Goal: Task Accomplishment & Management: Complete application form

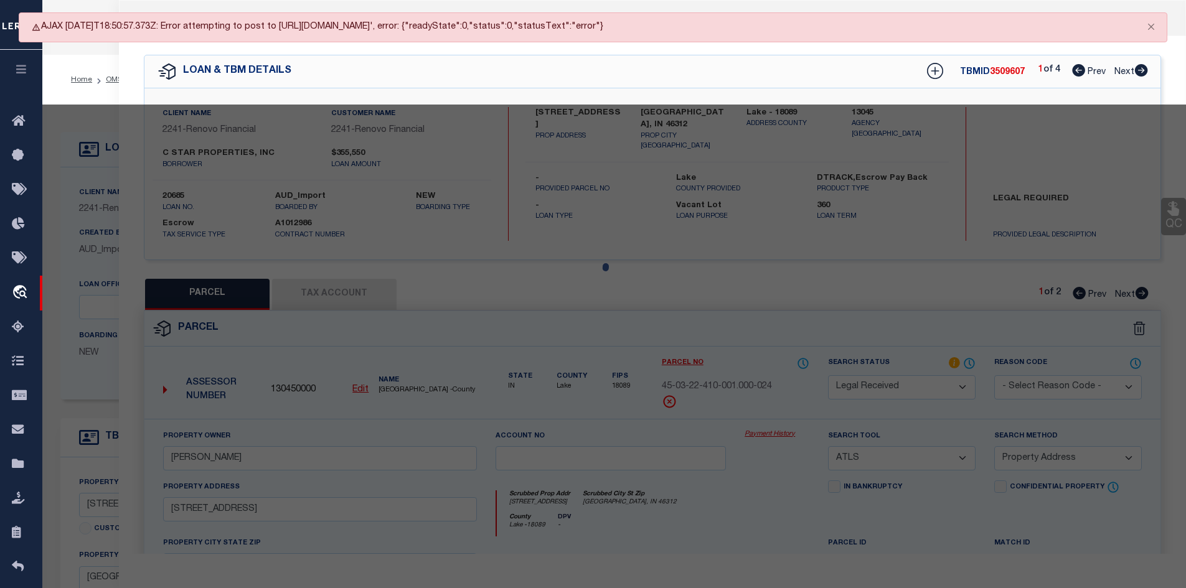
select select "RD"
select select "ATL"
select select "ADD"
select select "164194"
select select "25066"
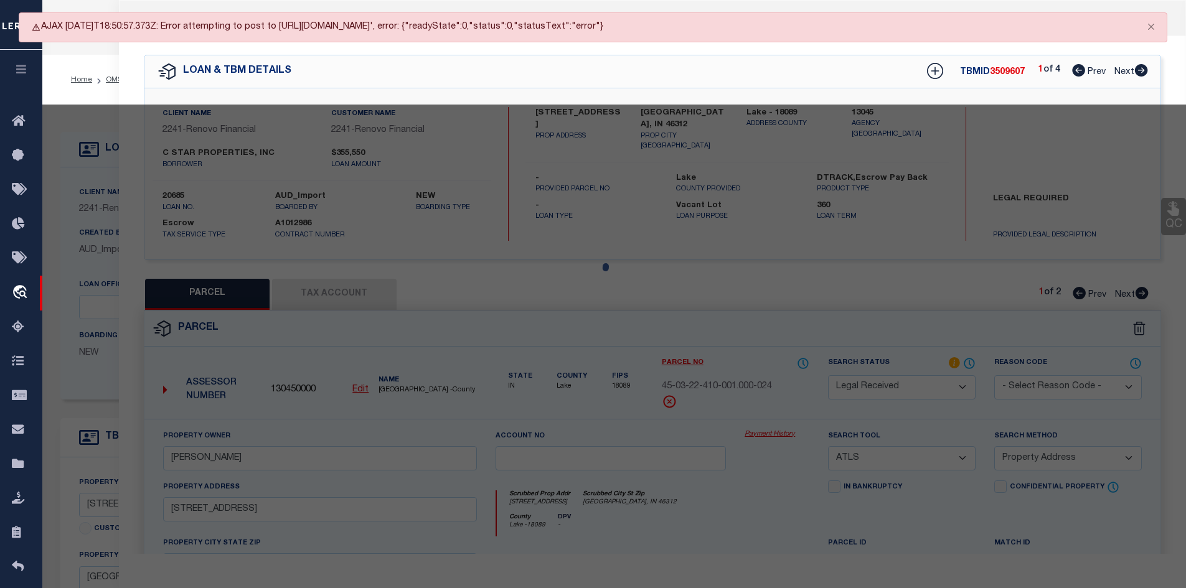
select select "400"
select select "Escrow"
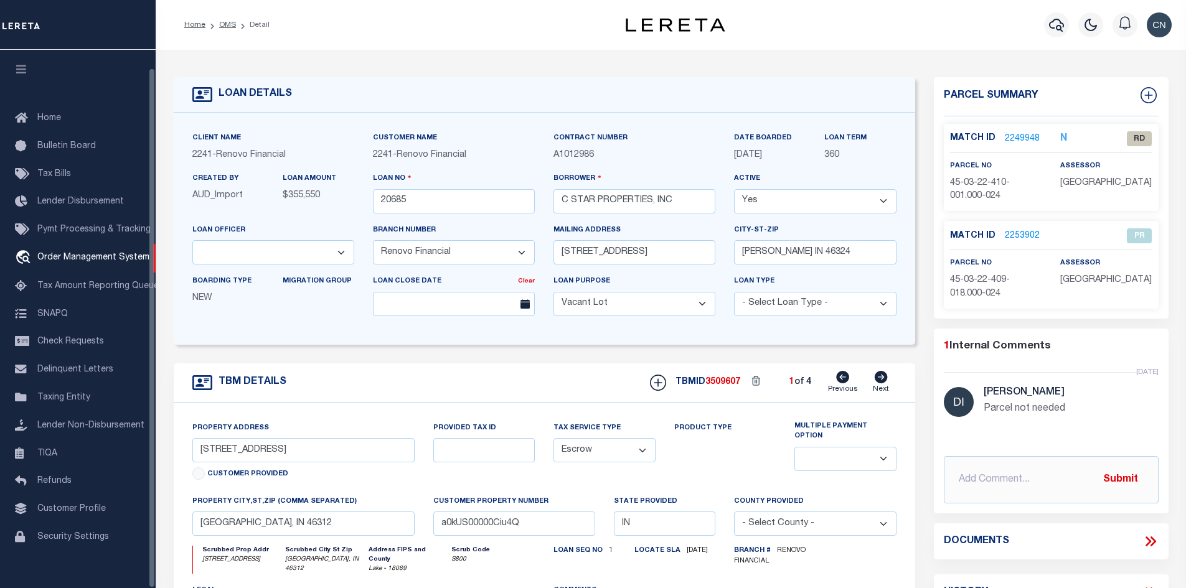
select select "164194"
select select "25066"
select select "400"
select select "Escrow"
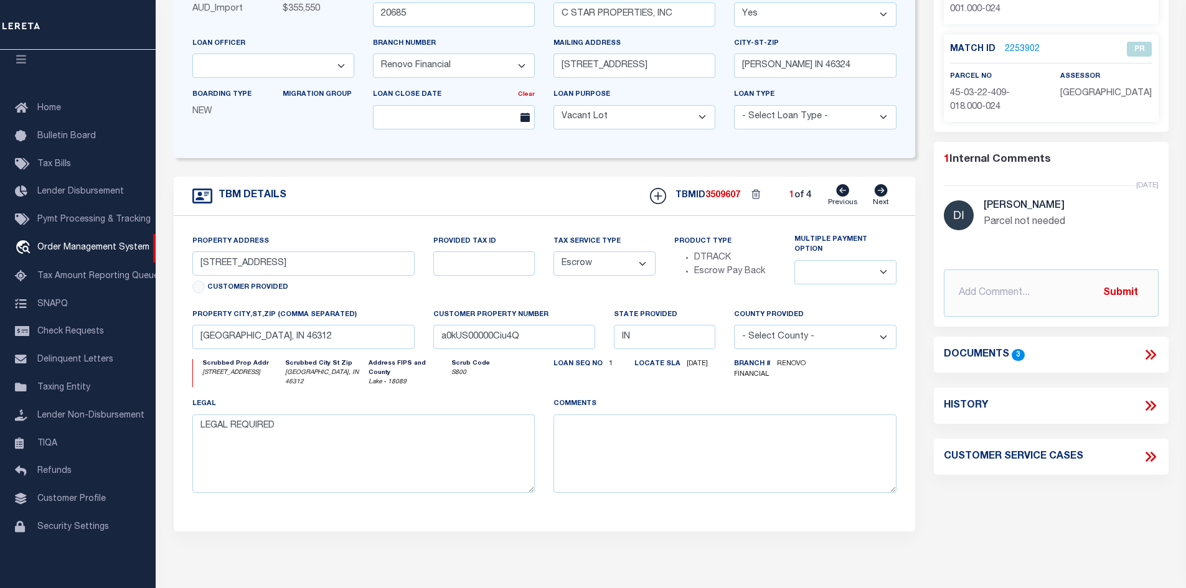
scroll to position [62, 0]
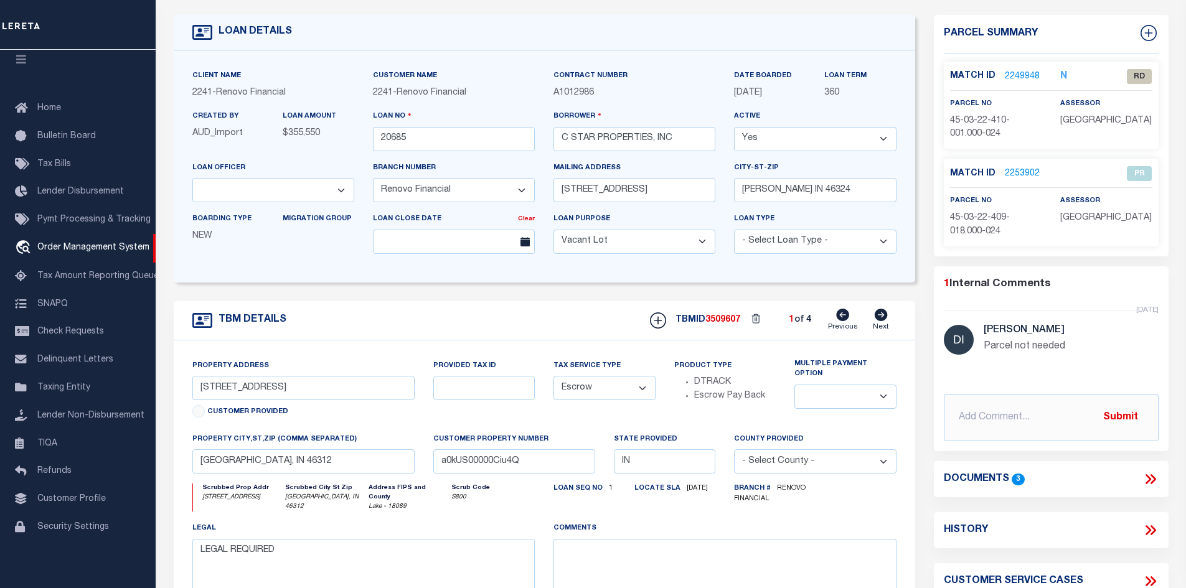
click at [1020, 75] on link "2249948" at bounding box center [1022, 76] width 35 height 13
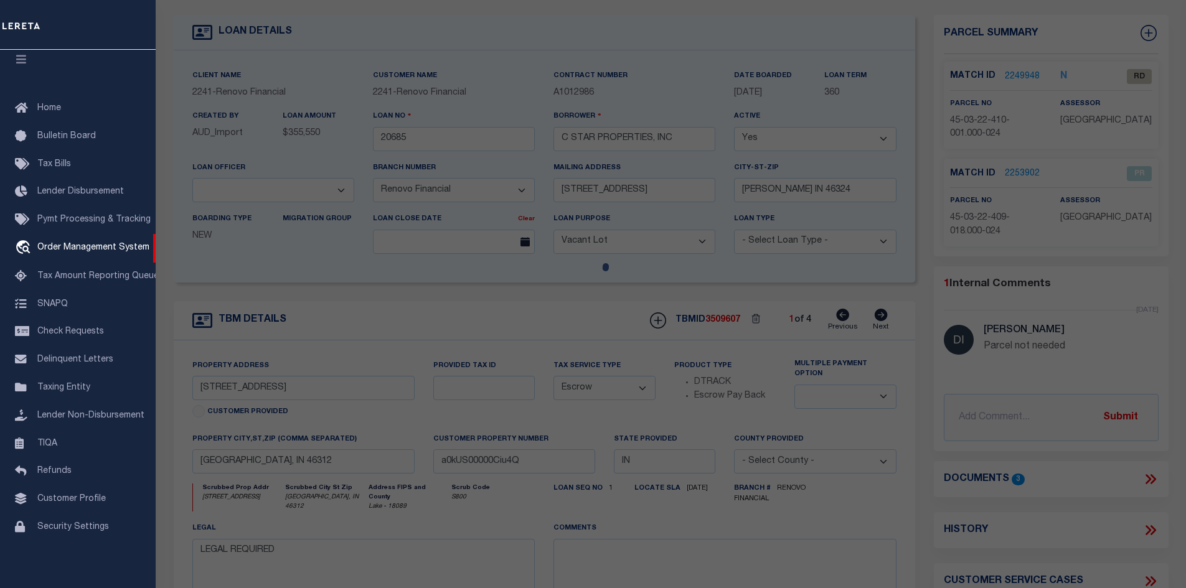
checkbox input "false"
select select "RD"
type input "SERNA,ANTHONY PETER"
select select "ATL"
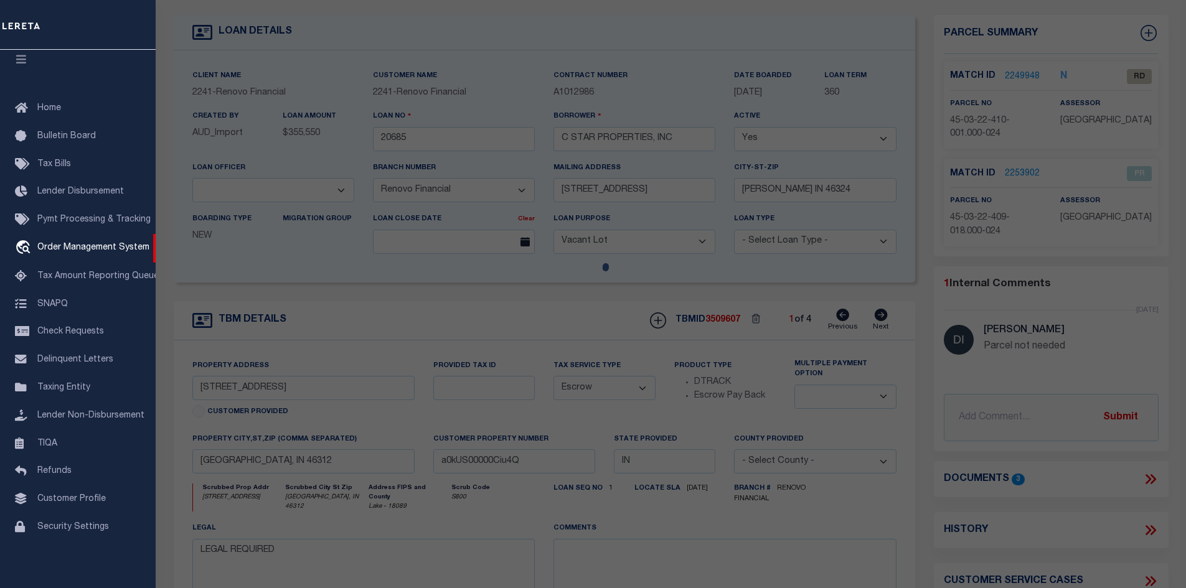
select select "ADD"
type input "3801 DEAL ST"
checkbox input "false"
type input "EAST CHICAGO, IN 46312"
type textarea "2ND. ADD. IND. HARBOR L.1 BL.9"
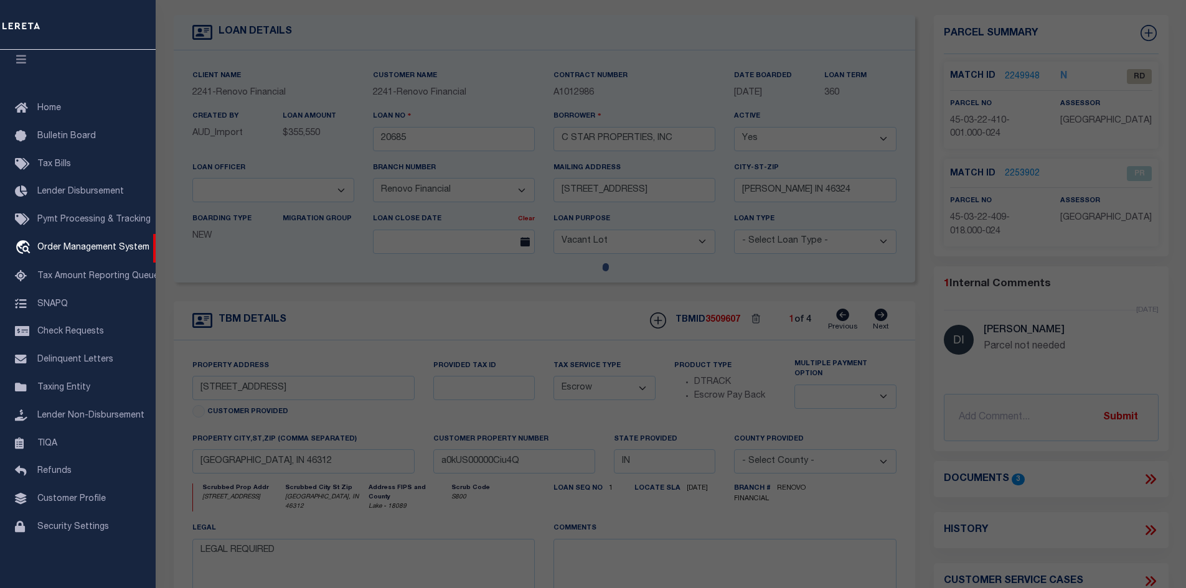
type textarea "Document uploaded that satisfies a legal requirement, changing from ND to RD"
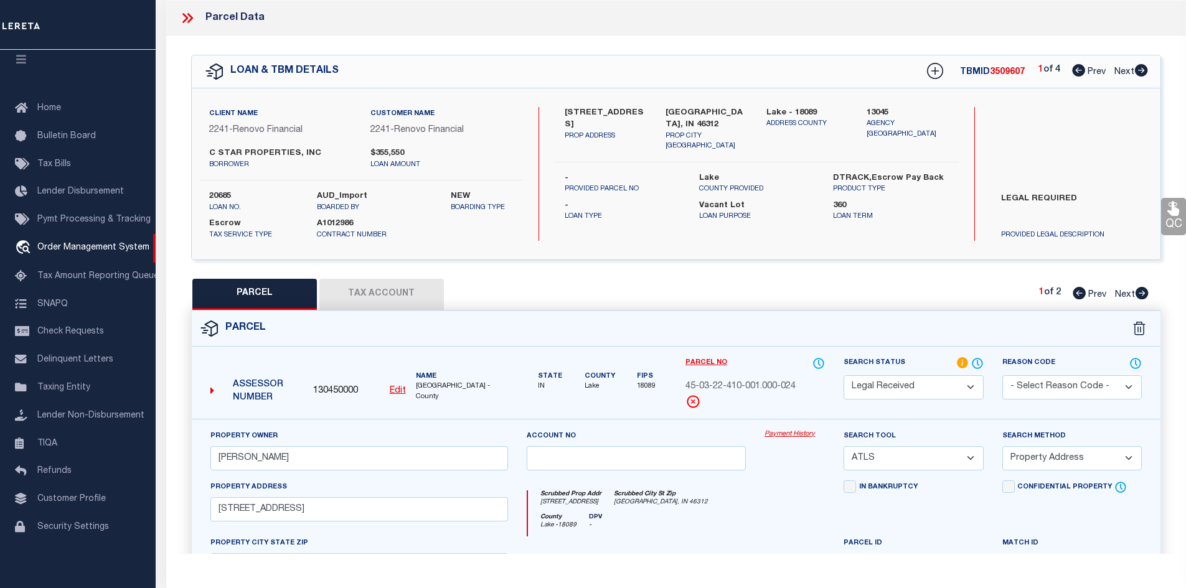
scroll to position [124, 0]
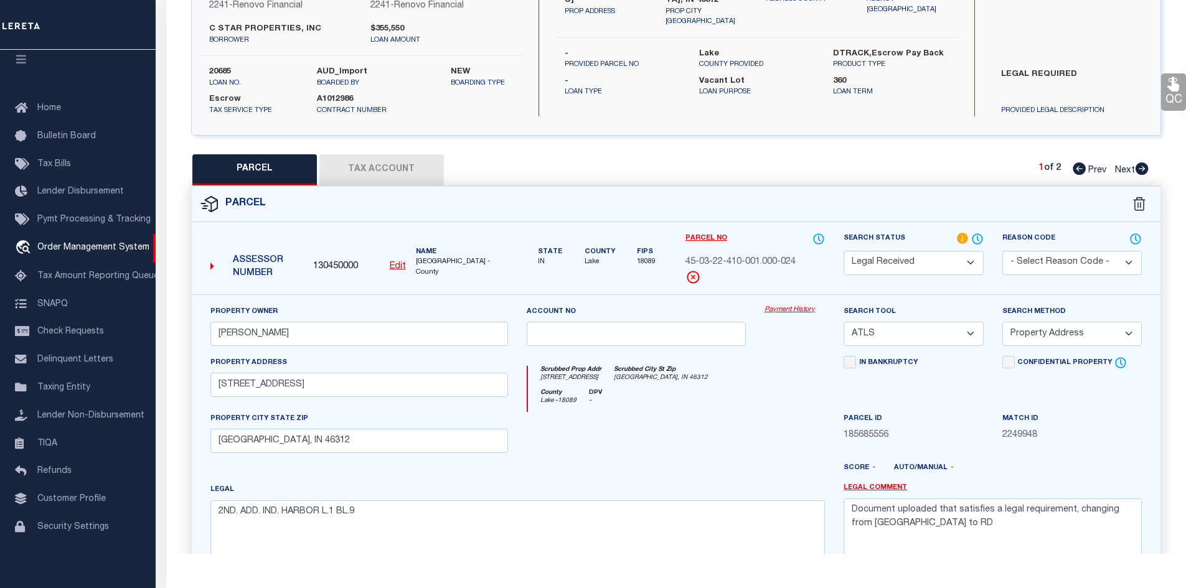
click at [355, 162] on button "Tax Account" at bounding box center [381, 169] width 124 height 31
select select "100"
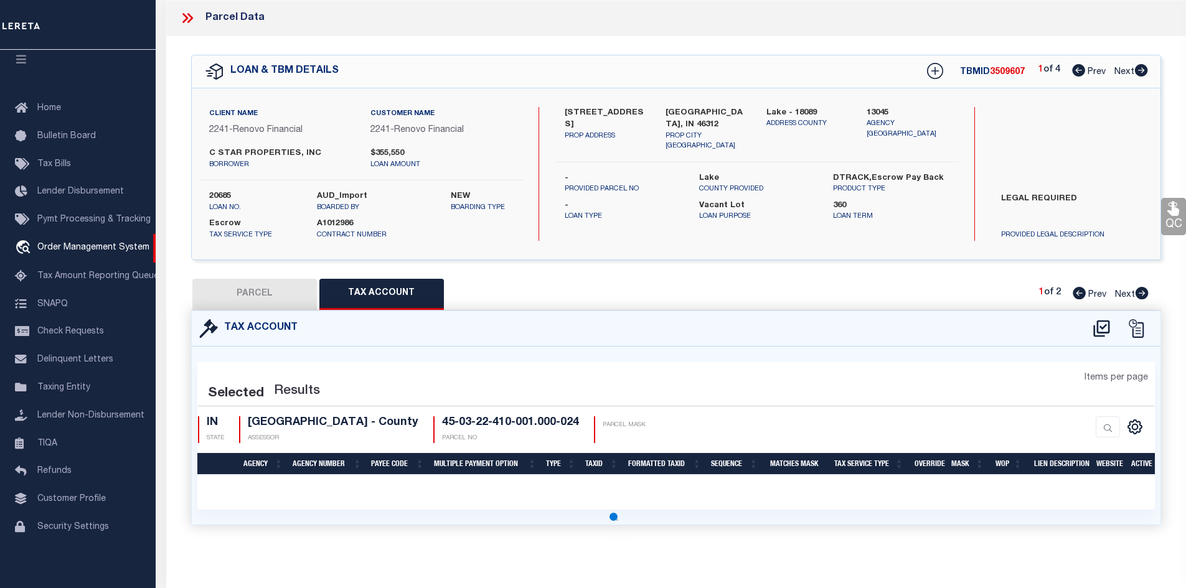
scroll to position [0, 0]
select select "100"
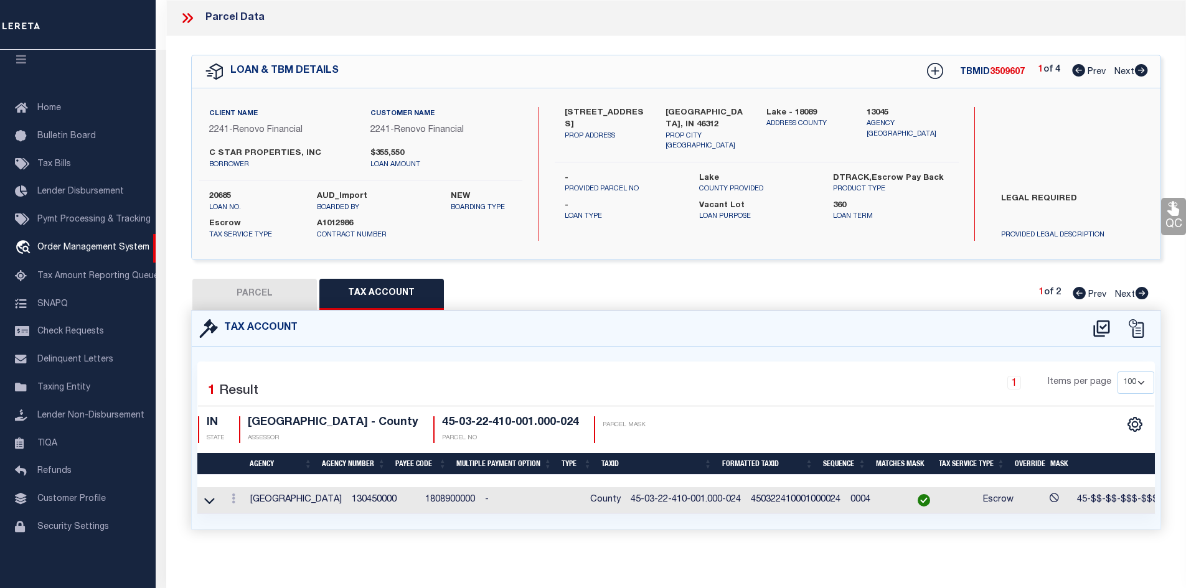
click at [185, 20] on icon at bounding box center [185, 18] width 6 height 10
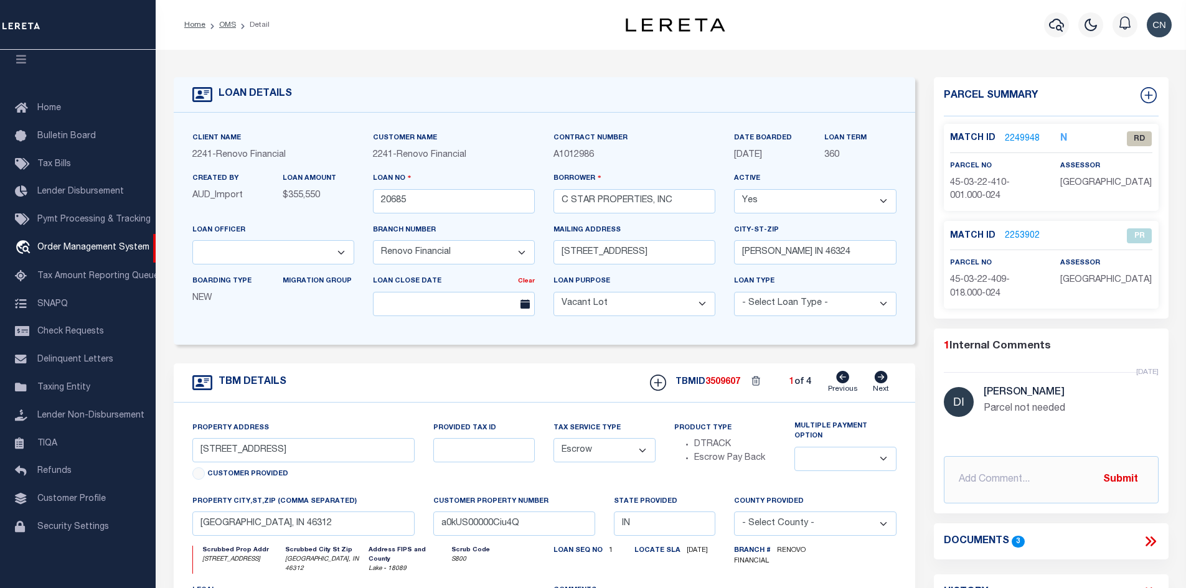
click at [874, 385] on link "Next" at bounding box center [881, 383] width 16 height 24
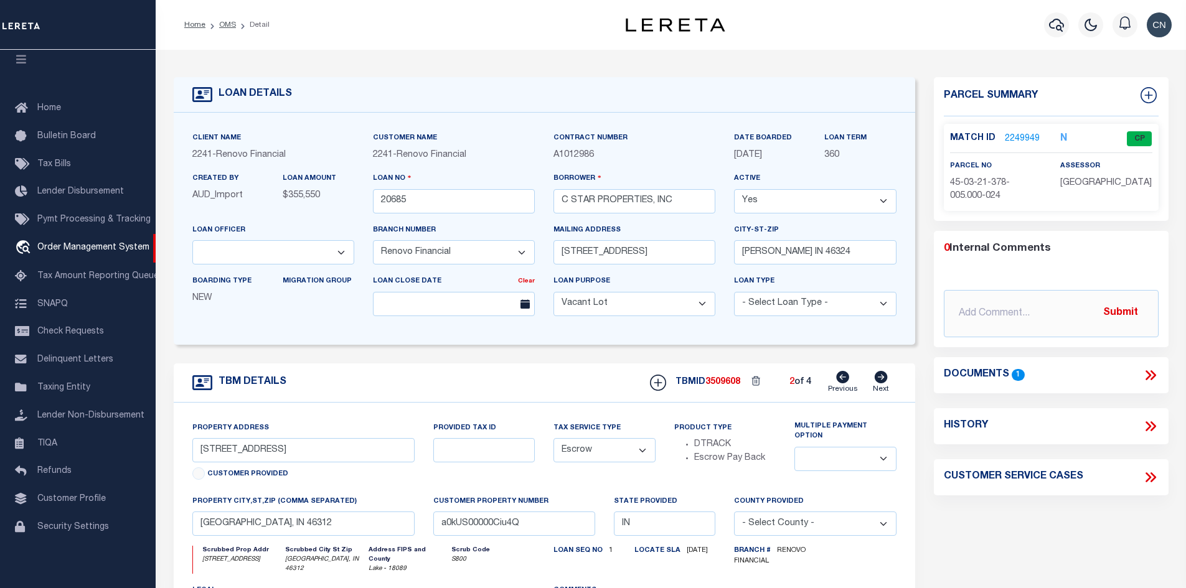
type input "3821 Melville Avenue"
select select
type input "a0kUS00000Ciuvd"
select select
click at [879, 379] on icon at bounding box center [880, 377] width 13 height 12
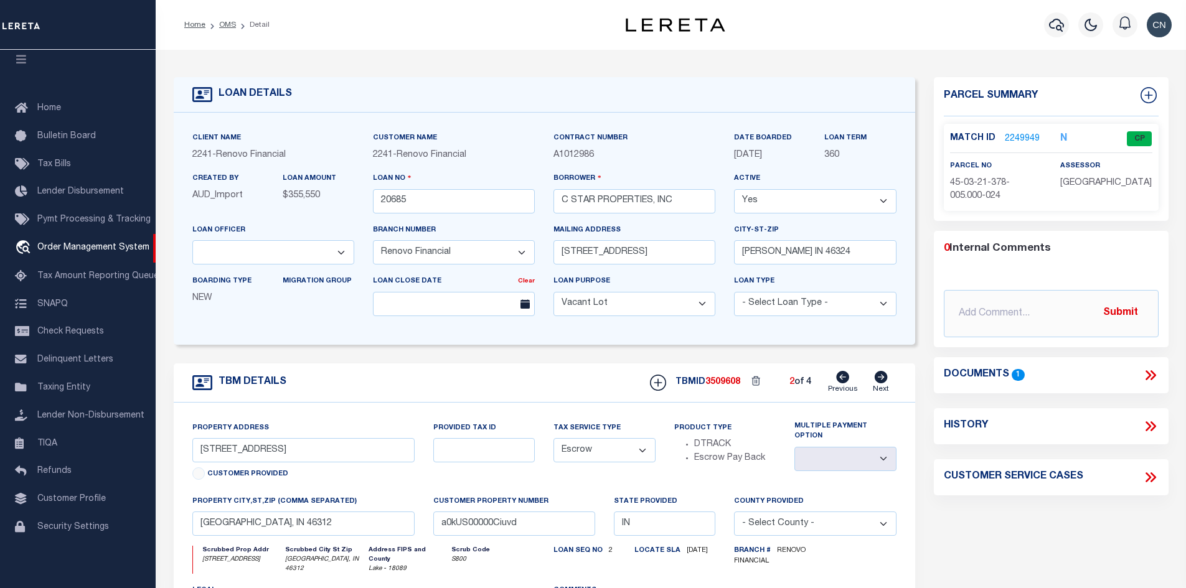
type input "4239 Olcott Avenue"
select select
type input "a0kUS00000Civ6v"
select select
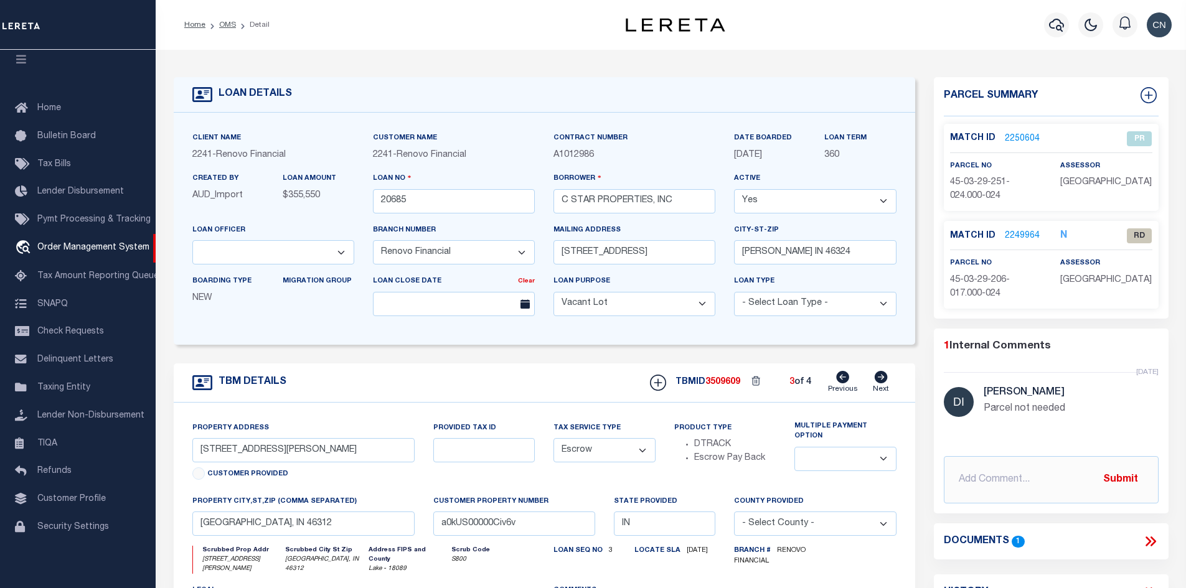
click at [1012, 233] on link "2249964" at bounding box center [1022, 236] width 35 height 13
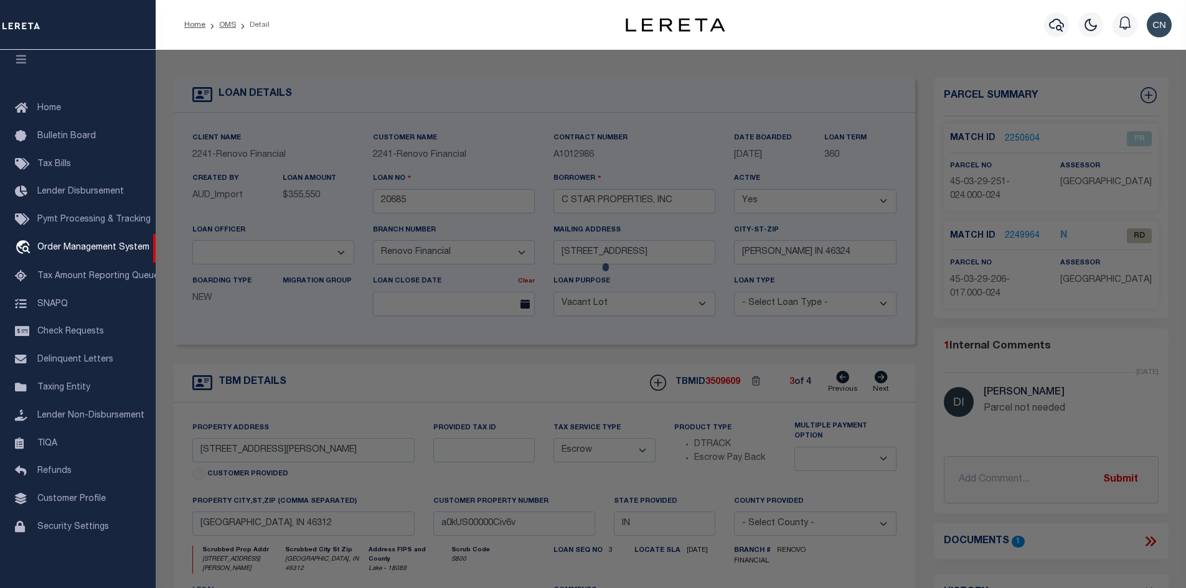
select select "AS"
select select
checkbox input "false"
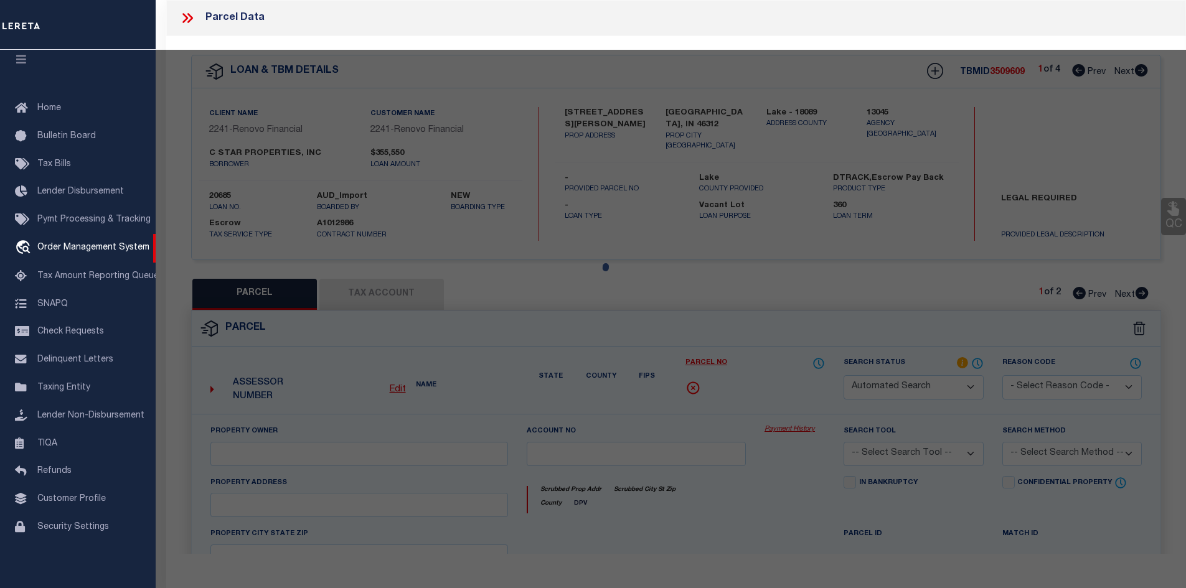
select select "RD"
type input "C STAR PROPERTIES INC"
select select "AGW"
select select "LEG"
type input "4239 OLCOTT AVE"
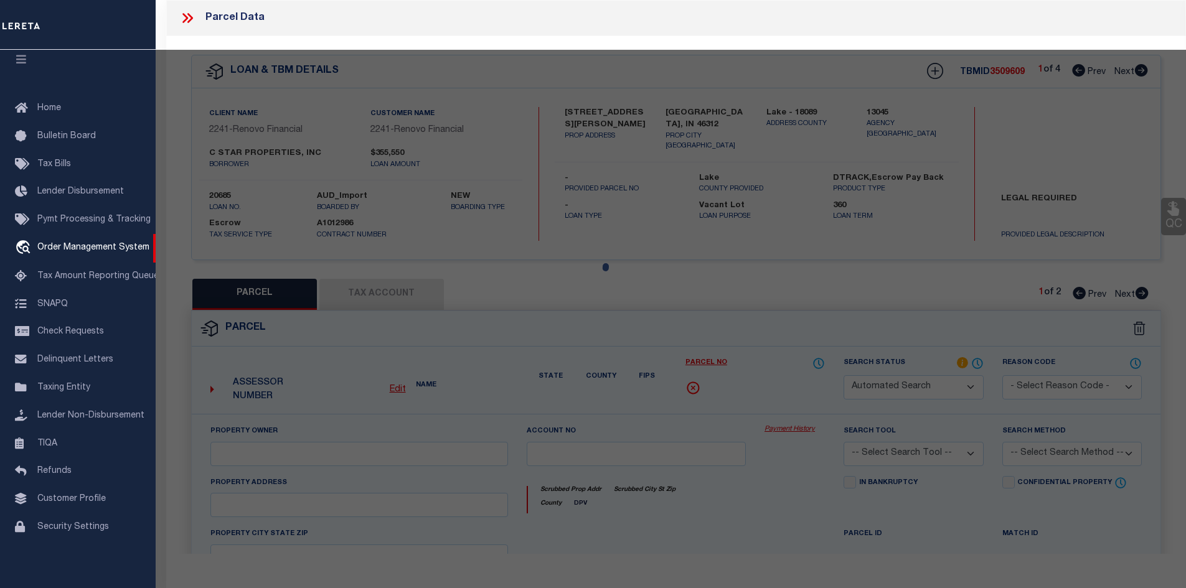
type input "EAST CHICAGO, IN 46312"
type textarea "RESUBDIV. PT. NE. S.29 T.37 R.9 ALL L.24 BL.5"
type textarea "Document uploaded that satisfies a legal requirement, changing from ND to RD"
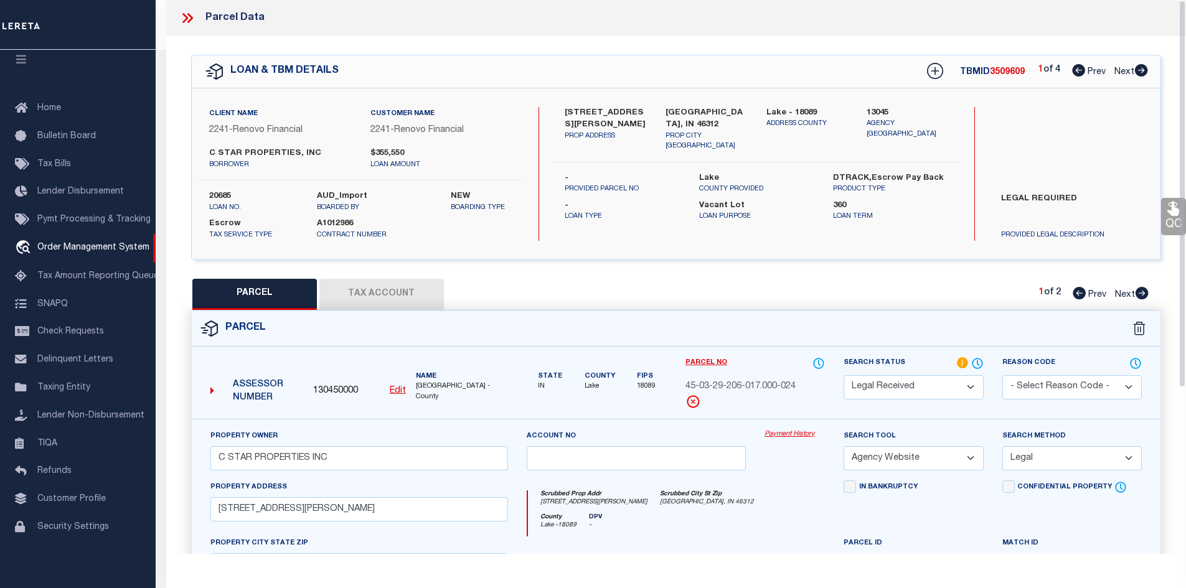
click at [374, 300] on button "Tax Account" at bounding box center [381, 294] width 124 height 31
select select "100"
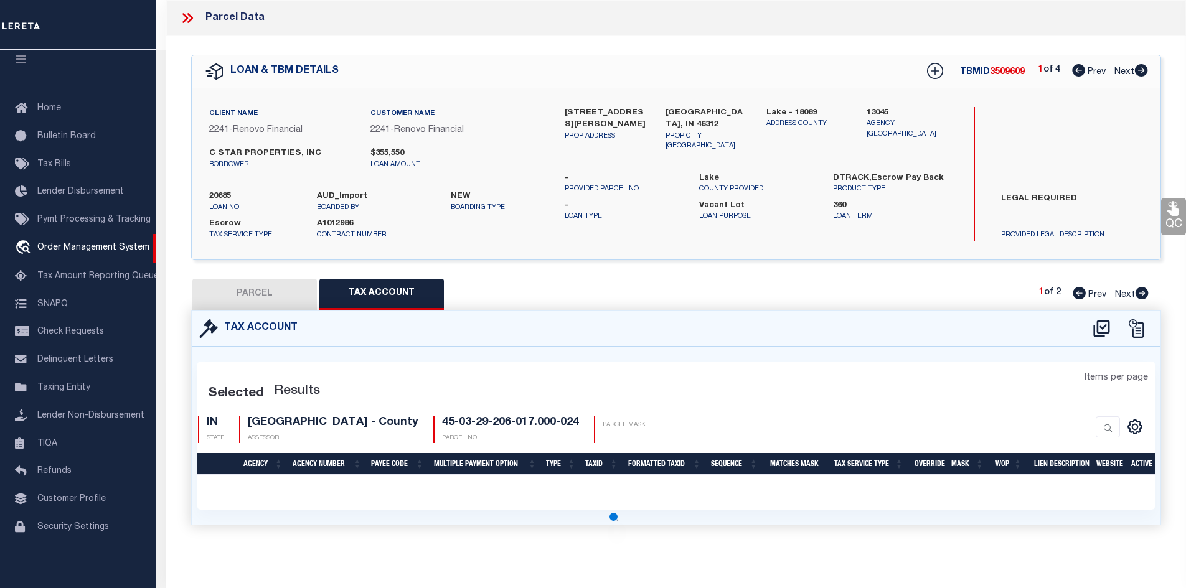
select select "100"
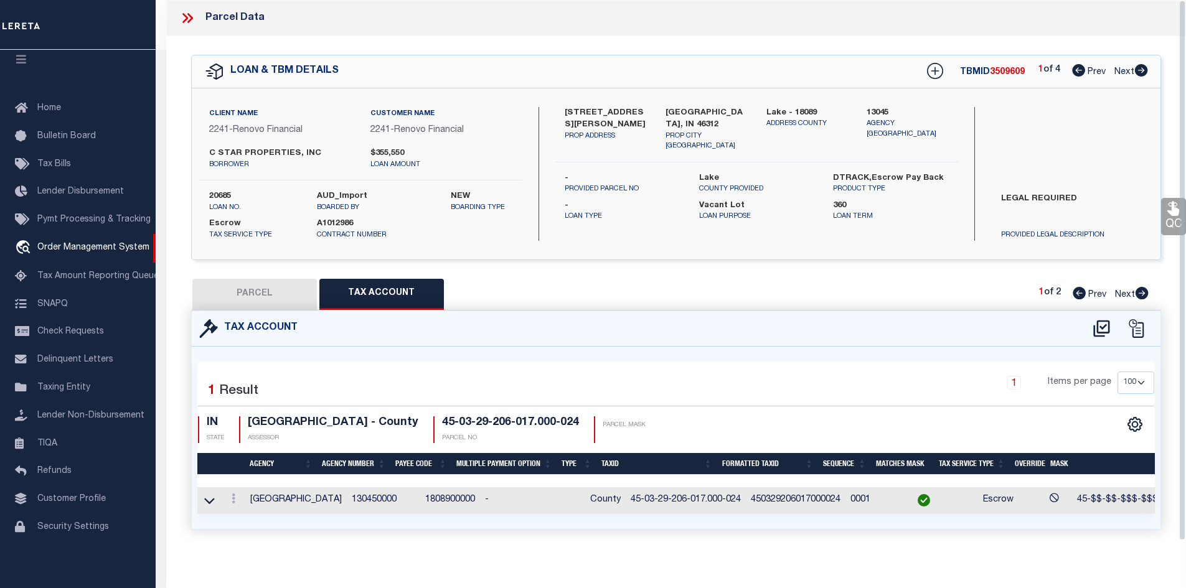
click at [188, 21] on icon at bounding box center [187, 18] width 16 height 16
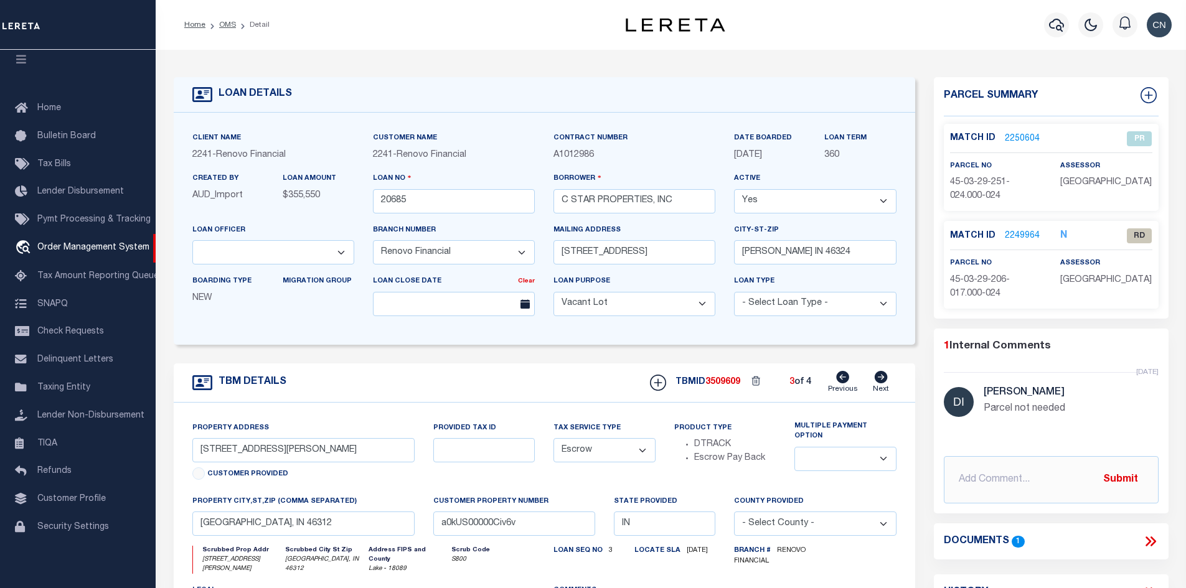
click at [843, 382] on icon at bounding box center [842, 377] width 13 height 12
type input "3821 Melville Avenue"
select select
type input "a0kUS00000Ciuvd"
select select
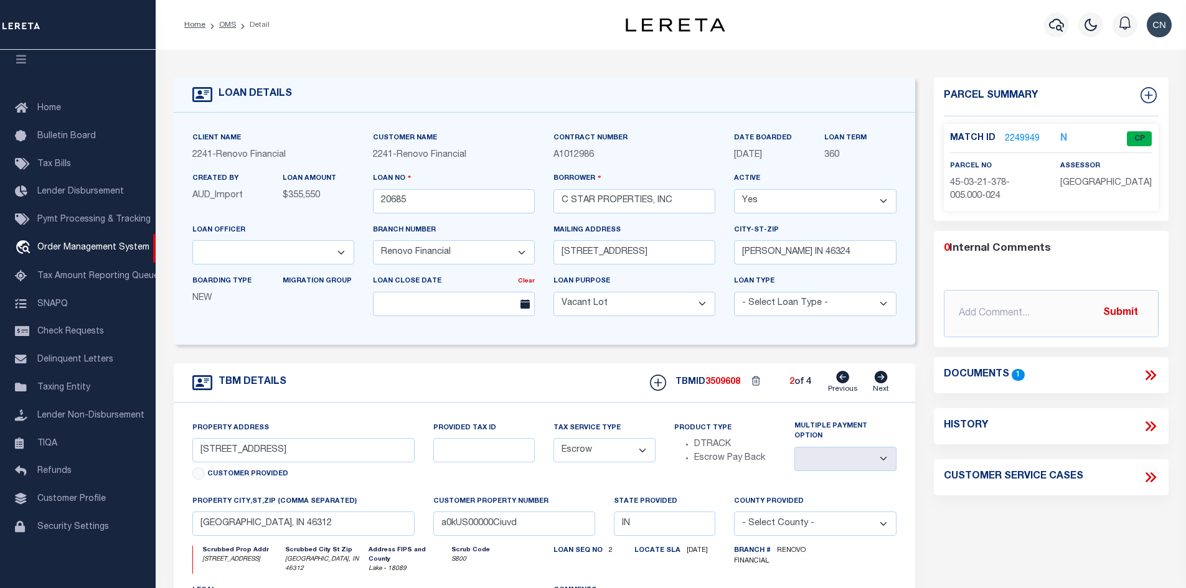
click at [843, 382] on icon at bounding box center [842, 377] width 13 height 12
type input "4239 Olcott Avenue"
select select
type input "a0kUS00000Civ6v"
select select
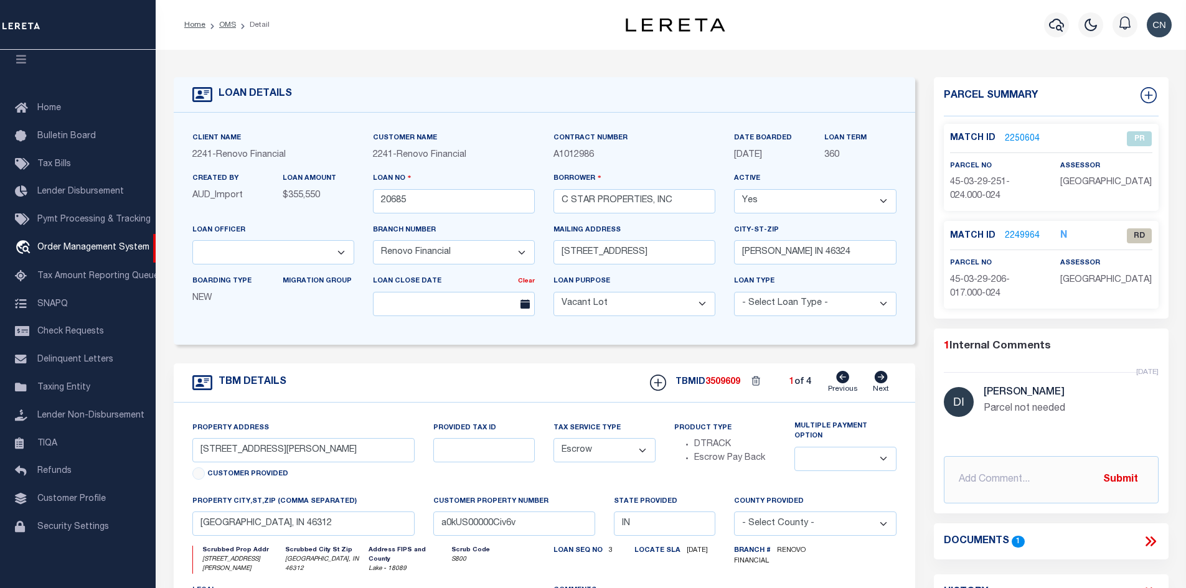
click at [1019, 235] on link "2249964" at bounding box center [1022, 236] width 35 height 13
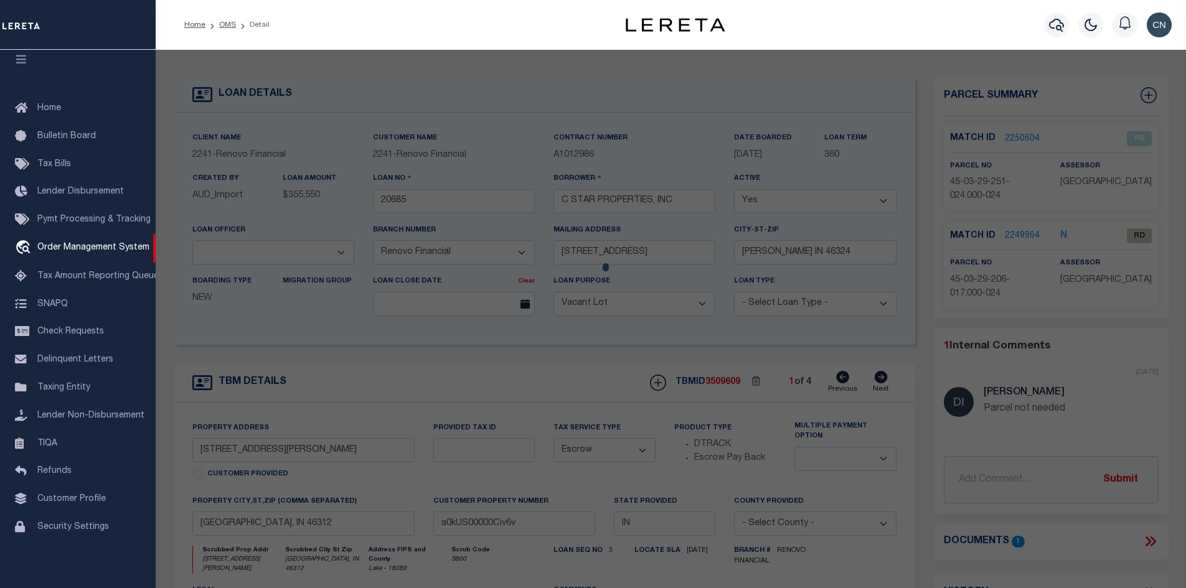
select select "AS"
select select
checkbox input "false"
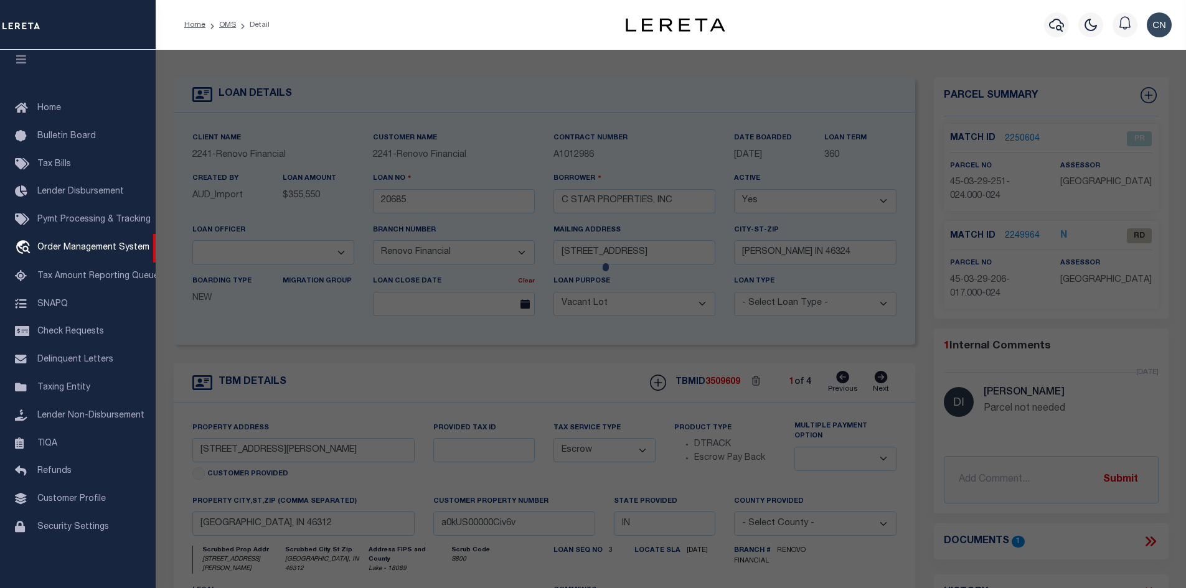
select select "RD"
type input "C STAR PROPERTIES INC"
select select "AGW"
select select "LEG"
type input "4239 OLCOTT AVE"
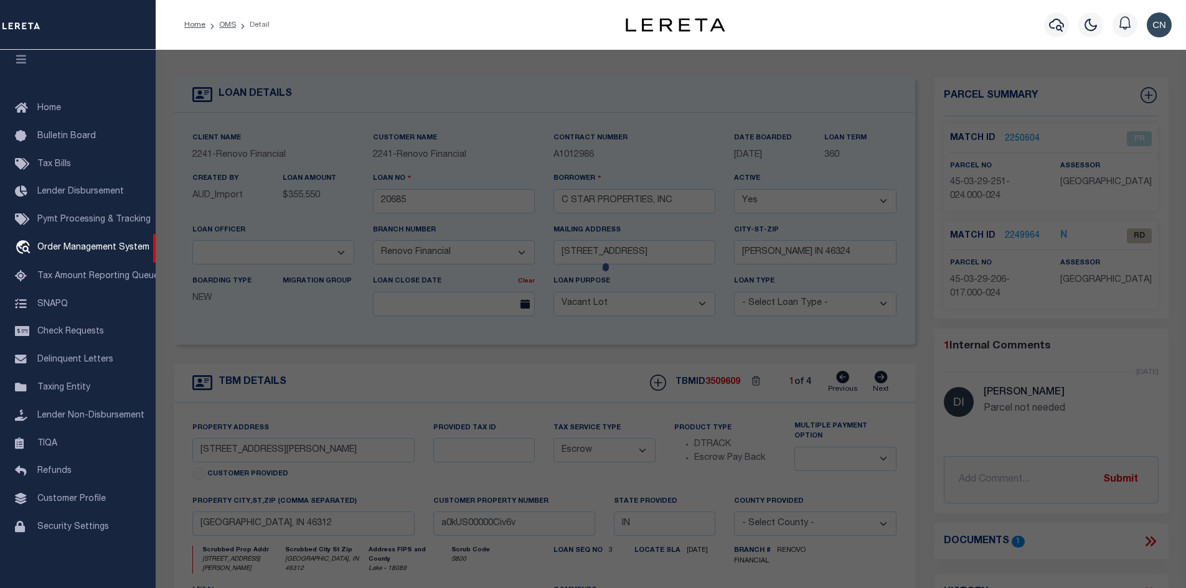
type input "EAST CHICAGO, IN 46312"
type textarea "RESUBDIV. PT. NE. S.29 T.37 R.9 ALL L.24 BL.5"
type textarea "Document uploaded that satisfies a legal requirement, changing from ND to RD"
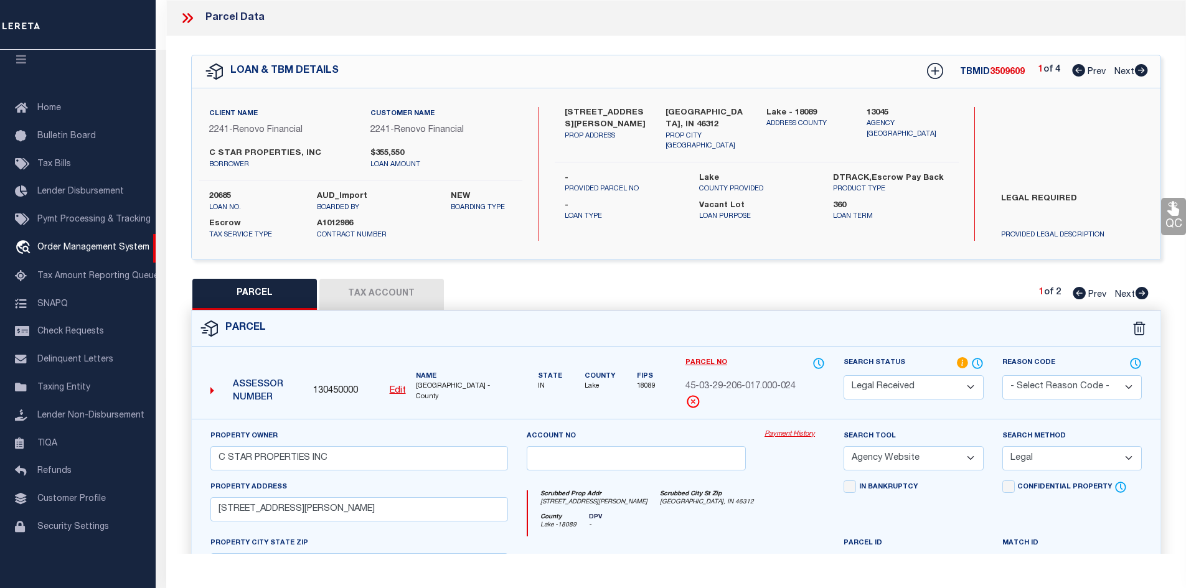
click at [1140, 71] on icon at bounding box center [1141, 70] width 14 height 12
select select "AS"
select select
checkbox input "false"
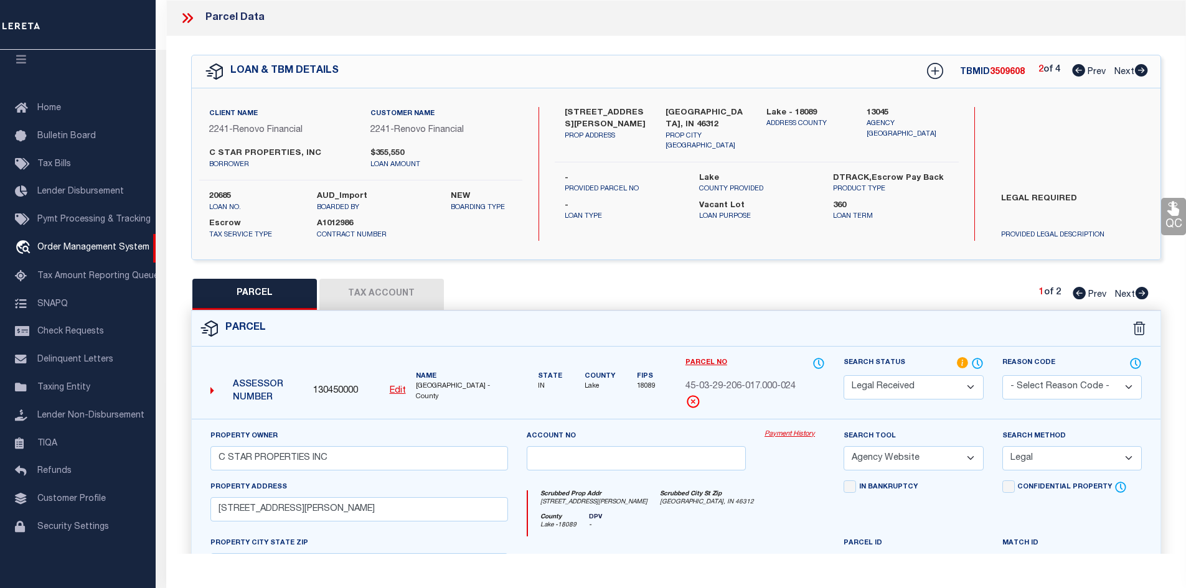
checkbox input "false"
select select "CP"
type input "MCLAURIN PROPERTY GROUP LLC"
select select "ATL"
select select "ADD"
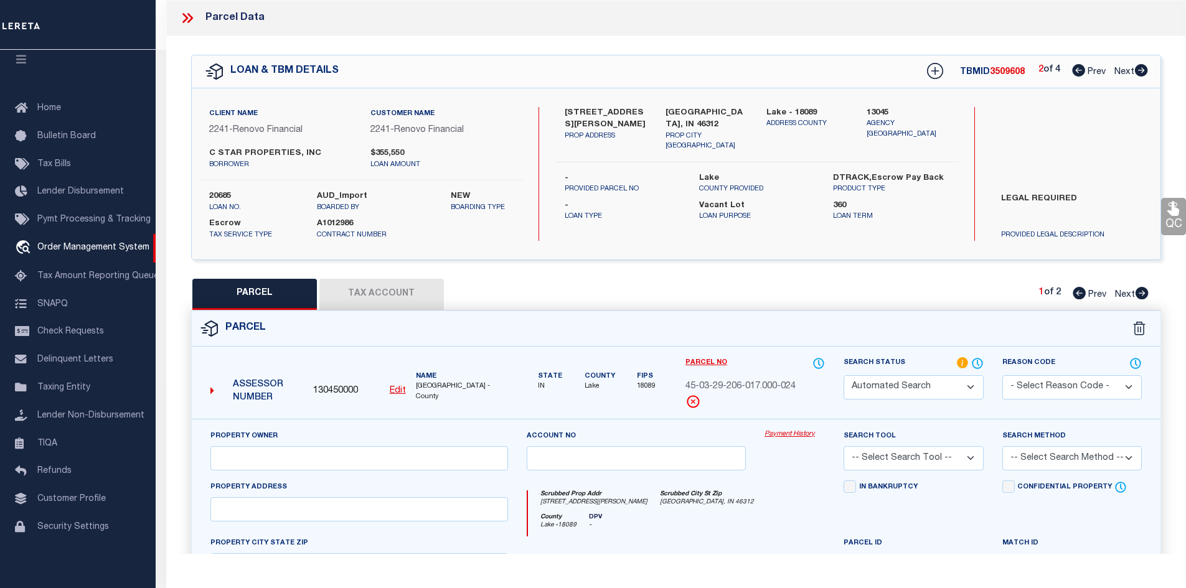
type input "3821 MELVILLE AVE"
checkbox input "false"
type input "EAST CHICAGO, IN 46312"
type textarea "MICHIGAN AVE. ADD. ALL L.5 BL.2"
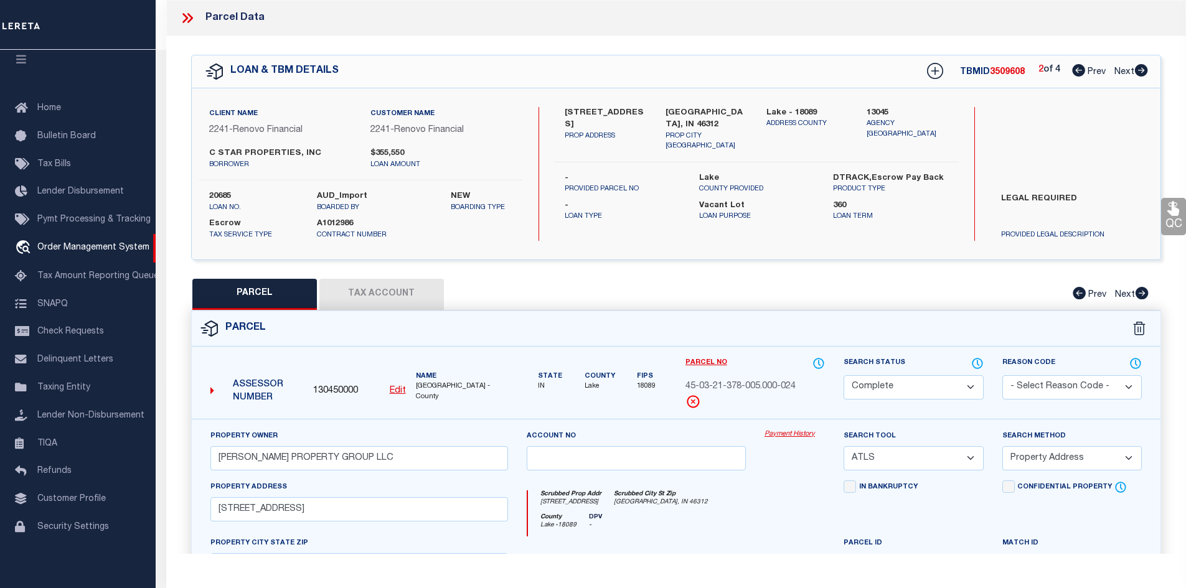
click at [1140, 71] on icon at bounding box center [1141, 70] width 14 height 12
select select "AS"
select select
checkbox input "false"
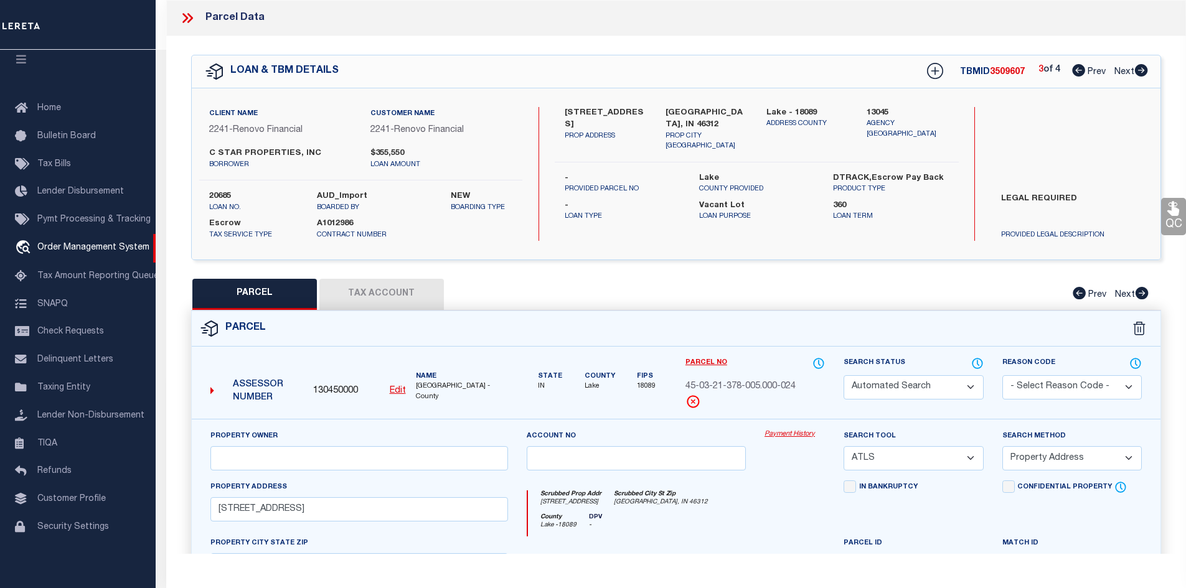
checkbox input "false"
select select "RD"
type input "SERNA,ANTHONY PETER"
select select "ATL"
select select "ADD"
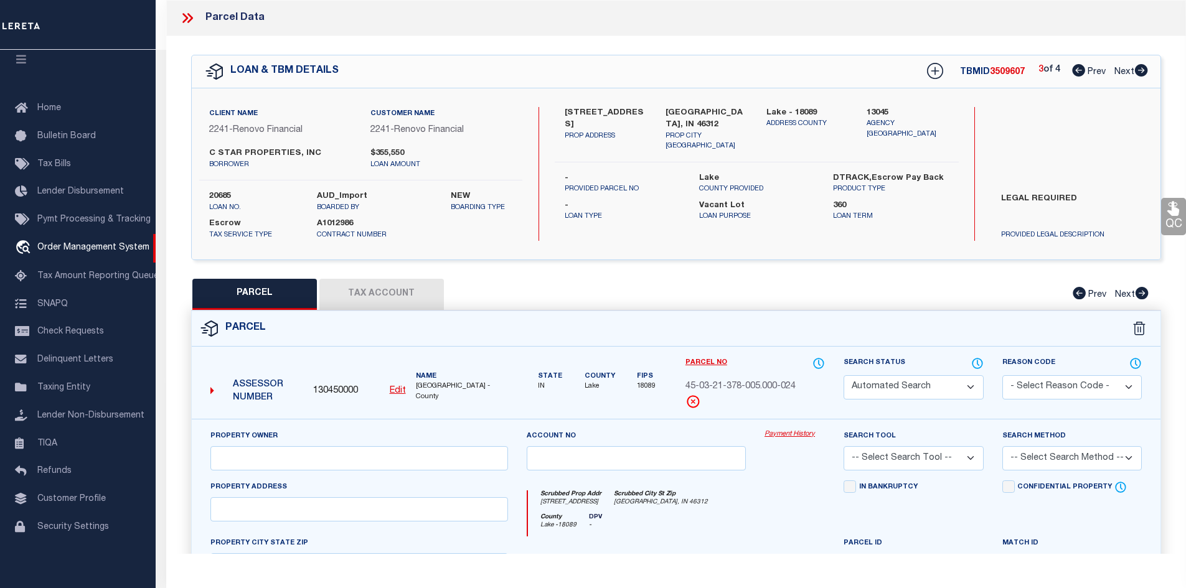
type input "3801 DEAL ST"
checkbox input "false"
type input "EAST CHICAGO, IN 46312"
type textarea "2ND. ADD. IND. HARBOR L.1 BL.9"
type textarea "Document uploaded that satisfies a legal requirement, changing from ND to RD"
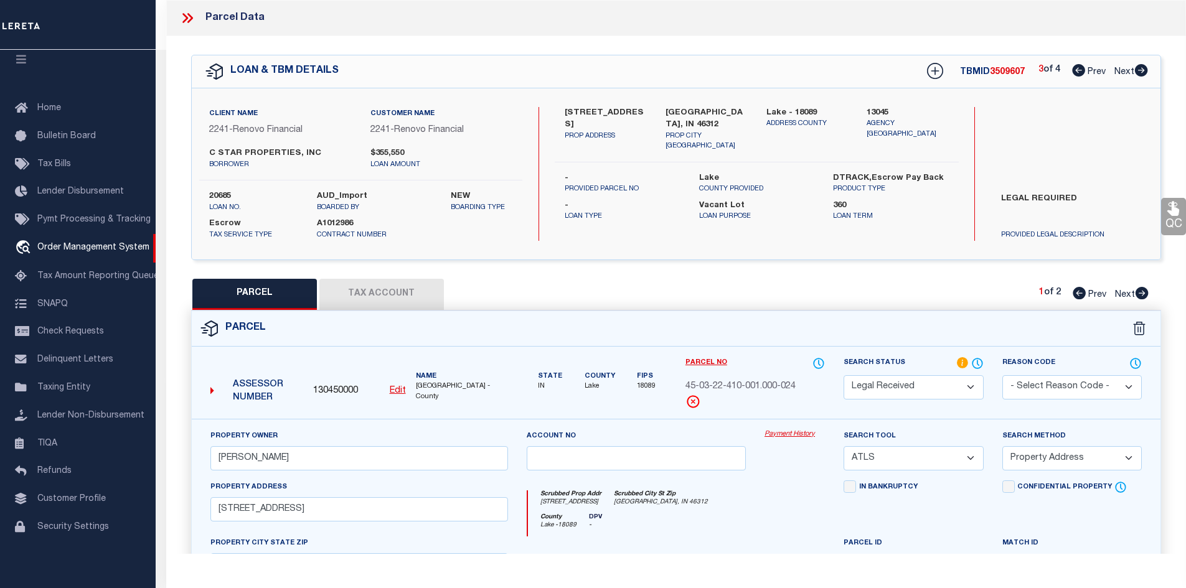
click at [1139, 73] on icon at bounding box center [1141, 70] width 13 height 12
select select "AS"
select select
checkbox input "false"
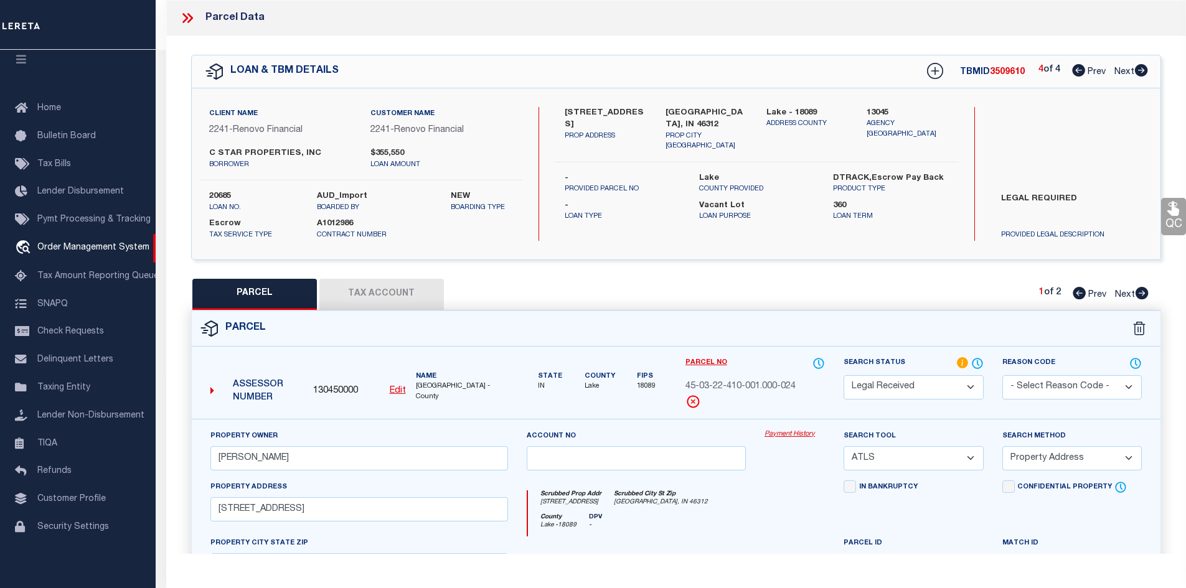
checkbox input "false"
select select "CP"
type input "ANDREA D MONTEMAYOR"
select select "ATL"
select select "ADD"
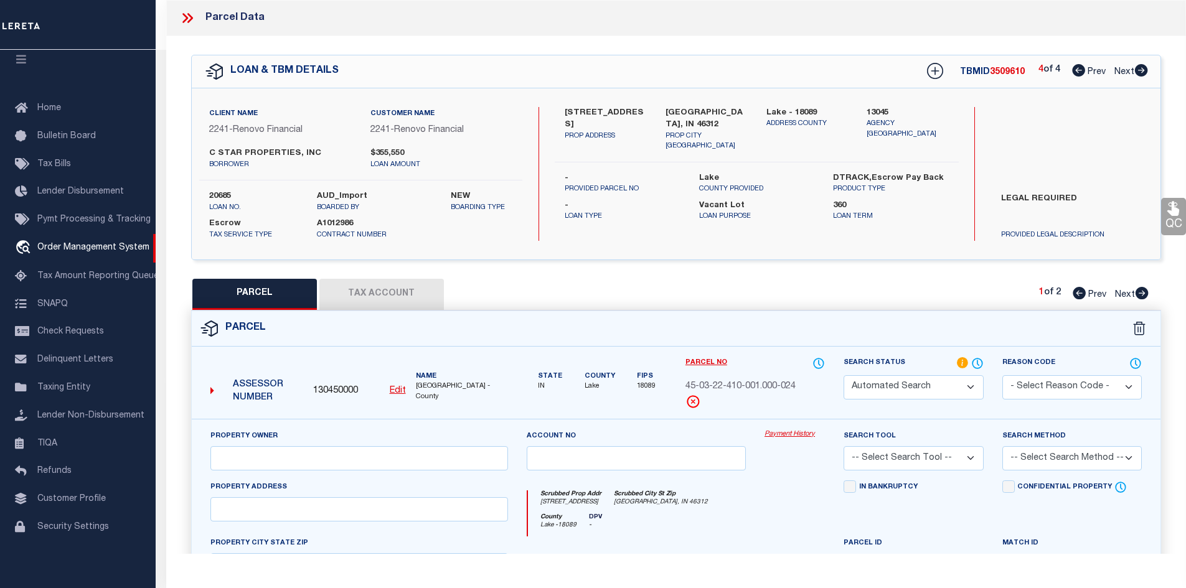
type input "5014 HOMERLEE AVE"
checkbox input "false"
type input "EAST CHICAGO, IN 46312"
type textarea "PULASKI ADD. L.41 BL.2"
click at [1076, 76] on icon at bounding box center [1078, 70] width 13 height 12
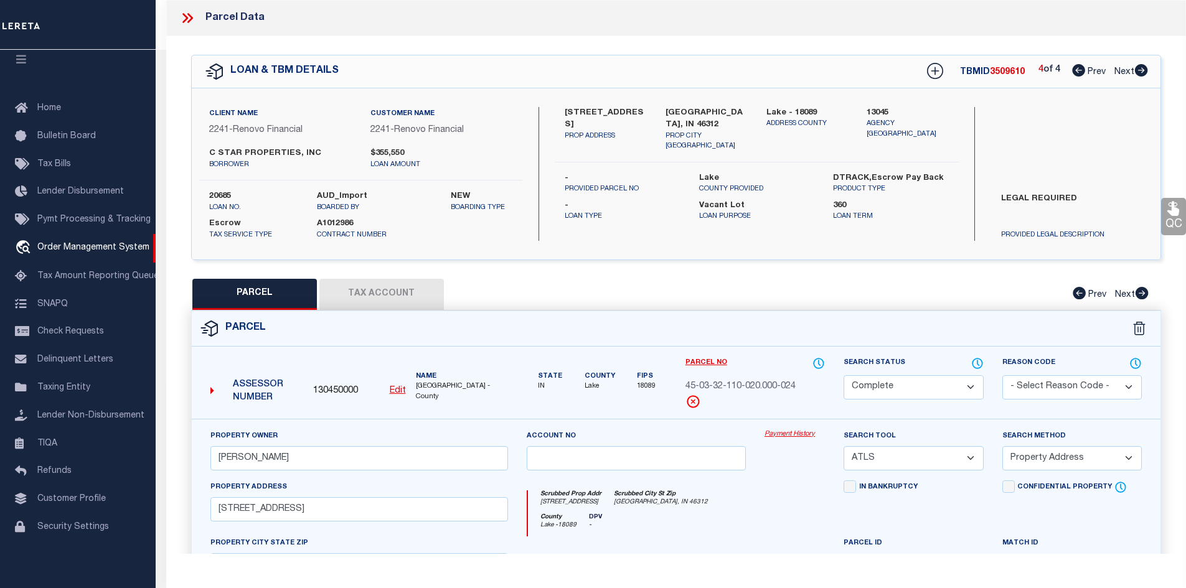
select select "AS"
select select
checkbox input "false"
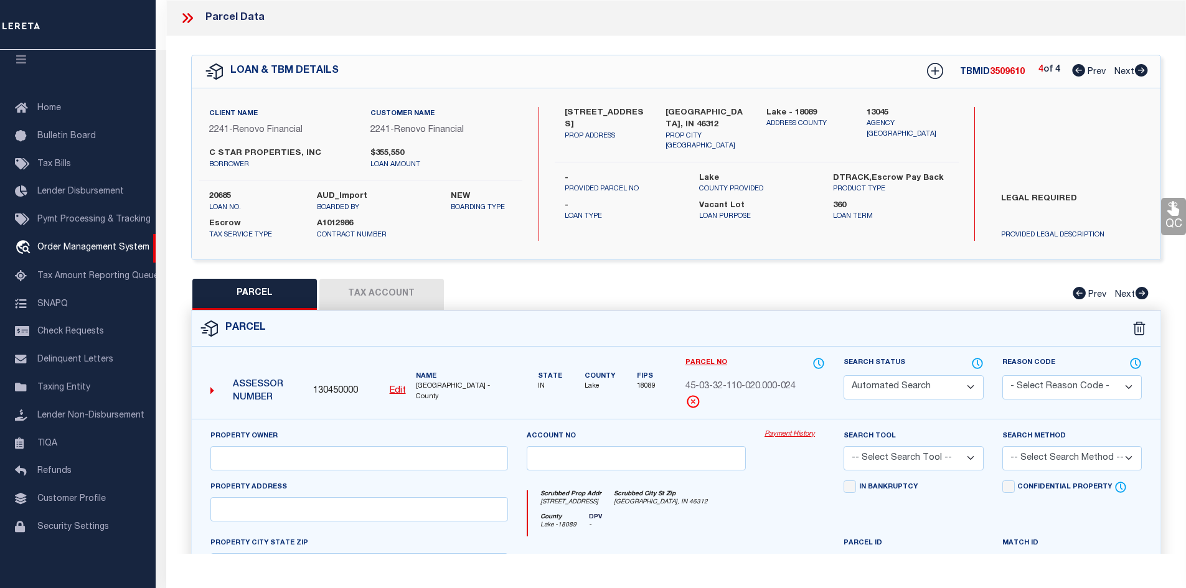
select select "RD"
type input "SERNA,ANTHONY PETER"
select select "ATL"
select select "ADD"
type input "3801 DEAL ST"
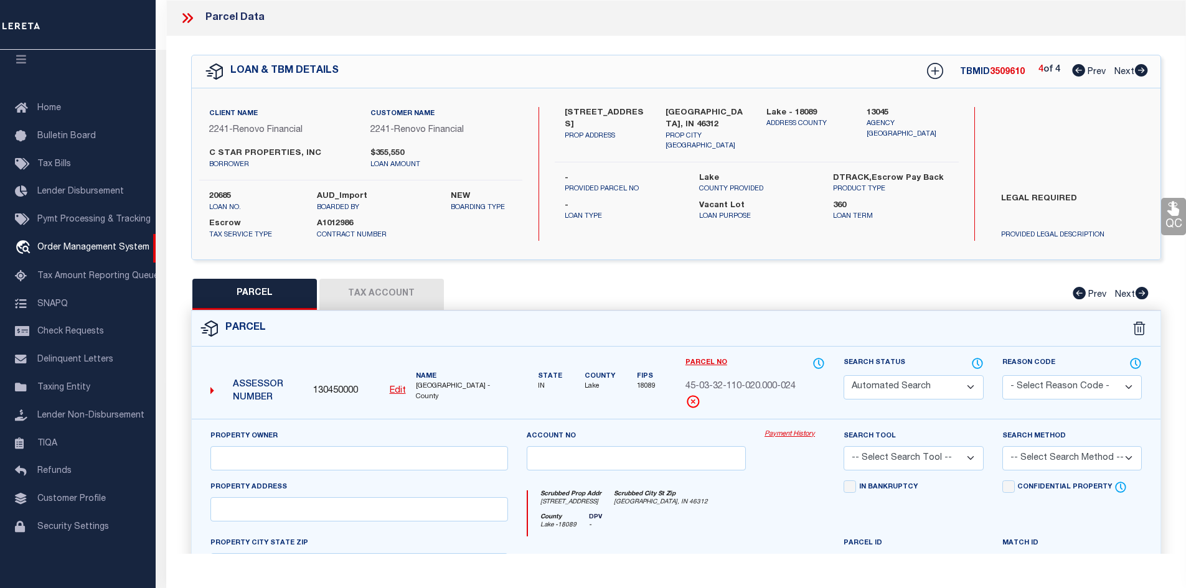
checkbox input "false"
type input "EAST CHICAGO, IN 46312"
type textarea "2ND. ADD. IND. HARBOR L.1 BL.9"
type textarea "Document uploaded that satisfies a legal requirement, changing from ND to RD"
click at [1072, 70] on icon at bounding box center [1078, 70] width 13 height 12
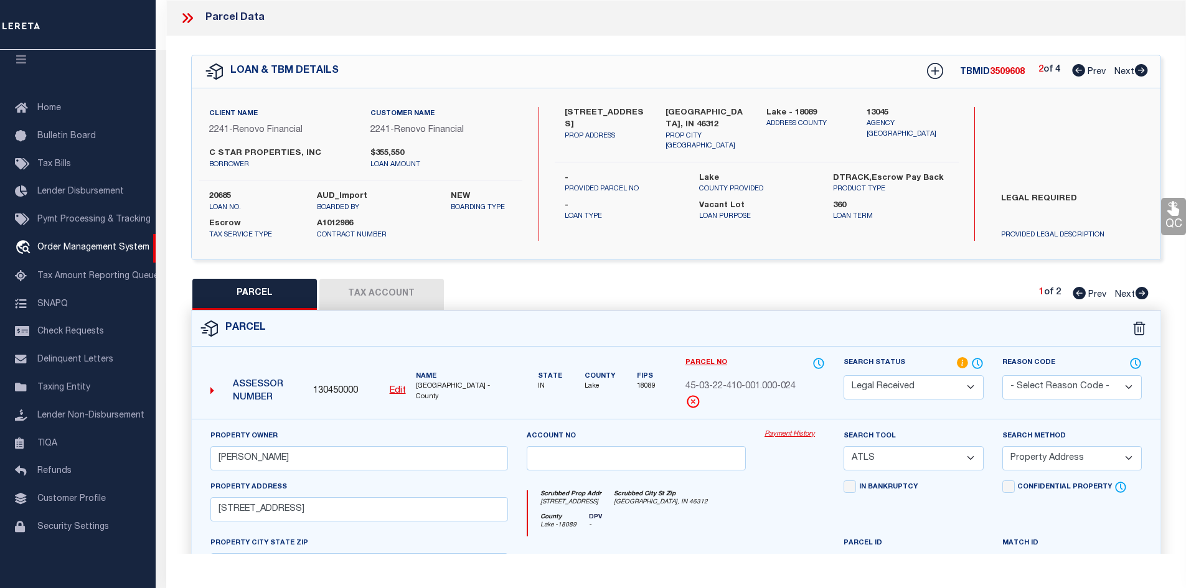
select select "AS"
select select
checkbox input "false"
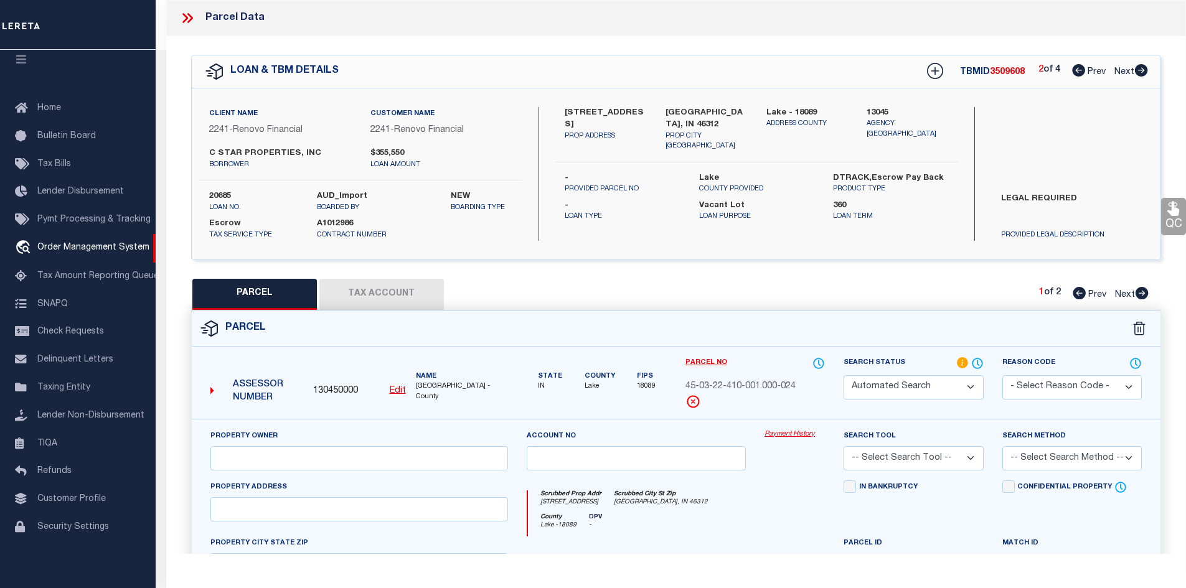
select select "CP"
type input "MCLAURIN PROPERTY GROUP LLC"
select select "ATL"
select select "ADD"
type input "3821 MELVILLE AVE"
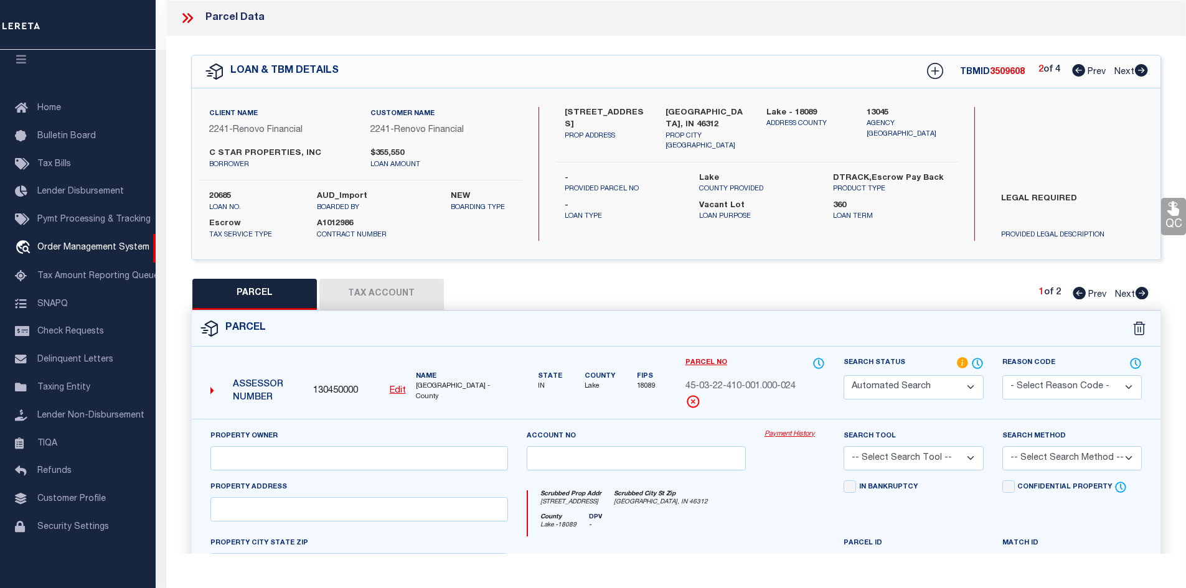
checkbox input "false"
type input "EAST CHICAGO, IN 46312"
type textarea "MICHIGAN AVE. ADD. ALL L.5 BL.2"
click at [1142, 72] on icon at bounding box center [1141, 70] width 13 height 12
select select "AS"
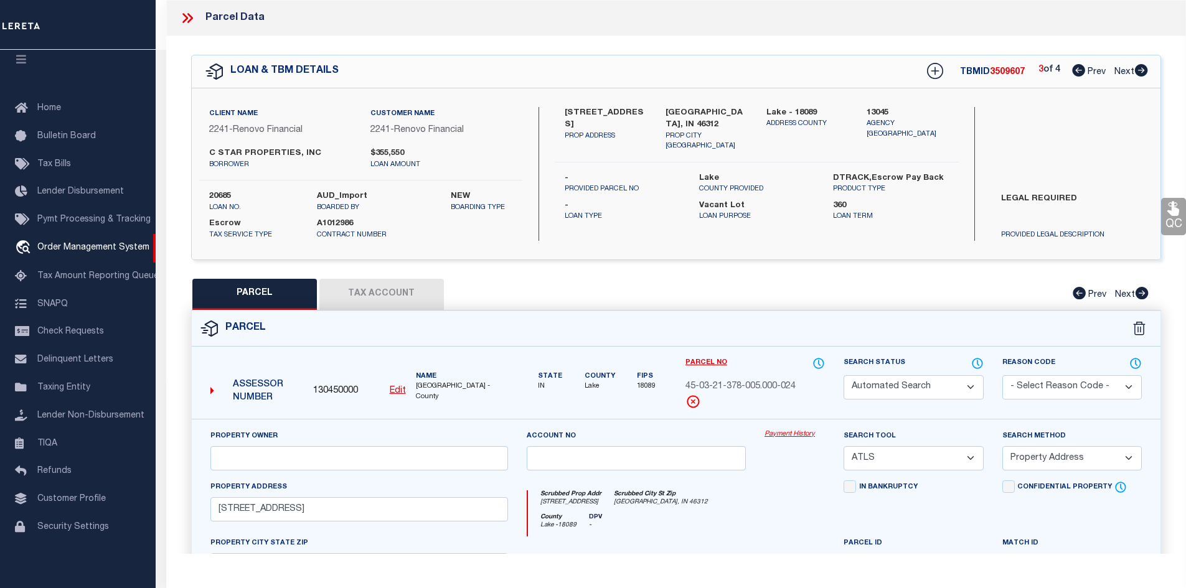
select select
checkbox input "false"
select select "RD"
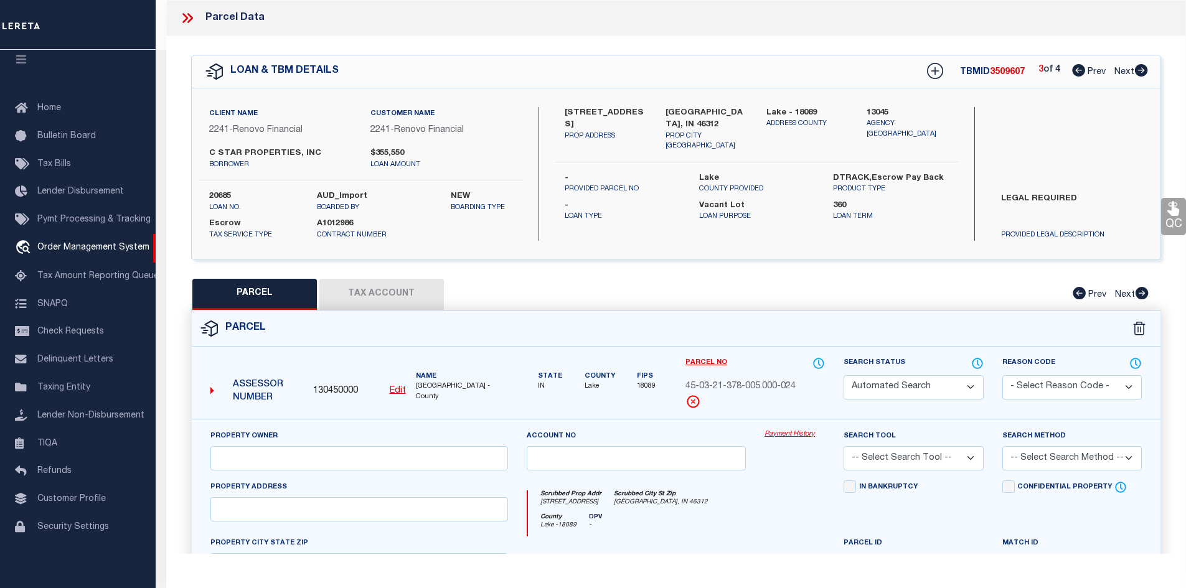
type input "SERNA,ANTHONY PETER"
select select "ATL"
select select "ADD"
type input "3801 DEAL ST"
checkbox input "false"
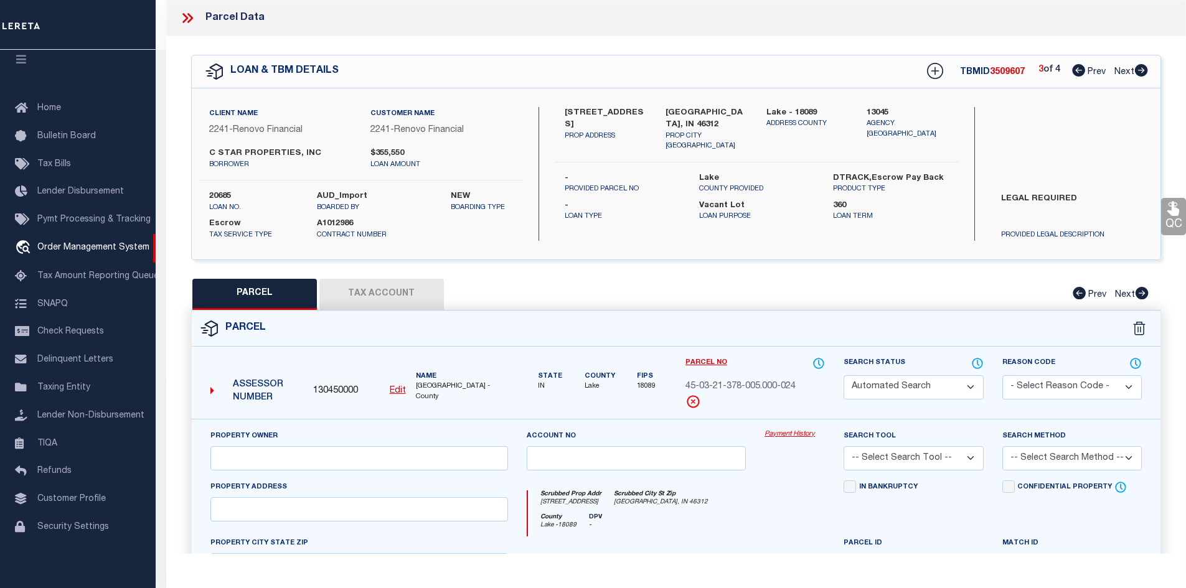
type input "EAST CHICAGO, IN 46312"
type textarea "2ND. ADD. IND. HARBOR L.1 BL.9"
type textarea "Document uploaded that satisfies a legal requirement, changing from ND to RD"
drag, startPoint x: 579, startPoint y: 111, endPoint x: 630, endPoint y: 112, distance: 50.4
click at [630, 112] on label "3801 Deal Street" at bounding box center [606, 119] width 82 height 24
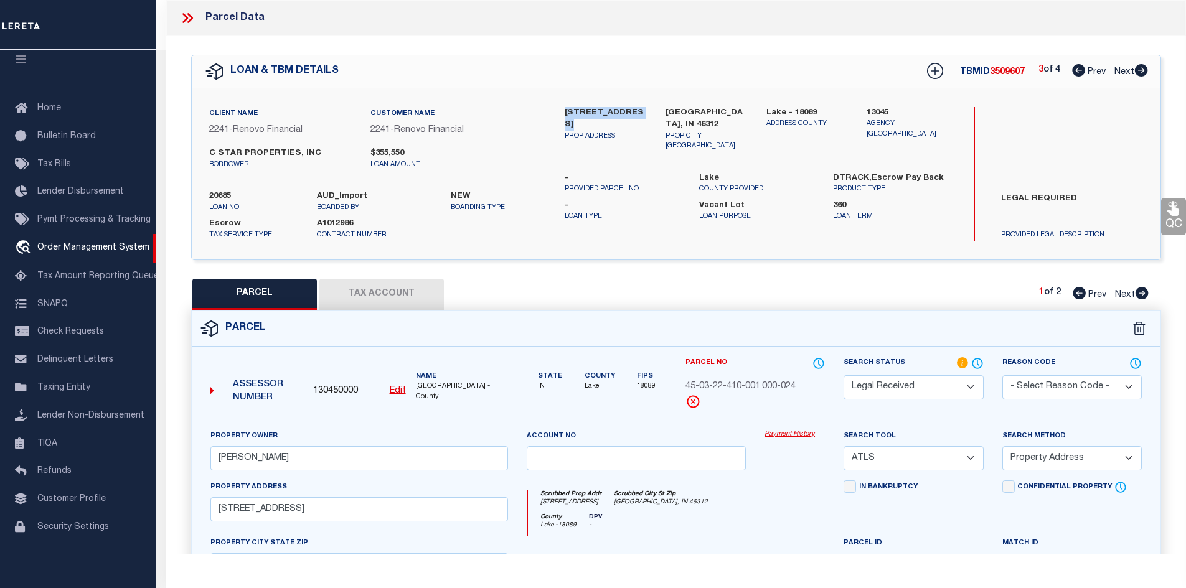
drag, startPoint x: 565, startPoint y: 111, endPoint x: 640, endPoint y: 111, distance: 75.9
click at [640, 111] on label "3801 Deal Street" at bounding box center [606, 119] width 82 height 24
copy label "3801 Deal Street"
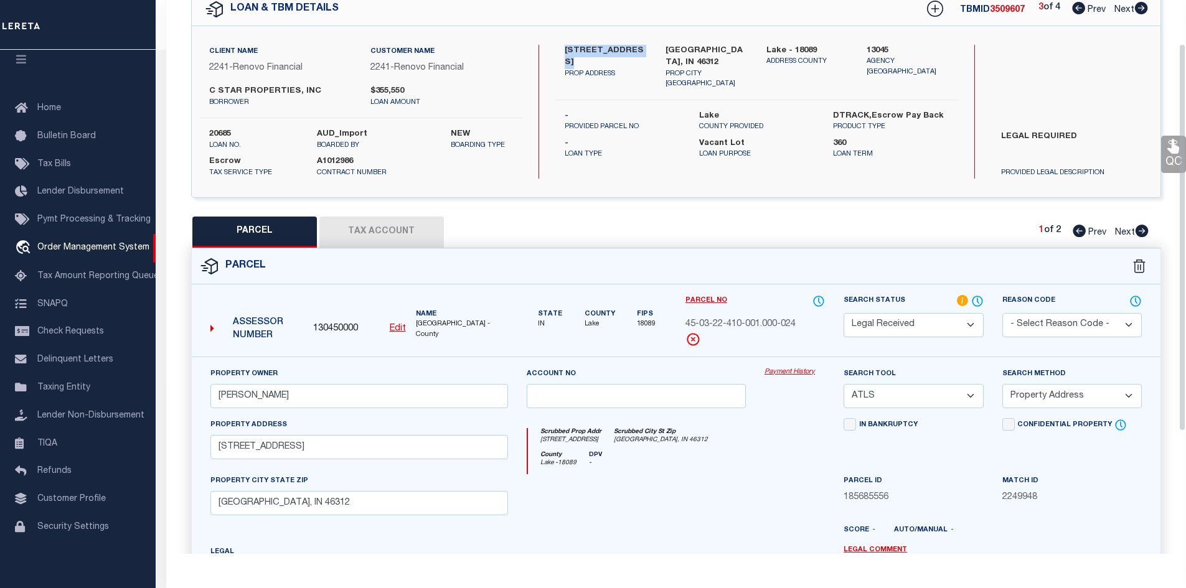
scroll to position [187, 0]
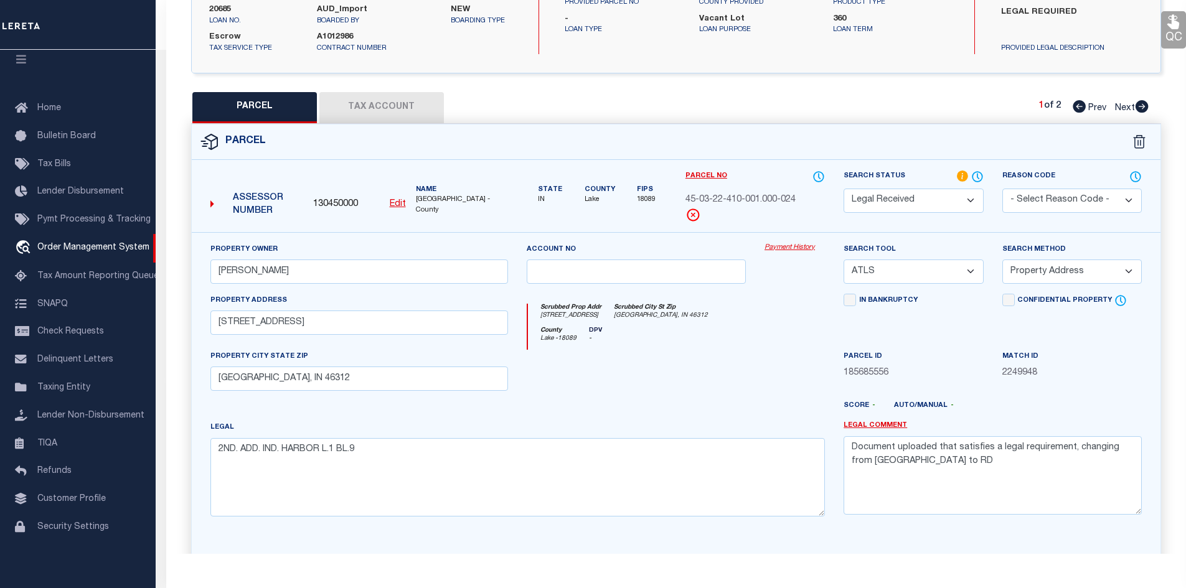
click at [966, 271] on select "-- Select Search Tool -- 3rd Party Website Agency File Agency Website ATLS CNV-…" at bounding box center [912, 272] width 139 height 24
select select "AGW"
click at [843, 260] on select "-- Select Search Tool -- 3rd Party Website Agency File Agency Website ATLS CNV-…" at bounding box center [912, 272] width 139 height 24
click at [1109, 278] on select "-- Select Search Method -- Property Address Legal Liability Info Provided" at bounding box center [1071, 272] width 139 height 24
select select "LEG"
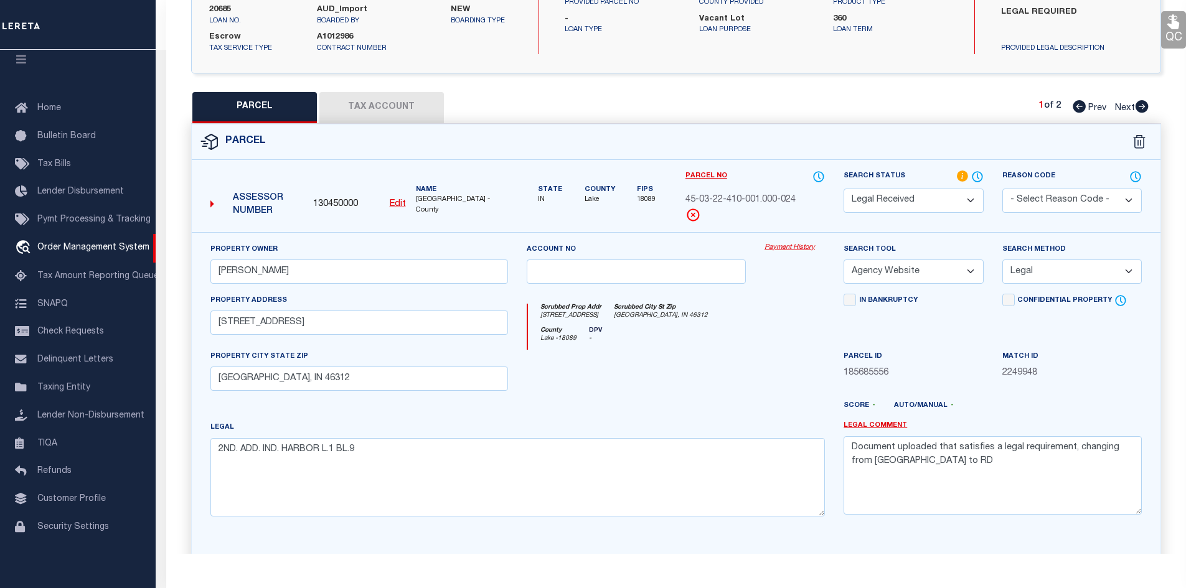
click at [1002, 260] on select "-- Select Search Method -- Property Address Legal Liability Info Provided" at bounding box center [1071, 272] width 139 height 24
click at [358, 103] on button "Tax Account" at bounding box center [381, 107] width 124 height 31
select select "100"
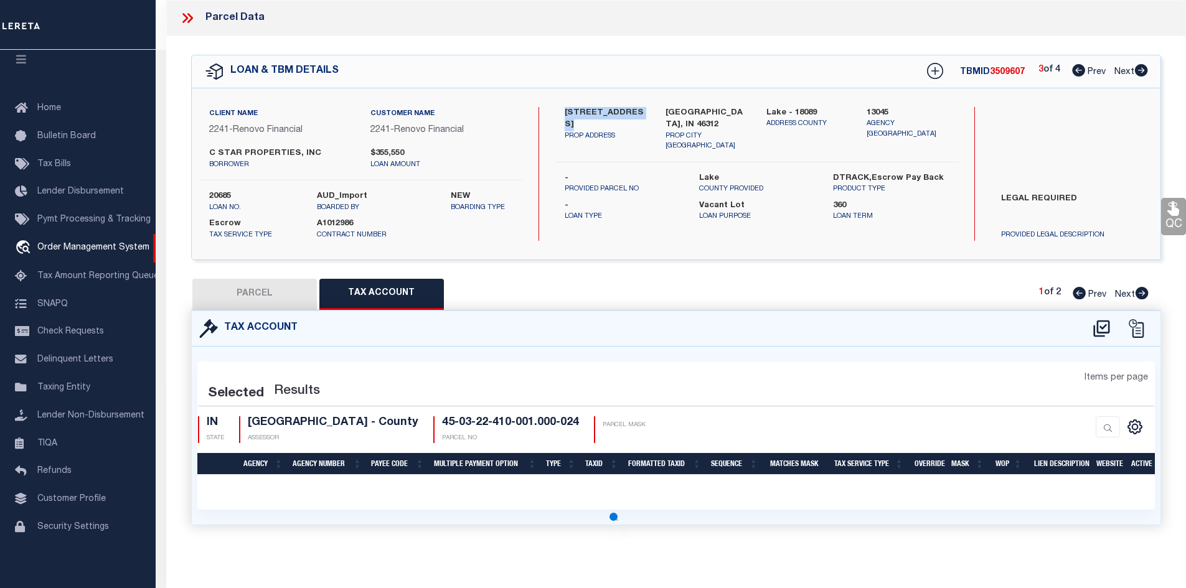
scroll to position [0, 0]
select select "100"
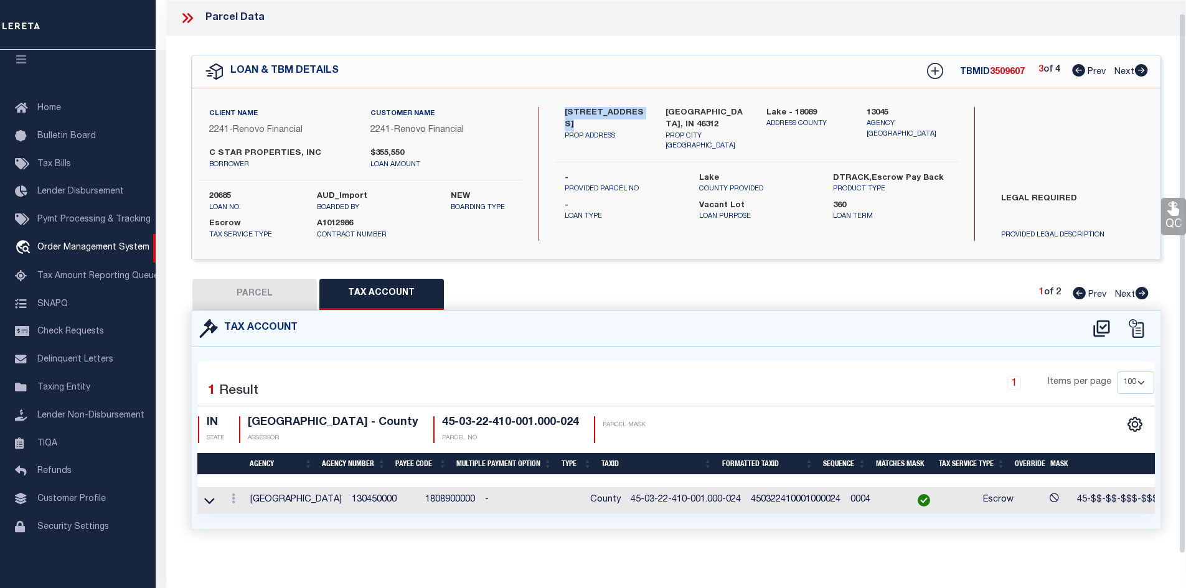
scroll to position [13, 0]
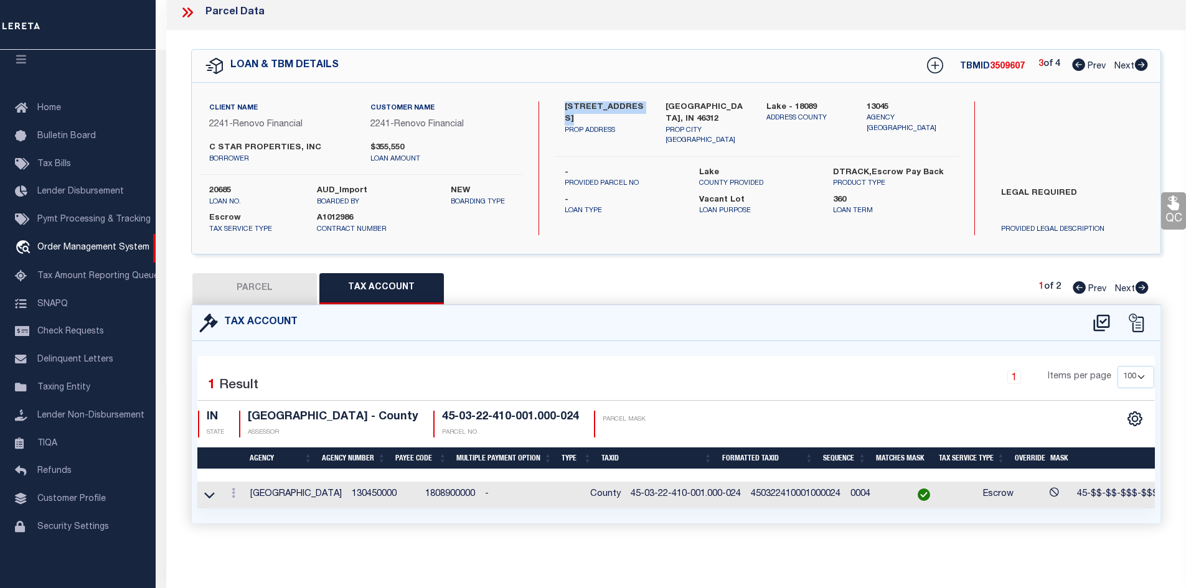
click at [260, 276] on button "PARCEL" at bounding box center [254, 288] width 124 height 31
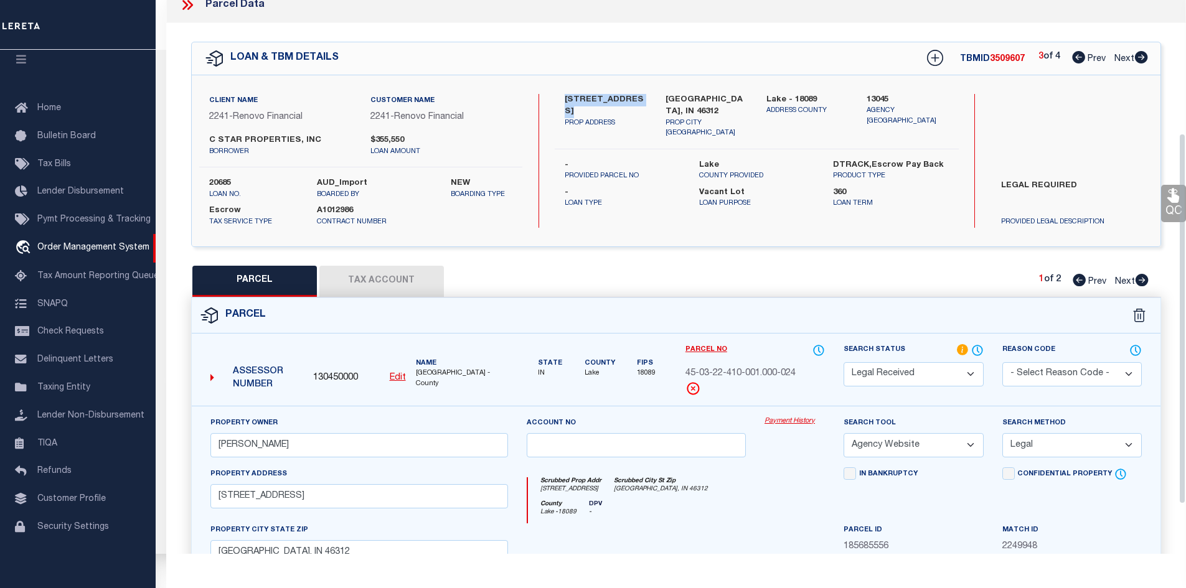
scroll to position [262, 0]
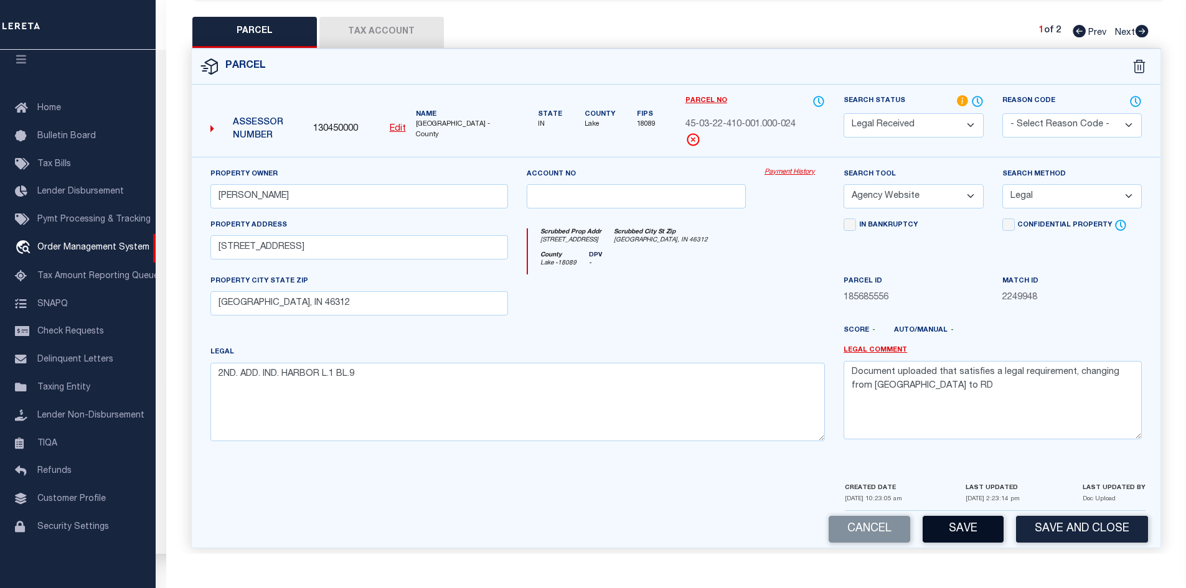
click at [965, 531] on button "Save" at bounding box center [962, 529] width 81 height 27
select select "AS"
select select
checkbox input "false"
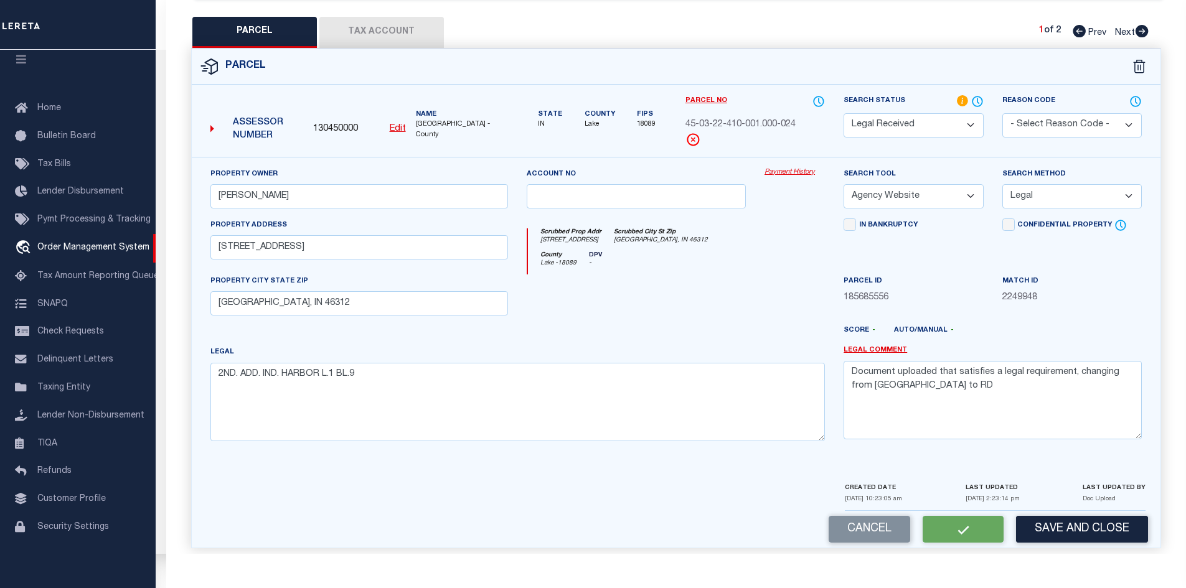
checkbox input "false"
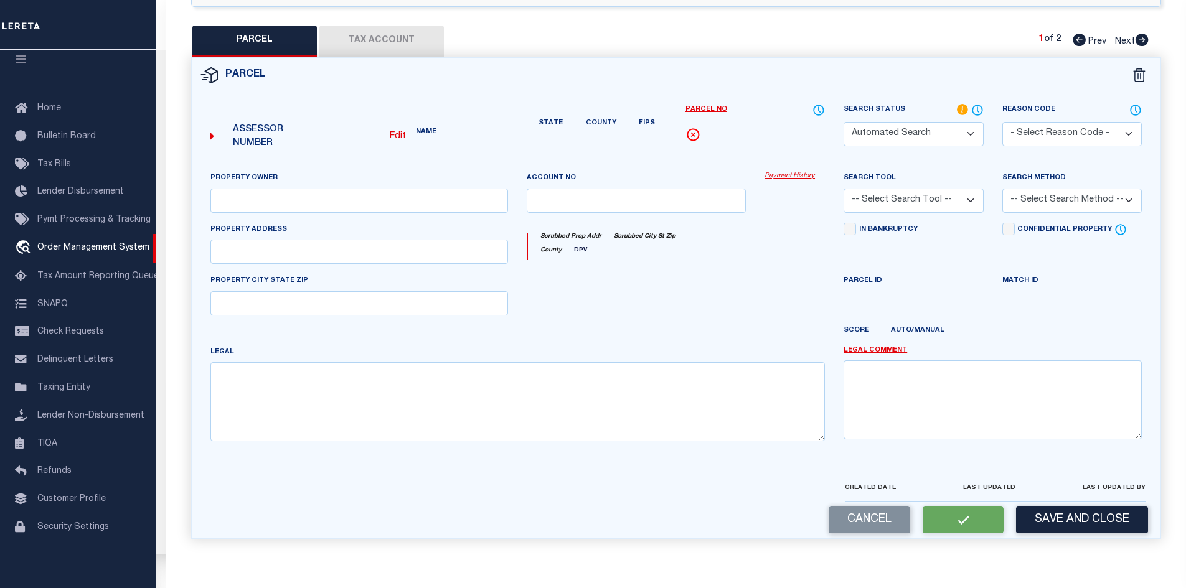
select select "RD"
type input "SERNA,ANTHONY PETER"
select select "AGW"
select select "LEG"
type input "3801 DEAL ST"
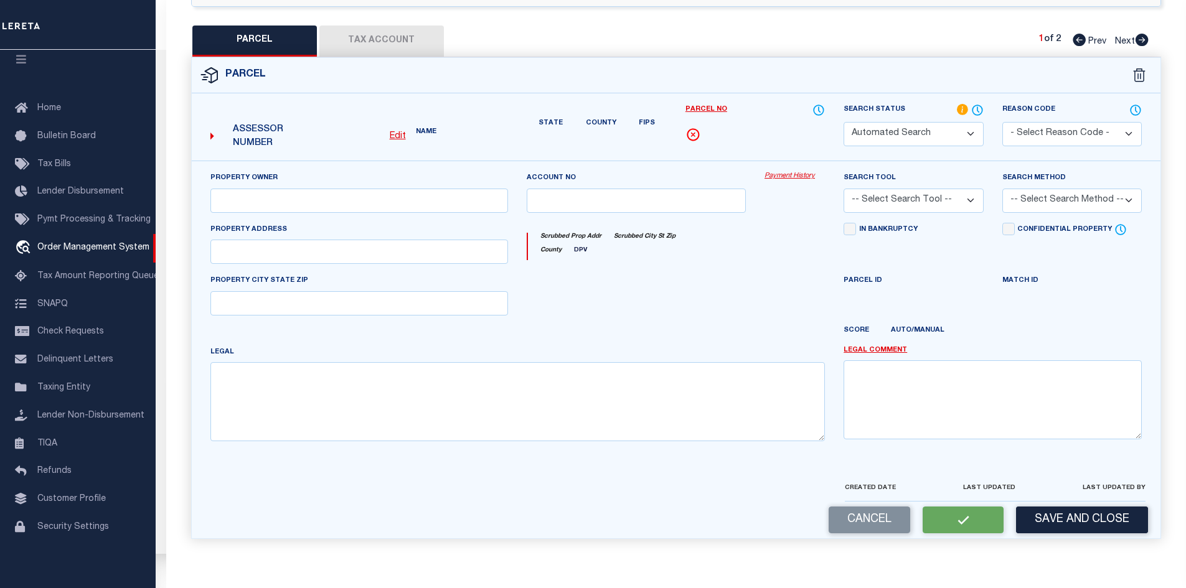
type input "EAST CHICAGO, IN 46312"
type textarea "2ND. ADD. IND. HARBOR L.1 BL.9"
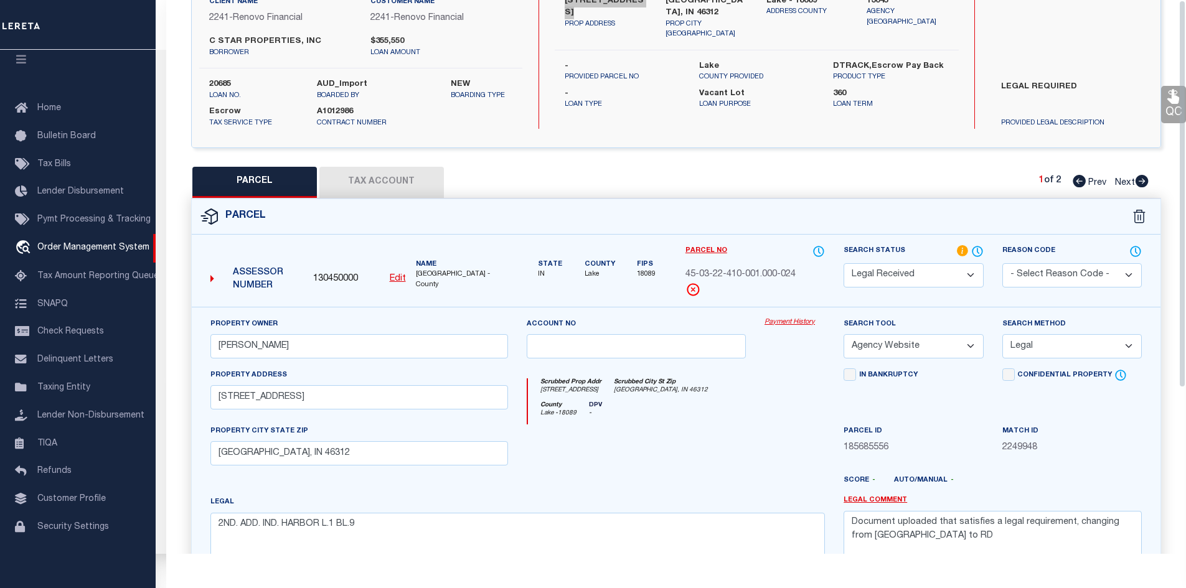
scroll to position [0, 0]
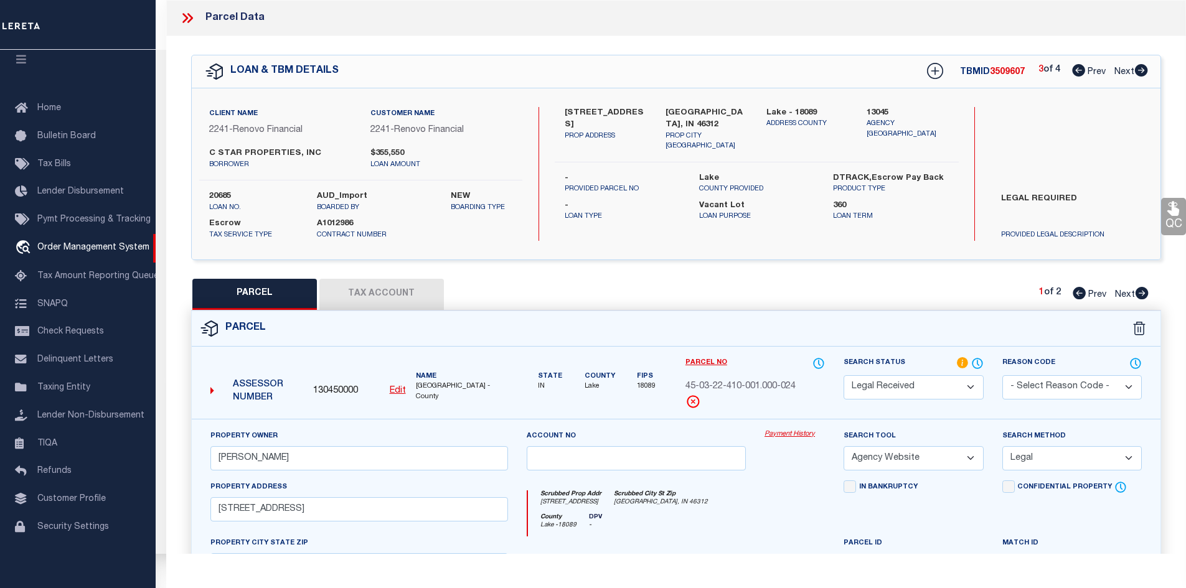
click at [1003, 71] on span "3509607" at bounding box center [1007, 72] width 35 height 9
copy span "3509607"
click at [215, 194] on label "20685" at bounding box center [253, 196] width 88 height 12
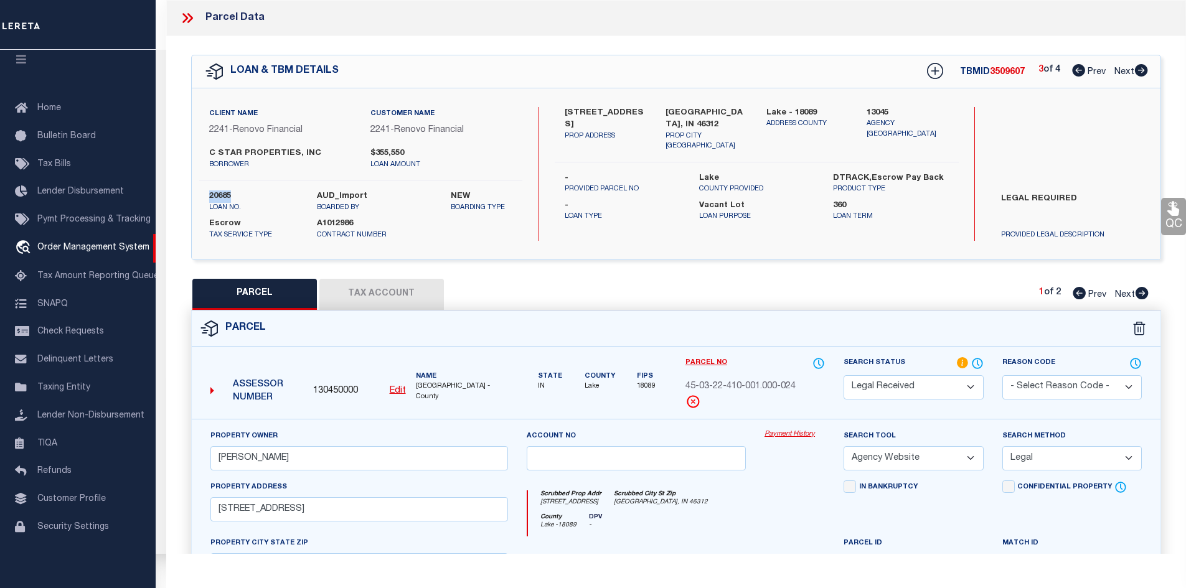
click at [392, 294] on button "Tax Account" at bounding box center [381, 294] width 124 height 31
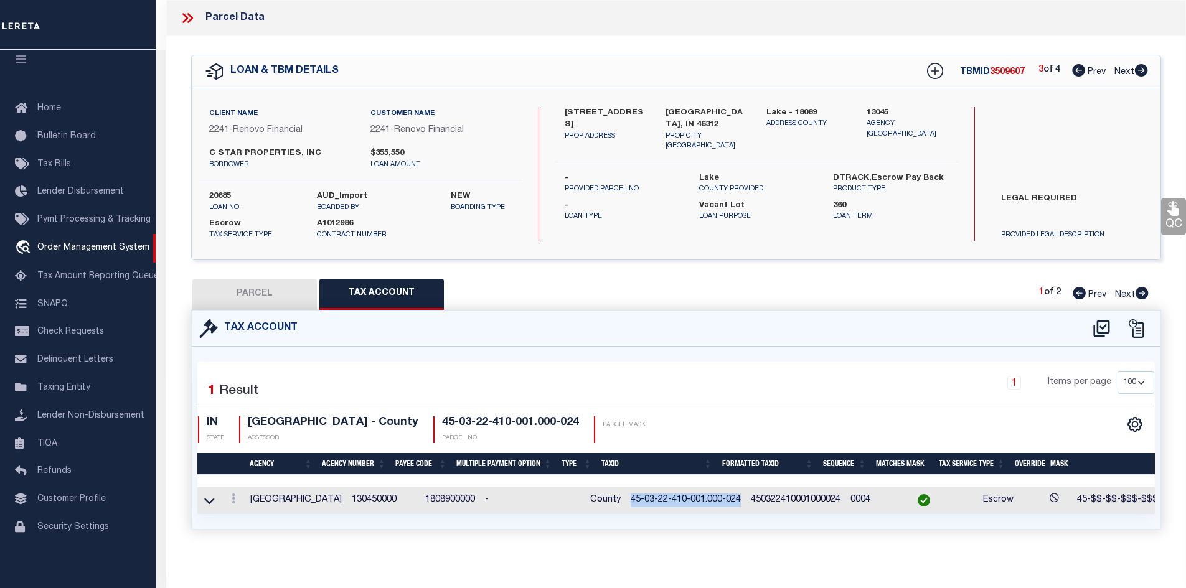
drag, startPoint x: 600, startPoint y: 498, endPoint x: 712, endPoint y: 500, distance: 112.0
click at [712, 500] on td "45-03-22-410-001.000-024" at bounding box center [686, 500] width 120 height 27
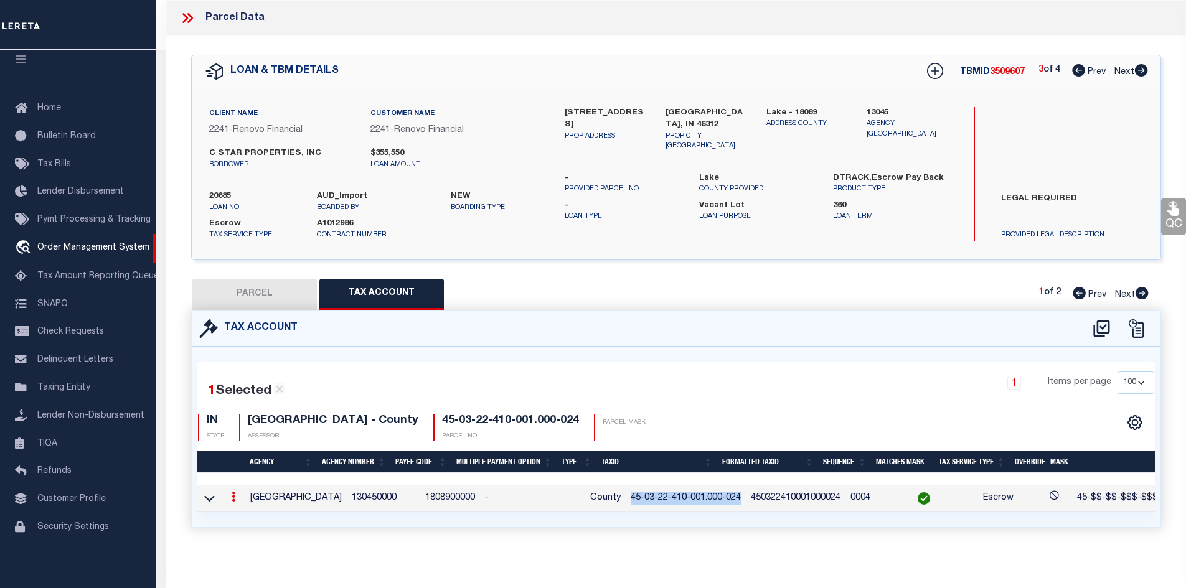
copy td "45-03-22-410-001.000-024"
click at [1137, 294] on icon at bounding box center [1141, 293] width 13 height 12
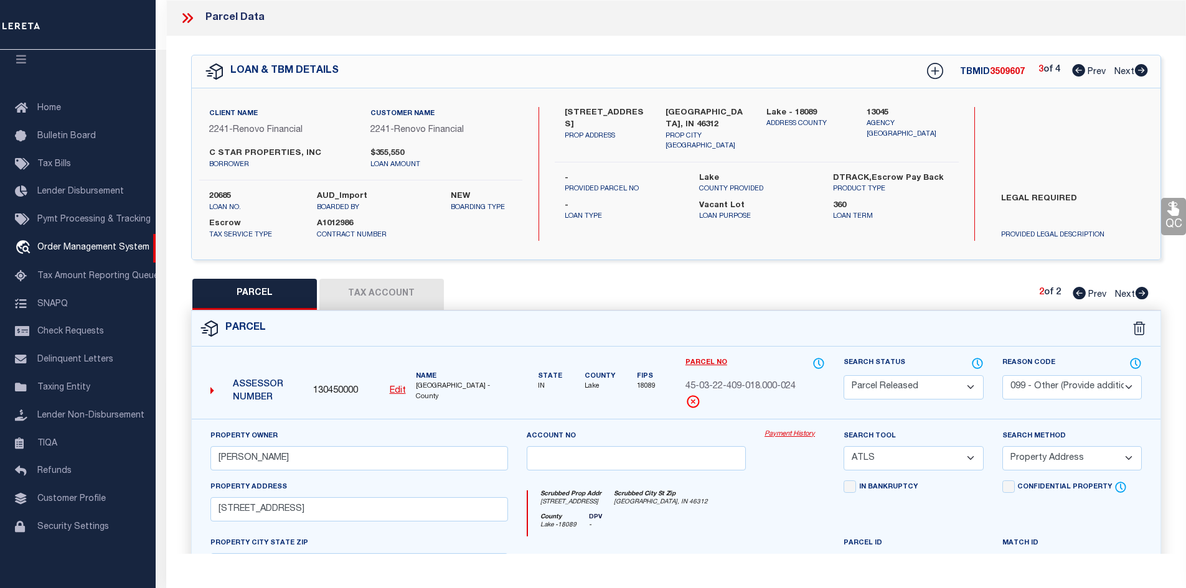
click at [1077, 295] on icon at bounding box center [1078, 293] width 13 height 12
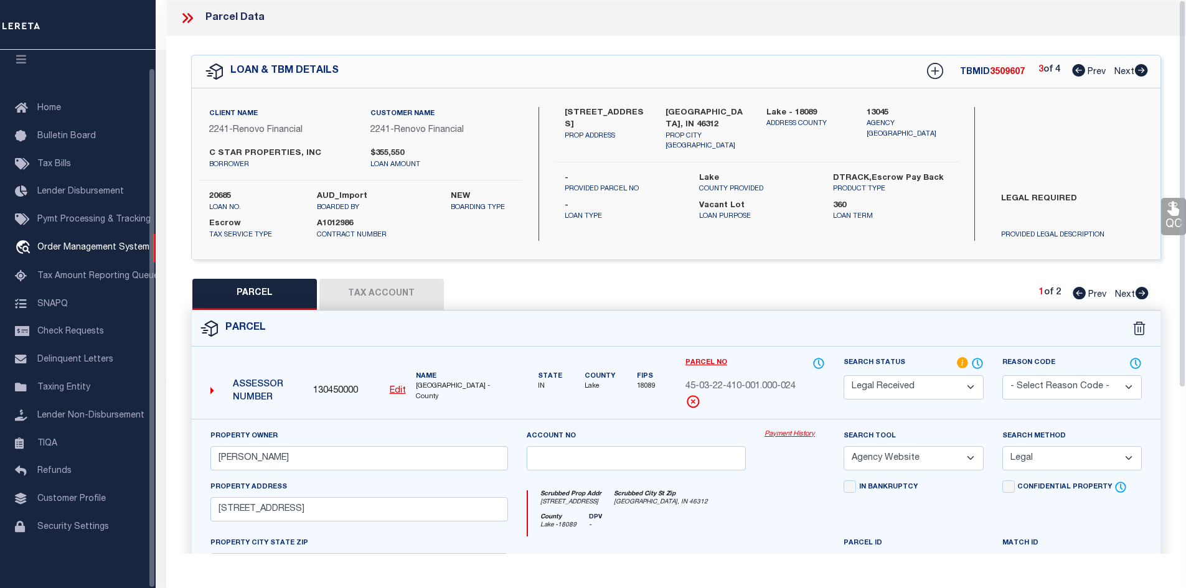
click at [188, 19] on icon at bounding box center [187, 18] width 16 height 16
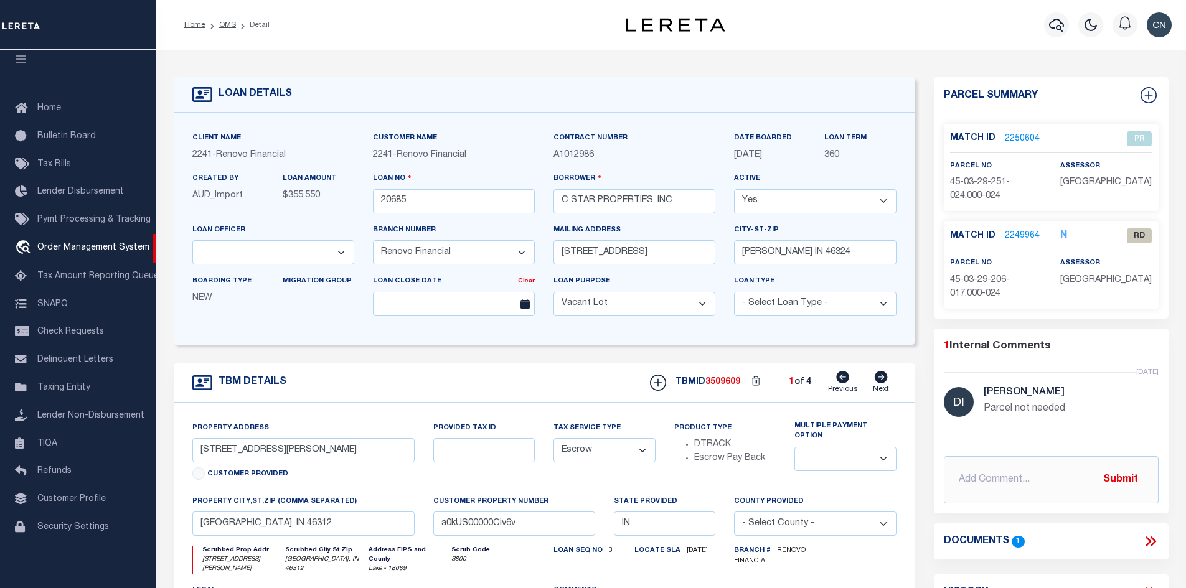
click at [879, 382] on icon at bounding box center [880, 377] width 13 height 12
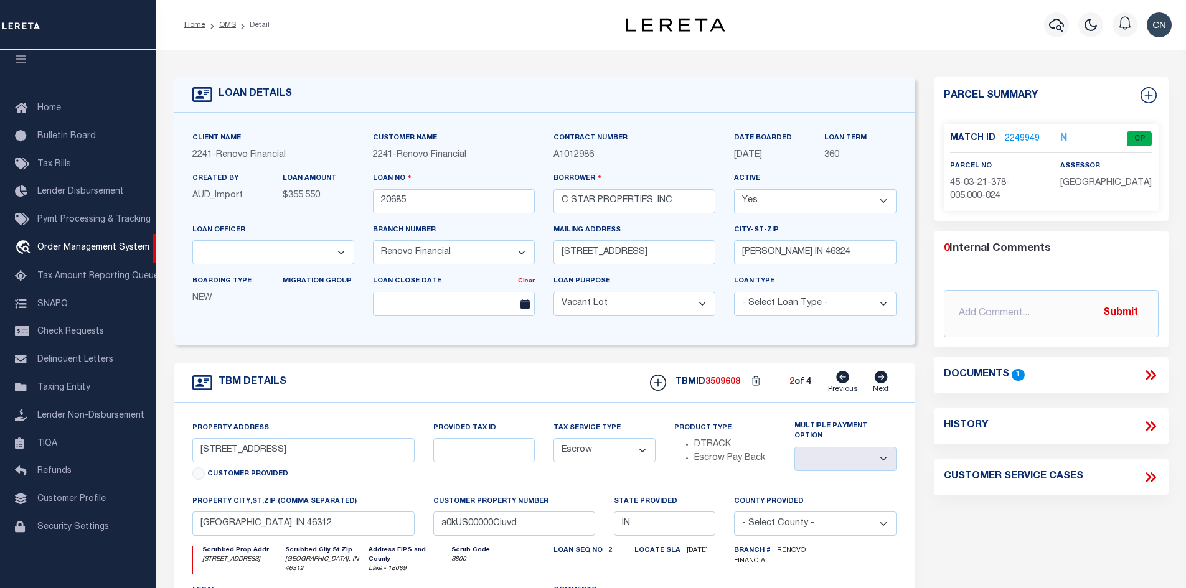
click at [883, 383] on icon at bounding box center [880, 377] width 13 height 12
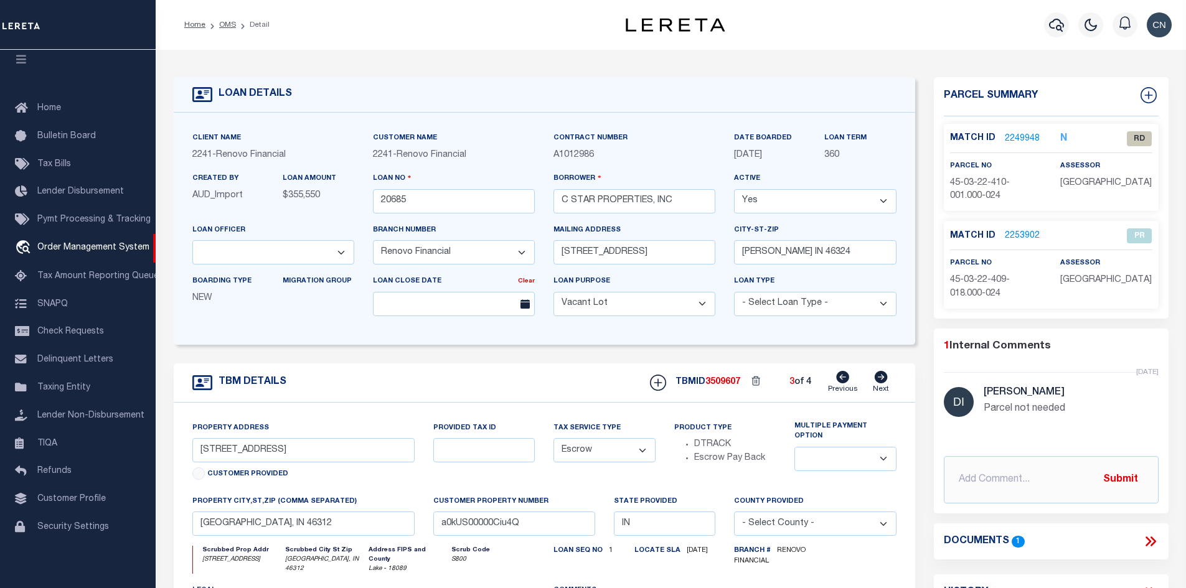
click at [883, 383] on icon at bounding box center [880, 377] width 13 height 12
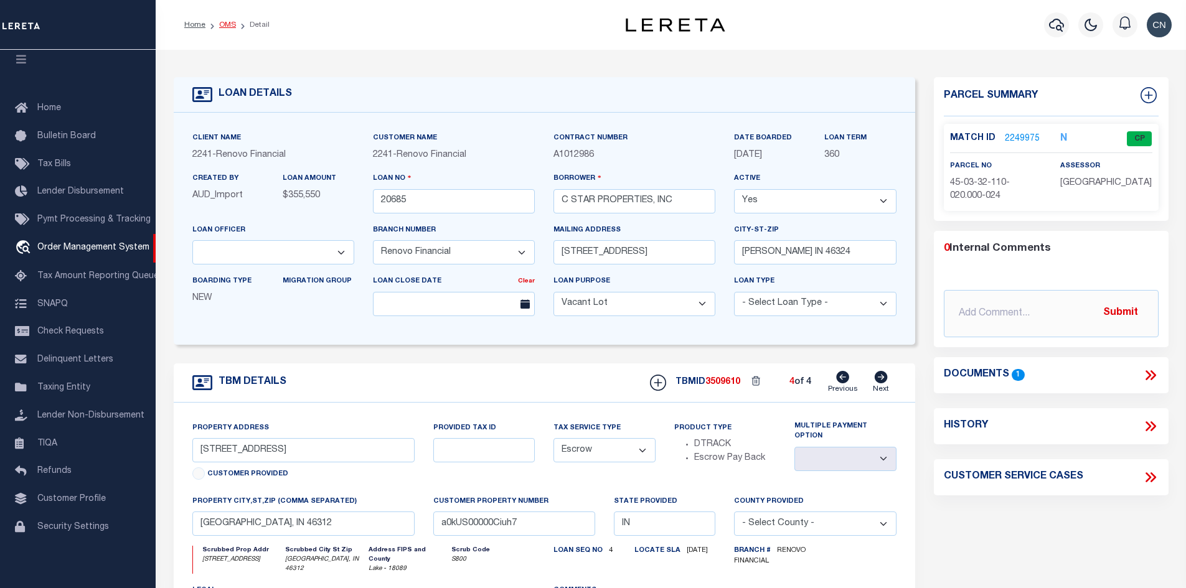
click at [221, 25] on link "OMS" at bounding box center [227, 24] width 17 height 7
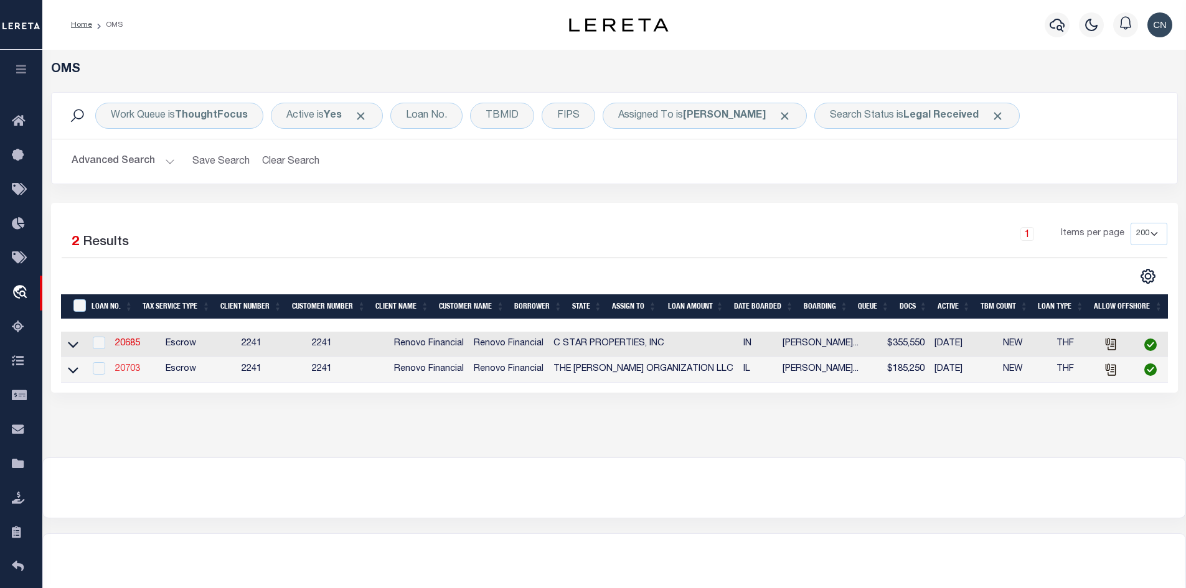
click at [131, 371] on link "20703" at bounding box center [127, 369] width 25 height 9
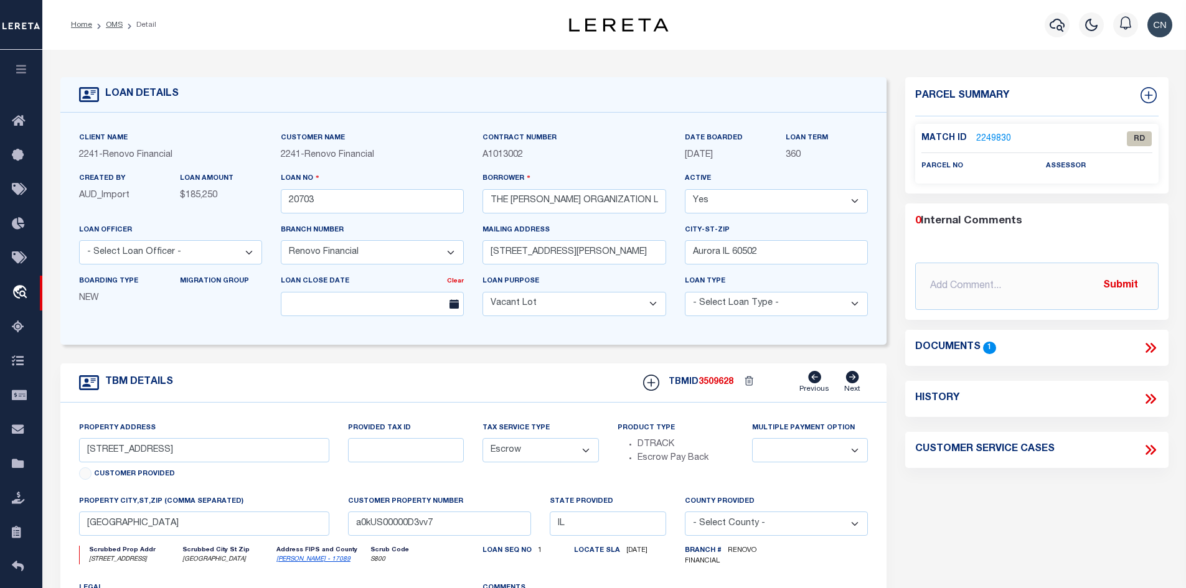
click at [1152, 348] on icon at bounding box center [1150, 348] width 16 height 16
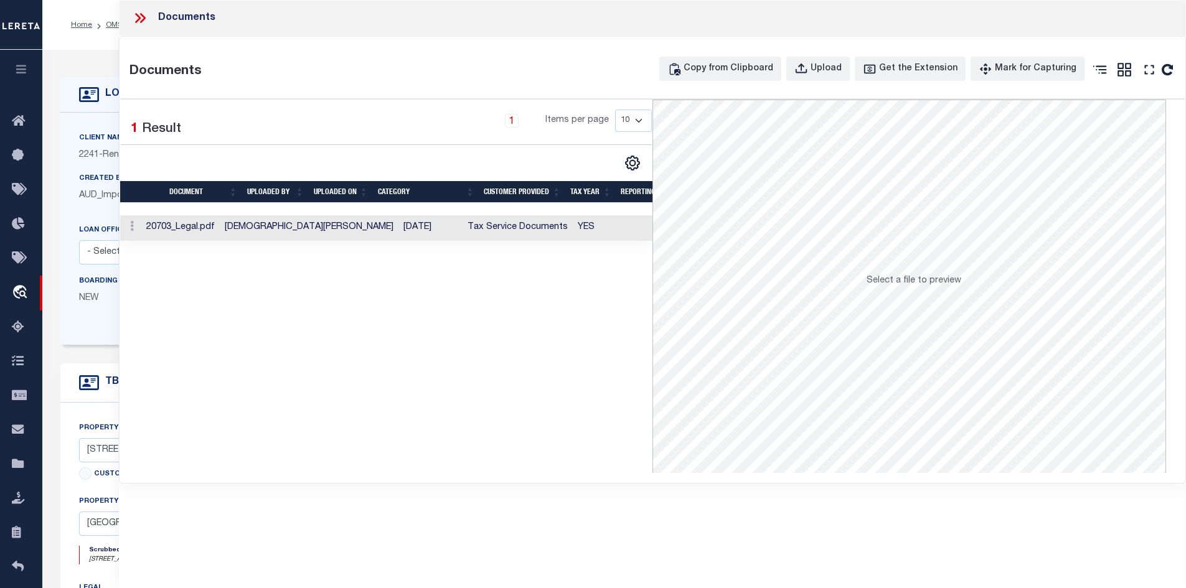
click at [282, 227] on td "Zulema Artola" at bounding box center [309, 228] width 179 height 26
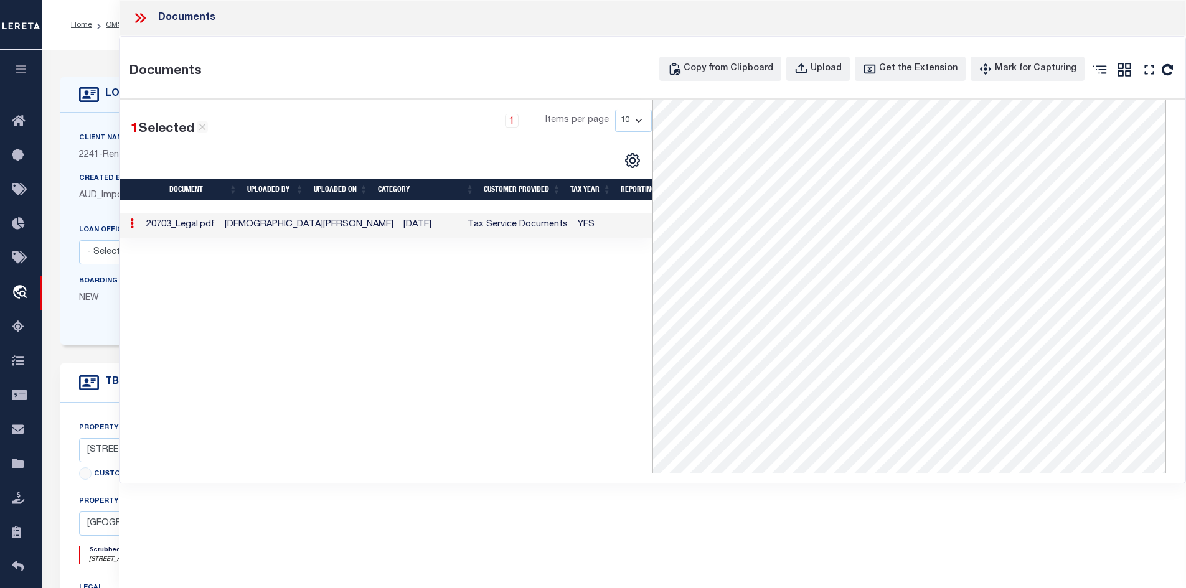
click at [141, 20] on icon at bounding box center [140, 18] width 16 height 16
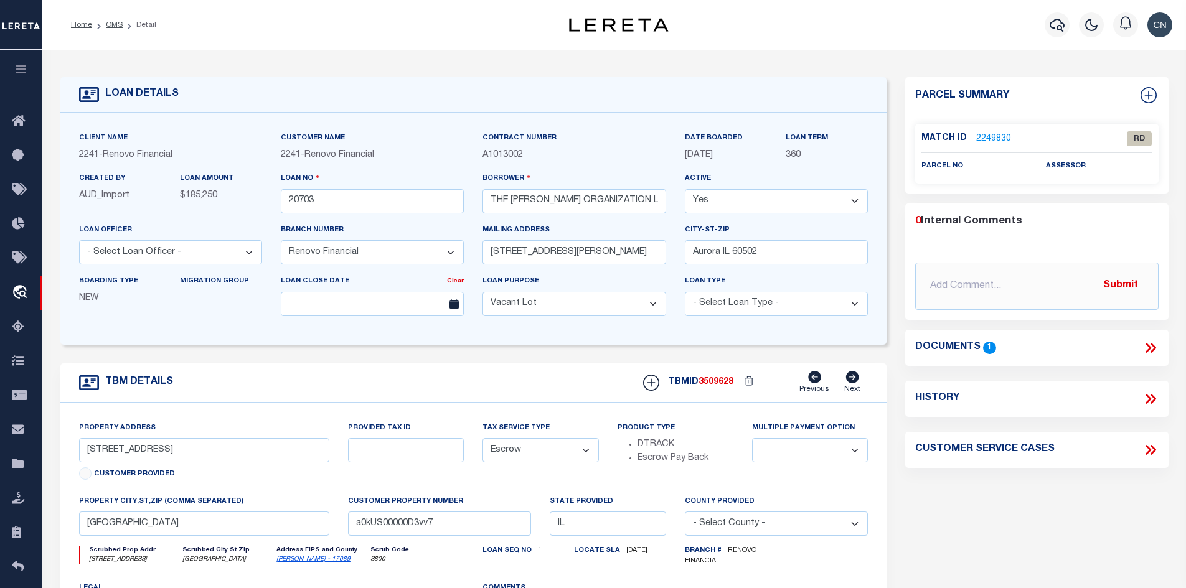
click at [988, 139] on link "2249830" at bounding box center [993, 139] width 35 height 13
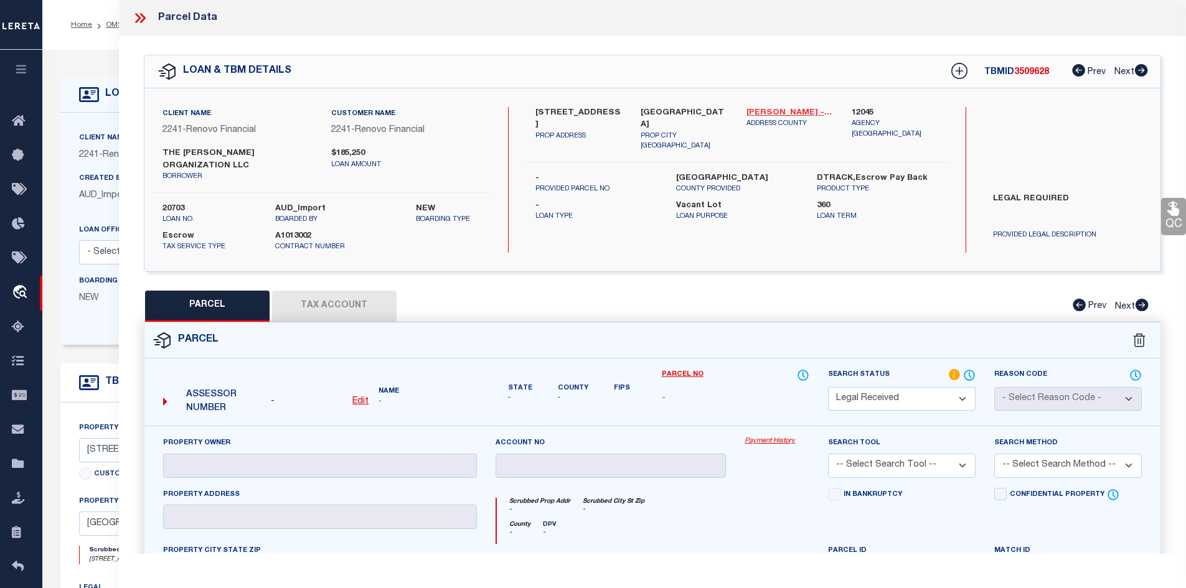
click at [764, 112] on link "Kane - 17089" at bounding box center [789, 113] width 87 height 12
drag, startPoint x: 533, startPoint y: 108, endPoint x: 607, endPoint y: 113, distance: 73.6
click at [607, 113] on div "217 North Lincoln Avenue PROP ADDRESS" at bounding box center [579, 129] width 106 height 45
copy label "217 North Lincoln"
drag, startPoint x: 679, startPoint y: 110, endPoint x: 708, endPoint y: 111, distance: 29.3
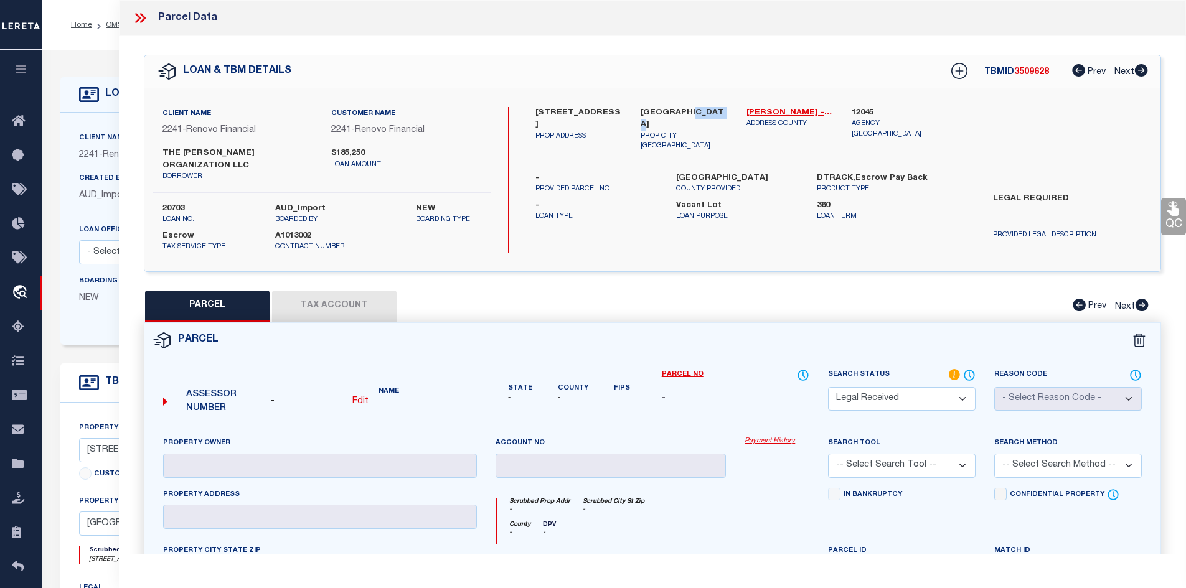
click at [708, 111] on label "Aurora, IL 60505" at bounding box center [683, 119] width 87 height 24
copy label "60505"
drag, startPoint x: 534, startPoint y: 109, endPoint x: 618, endPoint y: 113, distance: 84.1
click at [618, 113] on div "217 North Lincoln Avenue PROP ADDRESS" at bounding box center [579, 129] width 106 height 45
copy label "217 North Lincoln"
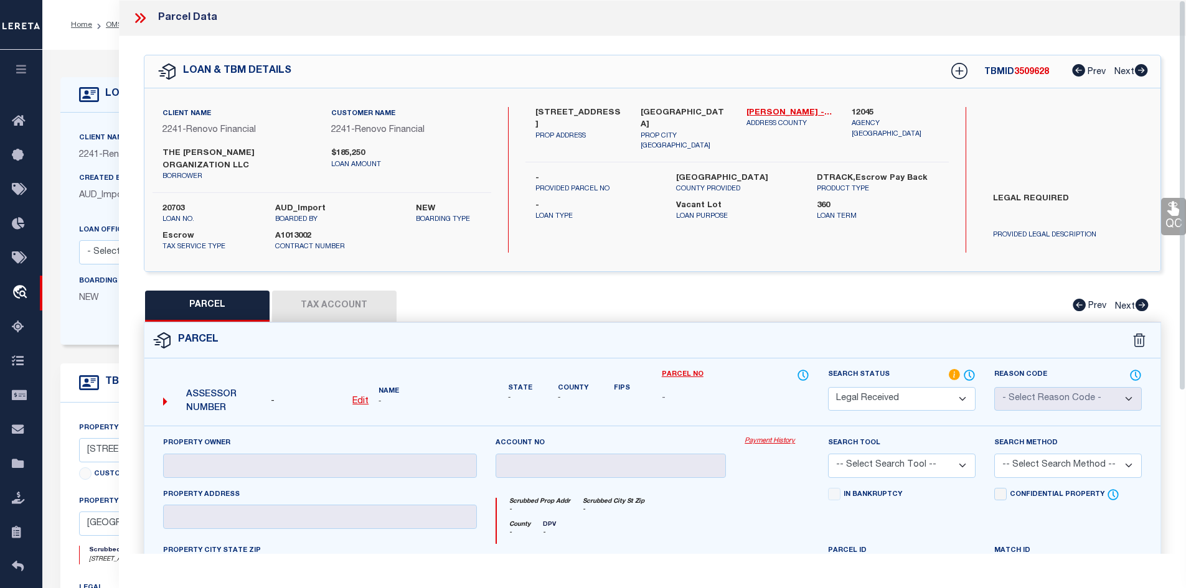
click at [632, 136] on div "Aurora, IL 60505 PROP CITY ST ZIP" at bounding box center [684, 129] width 106 height 45
drag, startPoint x: 537, startPoint y: 110, endPoint x: 606, endPoint y: 116, distance: 69.9
click at [606, 116] on label "217 North Lincoln Avenue" at bounding box center [578, 119] width 87 height 24
copy label "217 North Lincoln"
drag, startPoint x: 182, startPoint y: 147, endPoint x: 293, endPoint y: 148, distance: 110.2
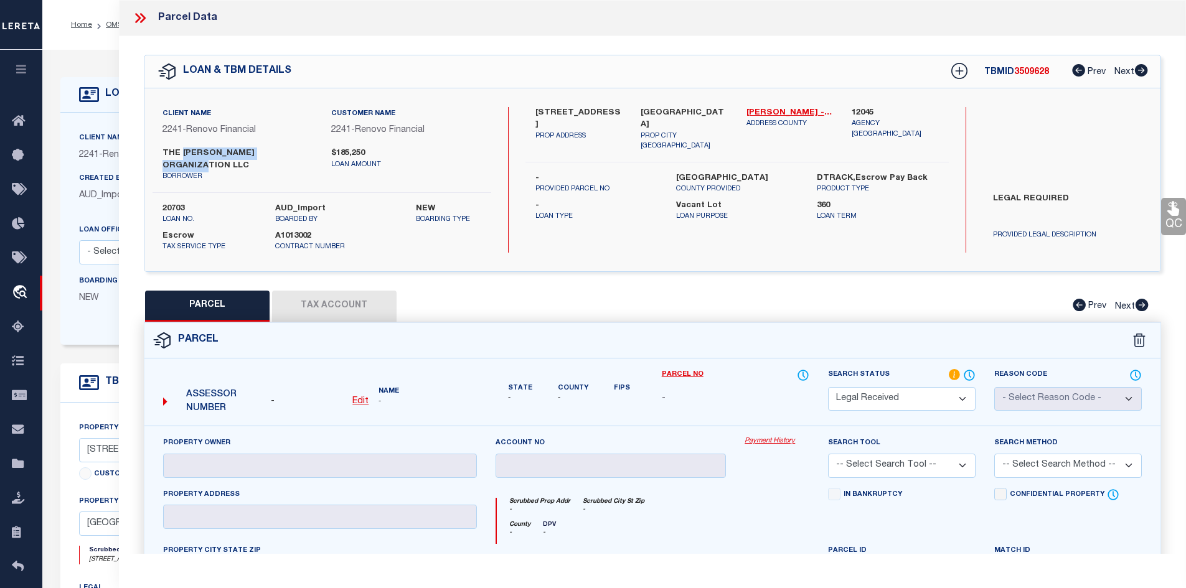
click at [293, 148] on label "THE BARRERA ORGANIZATION LLC" at bounding box center [237, 160] width 150 height 24
drag, startPoint x: 165, startPoint y: 148, endPoint x: 259, endPoint y: 152, distance: 94.1
click at [259, 152] on label "THE BARRERA ORGANIZATION LLC" at bounding box center [237, 160] width 150 height 24
drag, startPoint x: 172, startPoint y: 151, endPoint x: 263, endPoint y: 155, distance: 90.9
click at [263, 155] on label "THE BARRERA ORGANIZATION LLC" at bounding box center [237, 160] width 150 height 24
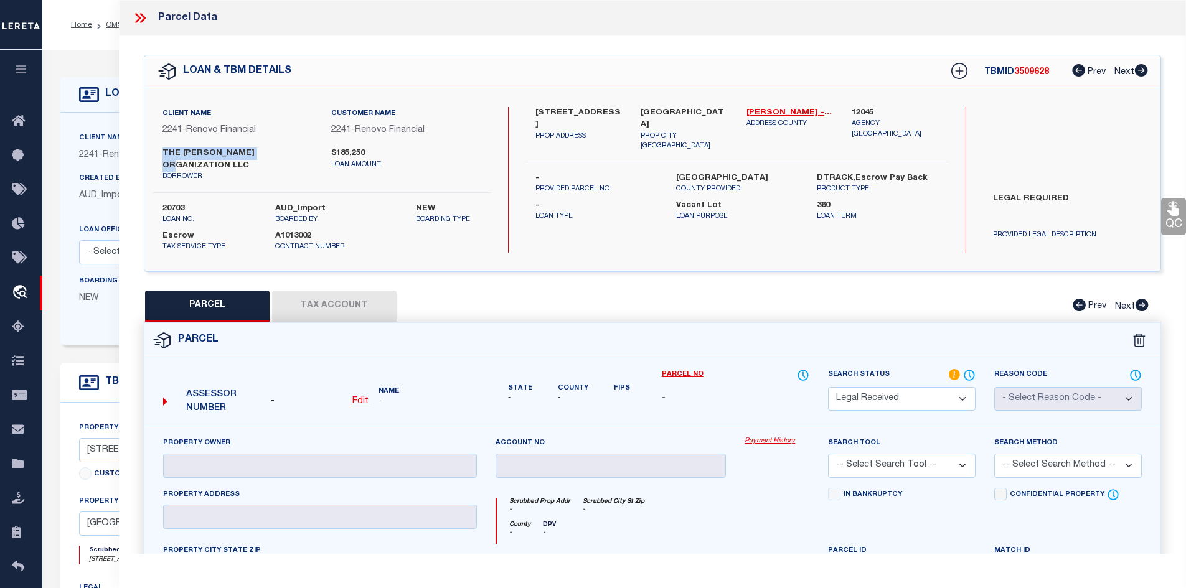
copy label "THE BARRERA ORGANIZA"
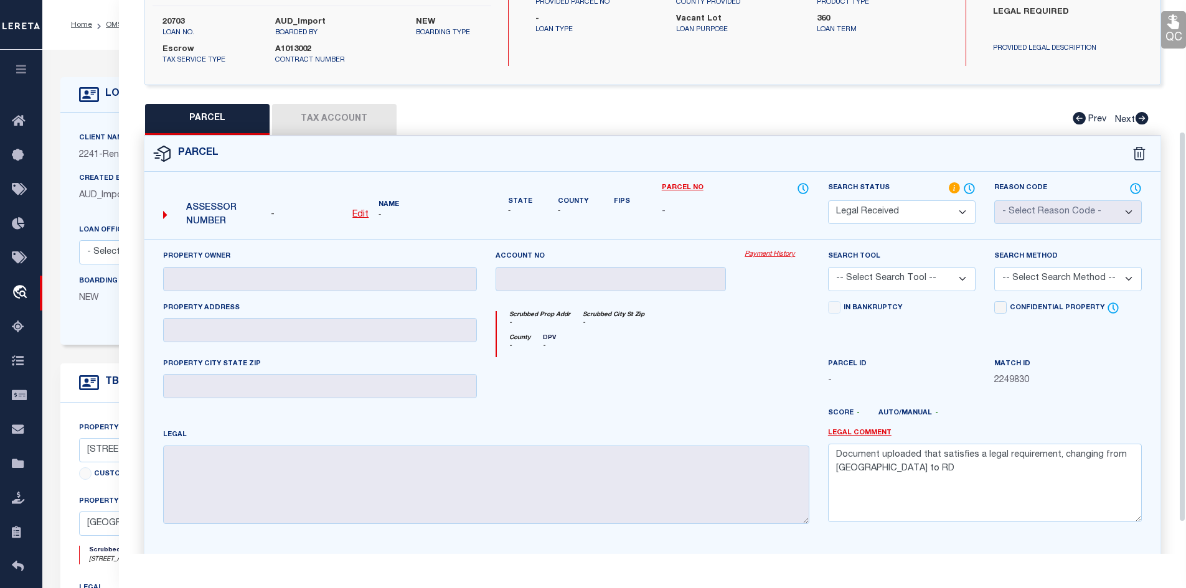
scroll to position [124, 0]
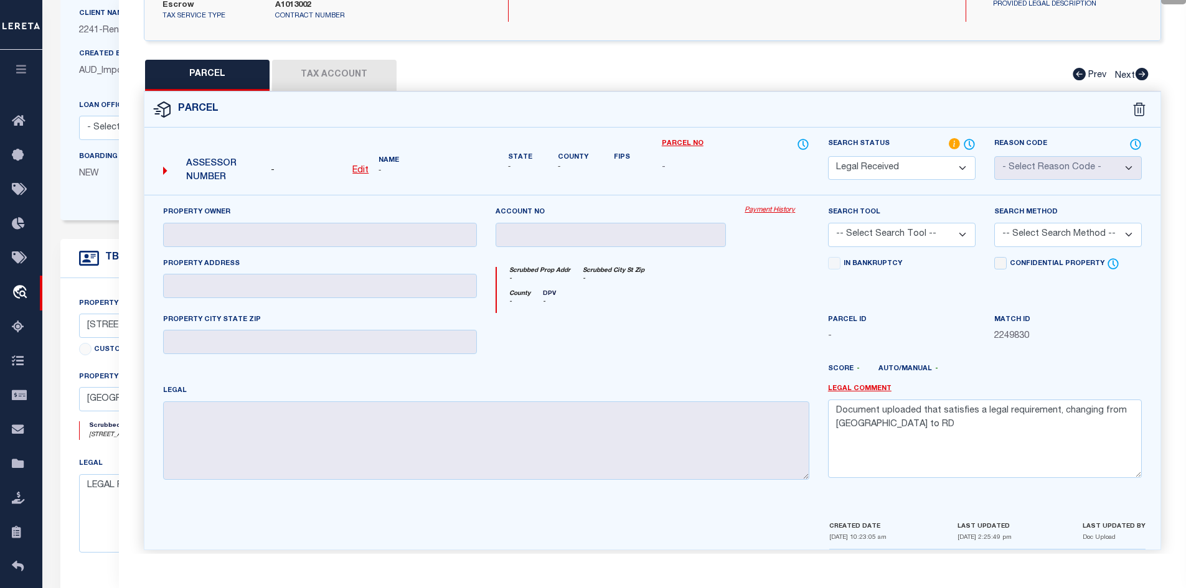
click at [360, 166] on u "Edit" at bounding box center [360, 170] width 16 height 9
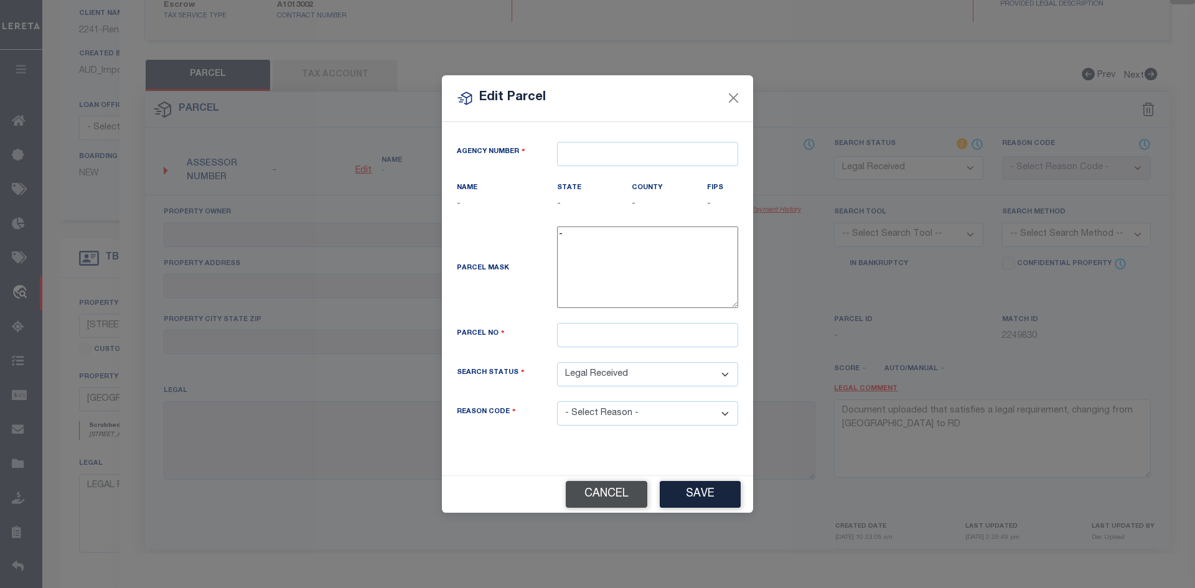
click at [602, 498] on button "Cancel" at bounding box center [607, 494] width 82 height 27
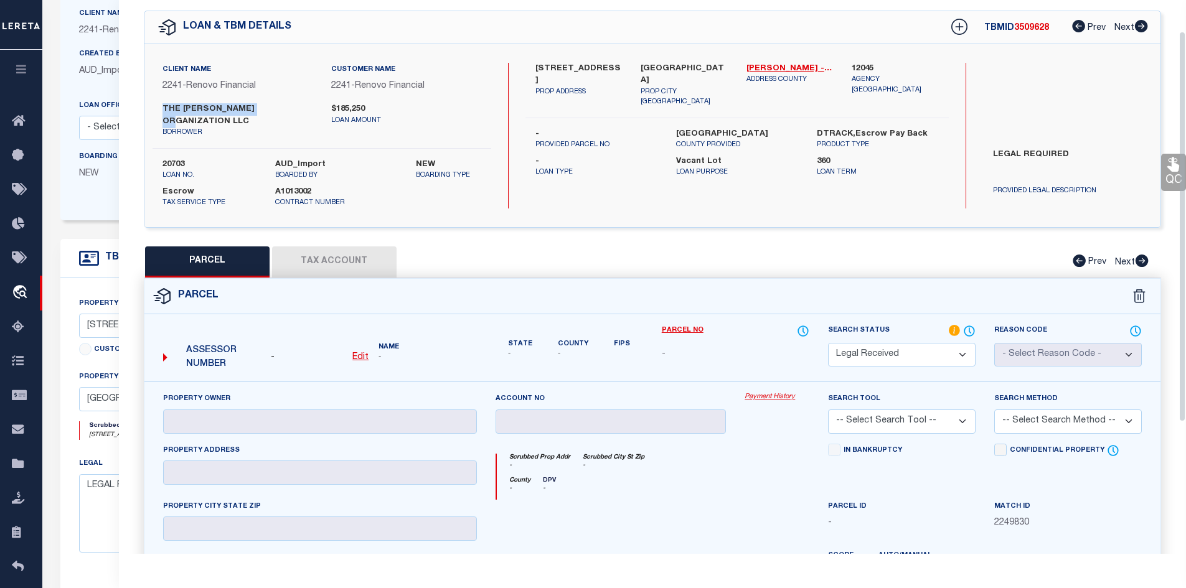
scroll to position [0, 0]
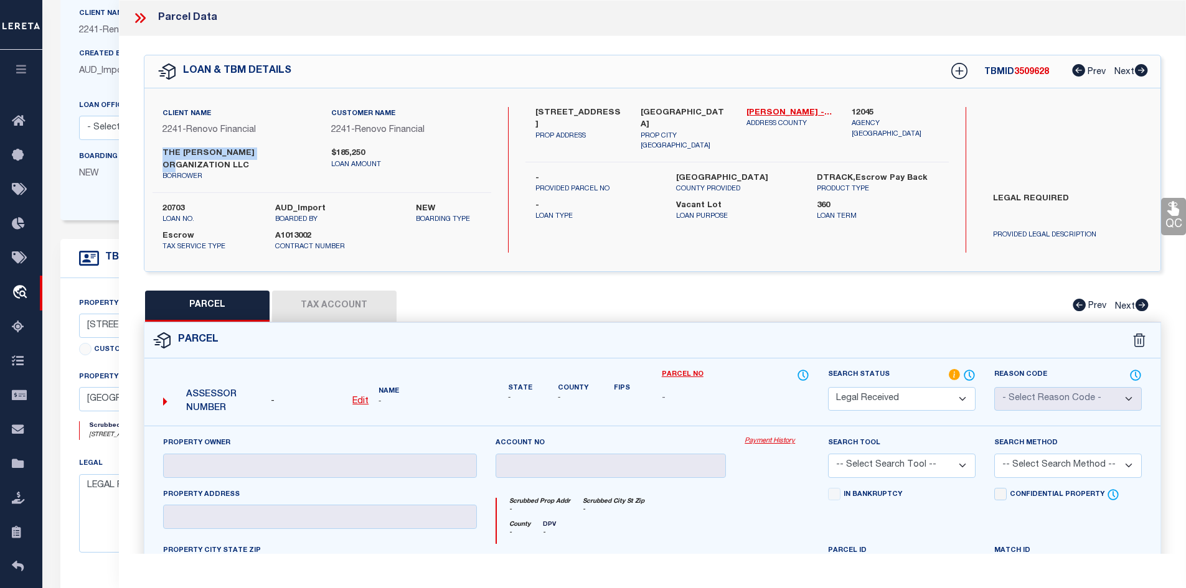
click at [360, 397] on u "Edit" at bounding box center [360, 401] width 16 height 9
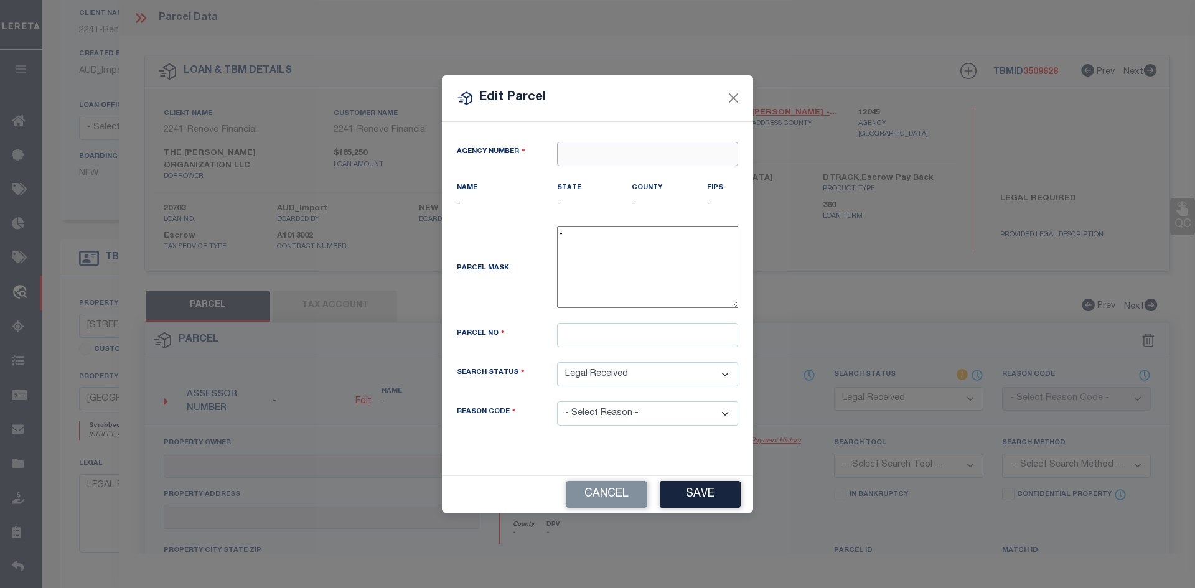
click at [591, 152] on input "text" at bounding box center [647, 154] width 181 height 24
click at [608, 177] on div "120450000 : KANE COUNTY" at bounding box center [648, 184] width 180 height 35
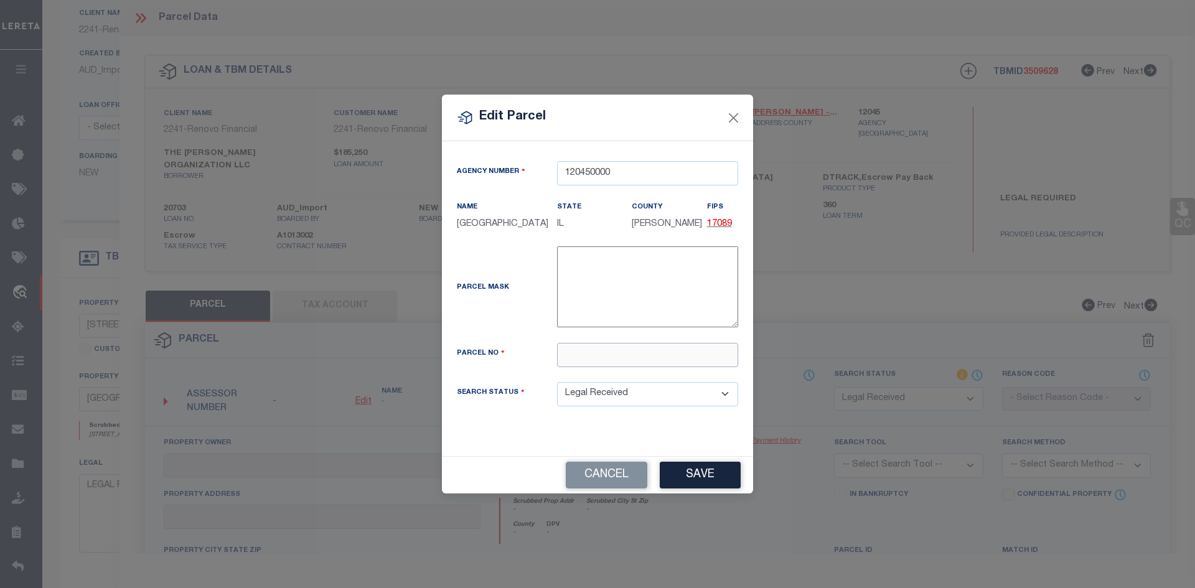
click at [576, 355] on input "text" at bounding box center [647, 355] width 181 height 24
paste input "15-22-251-009"
click at [696, 478] on button "Save" at bounding box center [700, 475] width 81 height 27
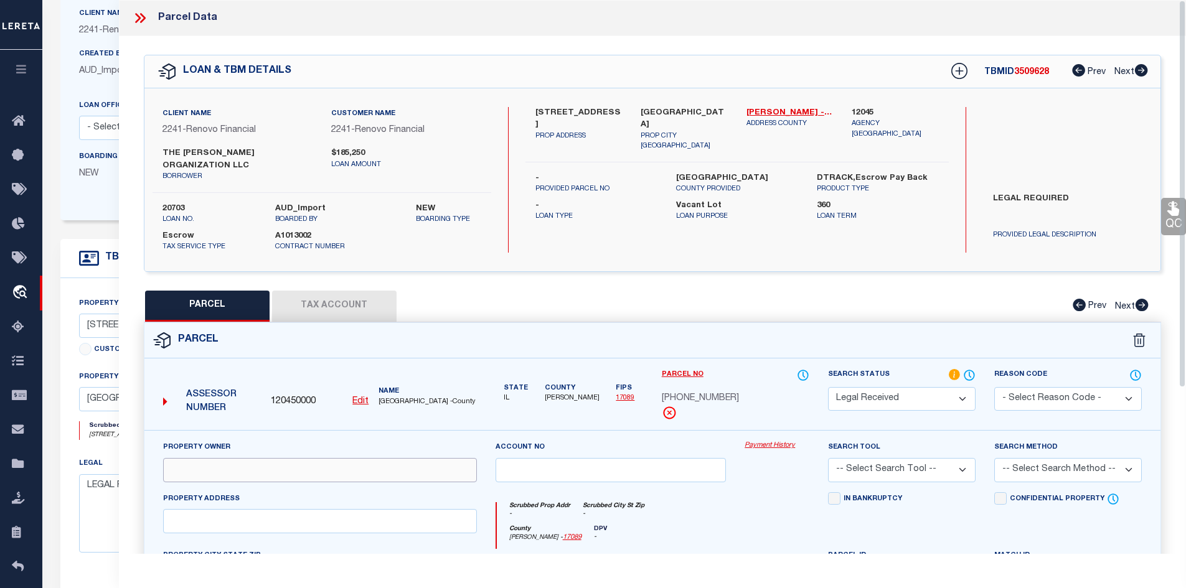
click at [190, 458] on input "text" at bounding box center [320, 470] width 314 height 24
paste input "BARRERA ORGANIZATION LLC"
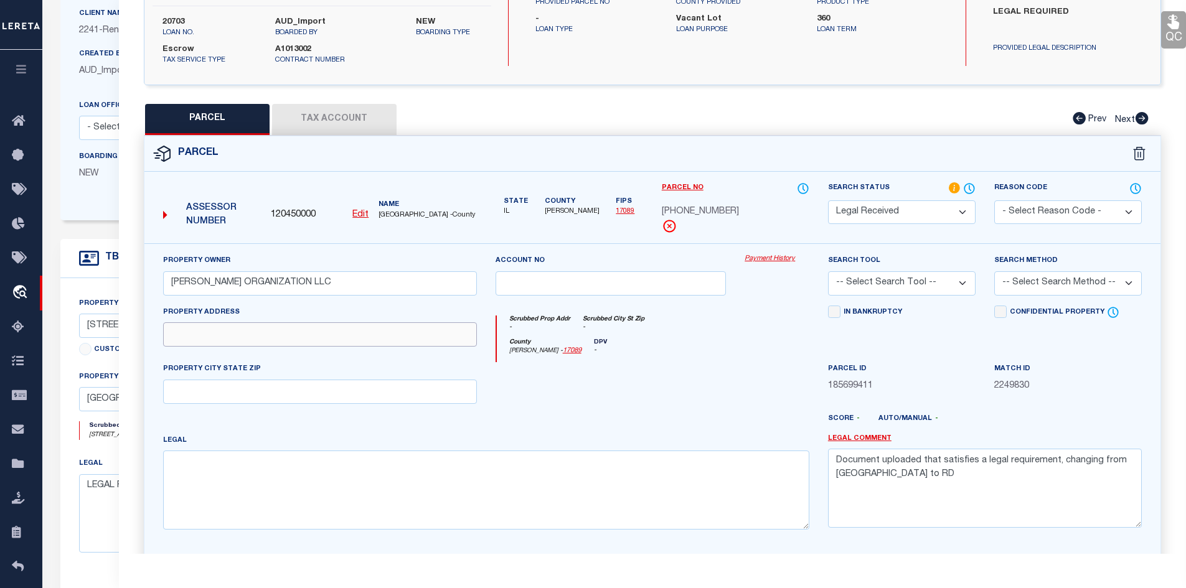
click at [205, 324] on input "text" at bounding box center [320, 334] width 314 height 24
click at [204, 326] on input "text" at bounding box center [320, 334] width 314 height 24
paste input "217 N LINCOLN AVE"
click at [207, 380] on input "text" at bounding box center [320, 392] width 314 height 24
click at [226, 380] on input "text" at bounding box center [320, 392] width 314 height 24
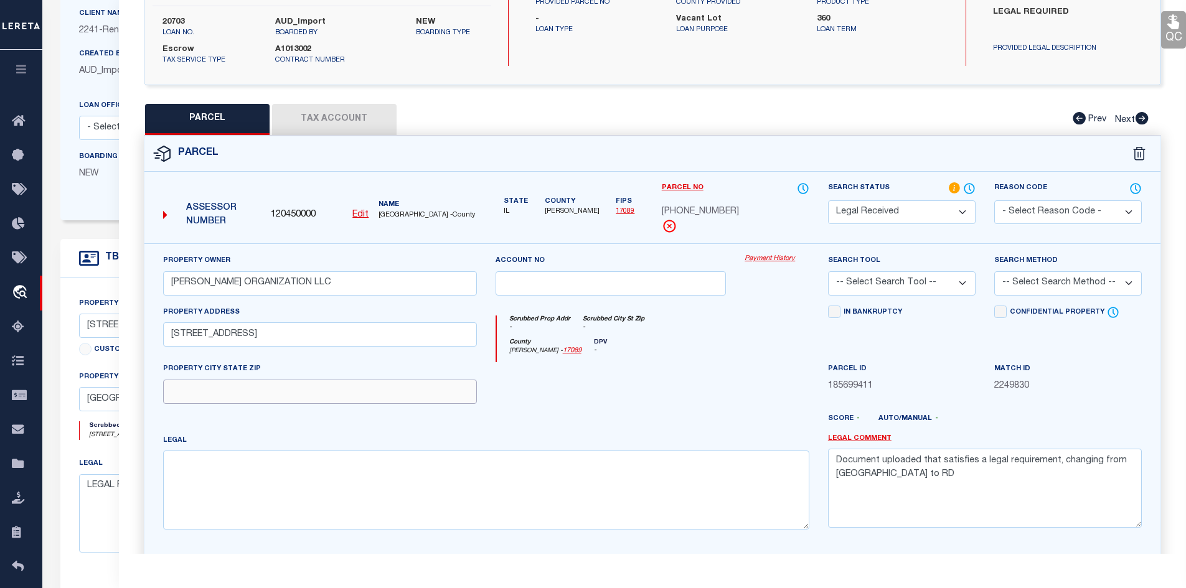
paste input "AURORA IL 60505"
click at [206, 454] on textarea at bounding box center [486, 490] width 646 height 78
paste textarea "PT LOT 13"
click at [228, 451] on textarea "PT LOT 13," at bounding box center [486, 490] width 646 height 78
paste textarea "Sub / Block / Lot"
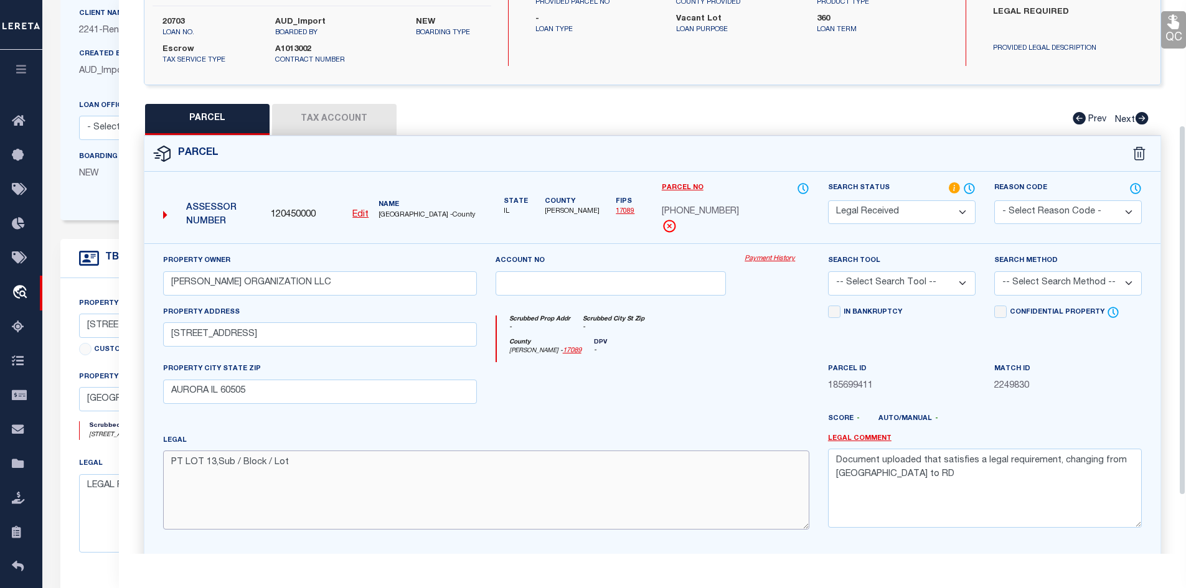
click at [309, 456] on textarea "PT LOT 13,Sub / Block / Lot" at bounding box center [486, 490] width 646 height 78
paste textarea "MANN/13/13"
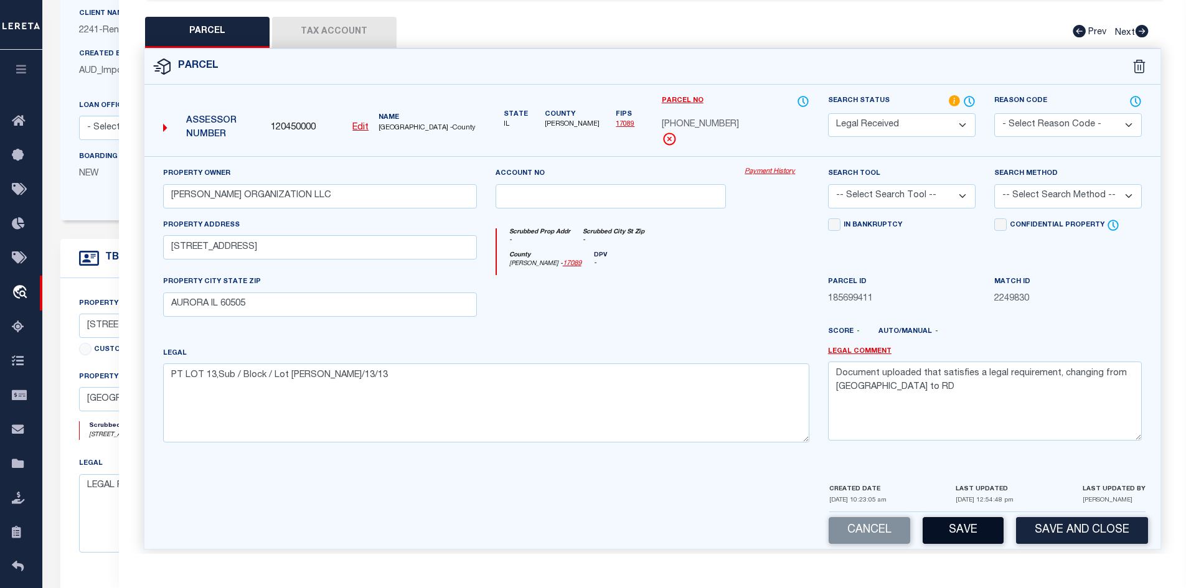
click at [975, 522] on button "Save" at bounding box center [962, 530] width 81 height 27
click at [950, 185] on select "-- Select Search Tool -- 3rd Party Website Agency File Agency Website ATLS CNV-…" at bounding box center [902, 196] width 148 height 24
click at [828, 184] on select "-- Select Search Tool -- 3rd Party Website Agency File Agency Website ATLS CNV-…" at bounding box center [902, 196] width 148 height 24
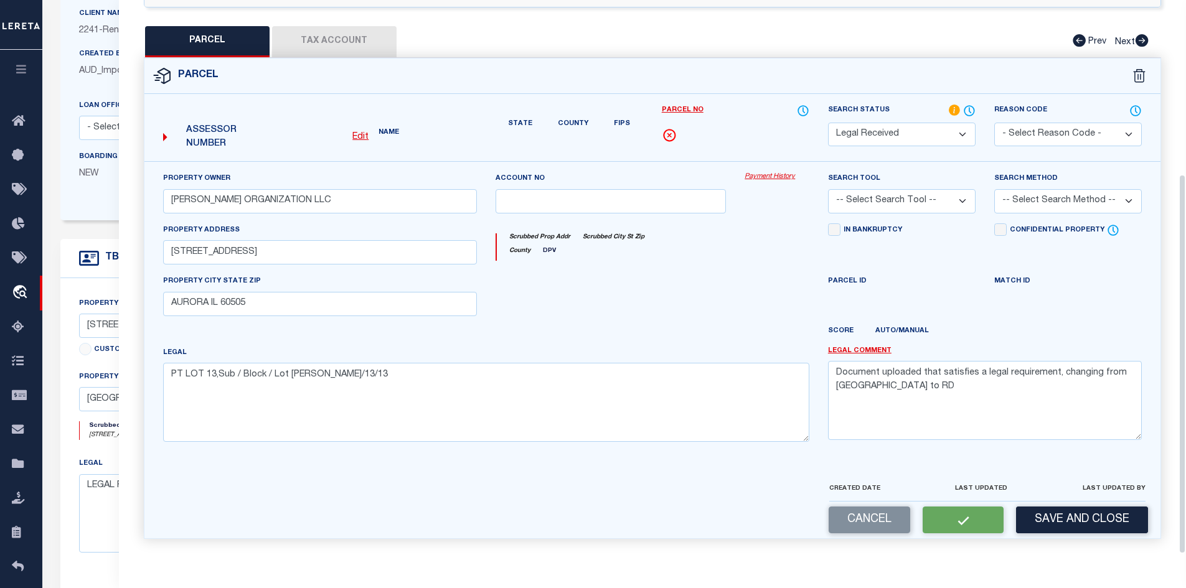
scroll to position [237, 0]
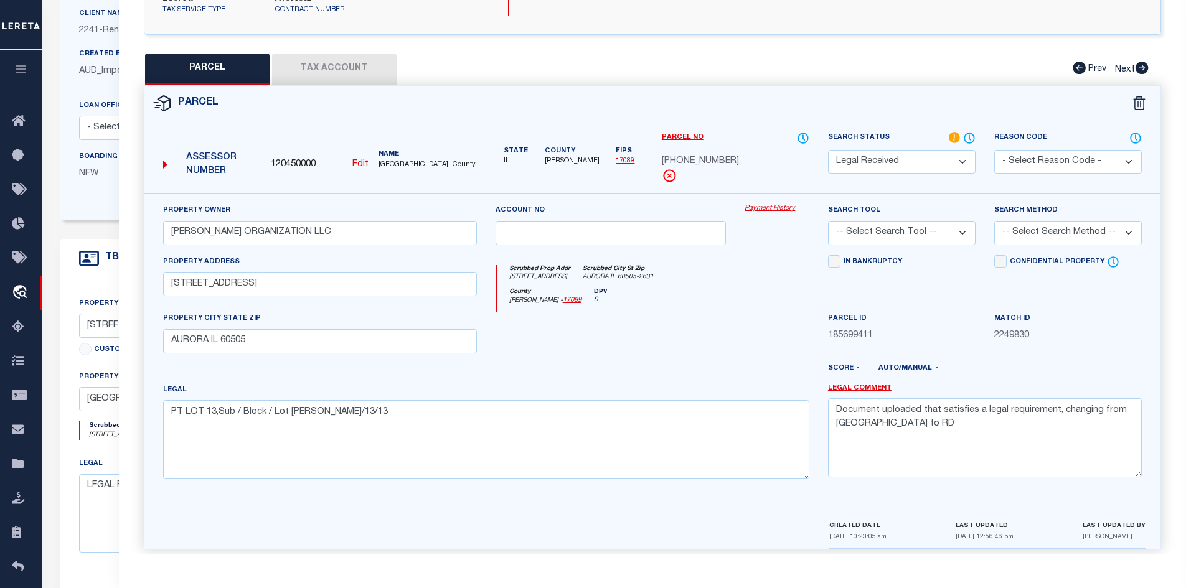
click at [311, 54] on button "Tax Account" at bounding box center [334, 69] width 124 height 31
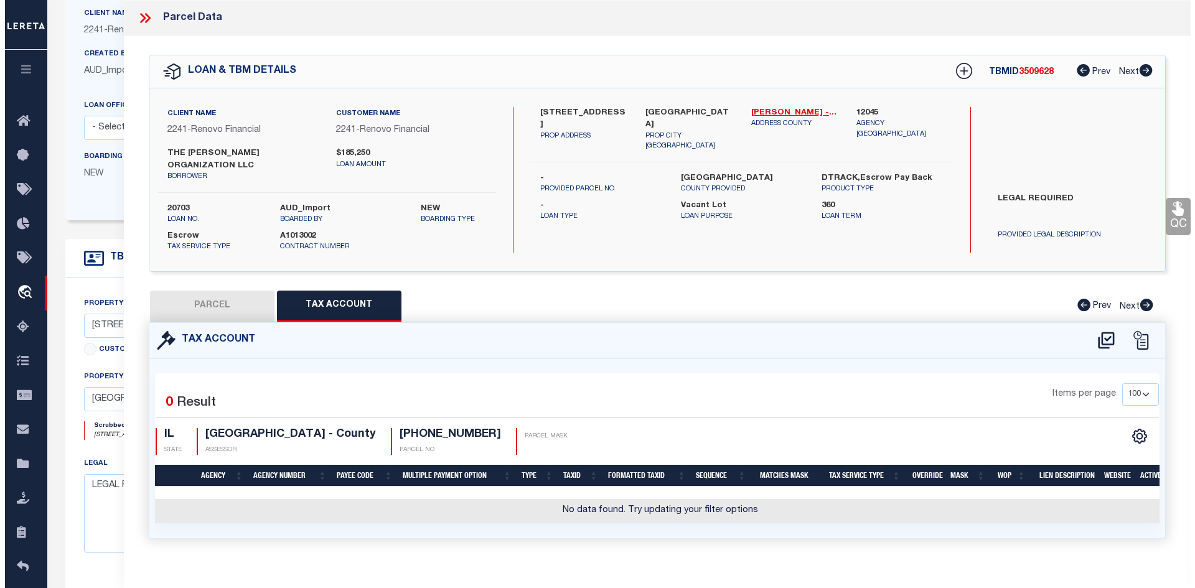
scroll to position [9, 0]
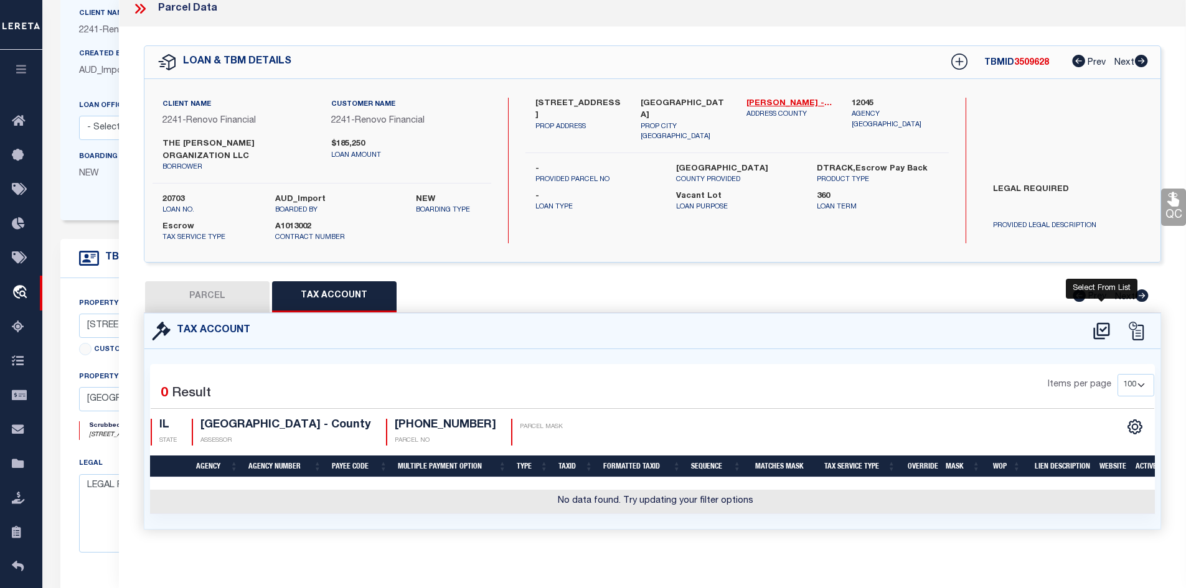
click at [1101, 321] on icon at bounding box center [1101, 331] width 21 height 20
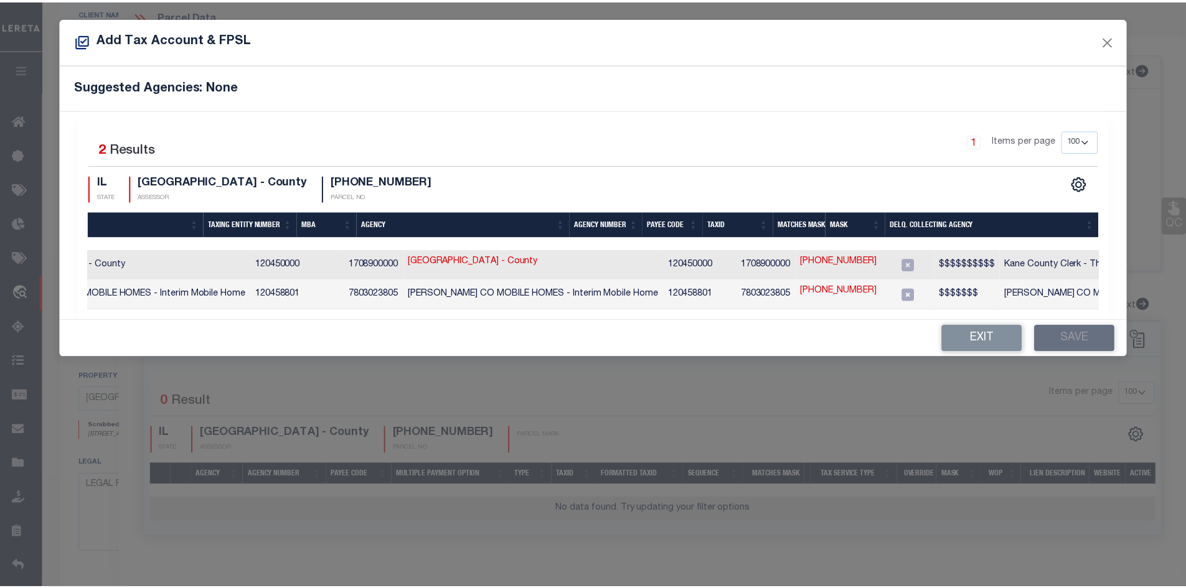
scroll to position [0, 0]
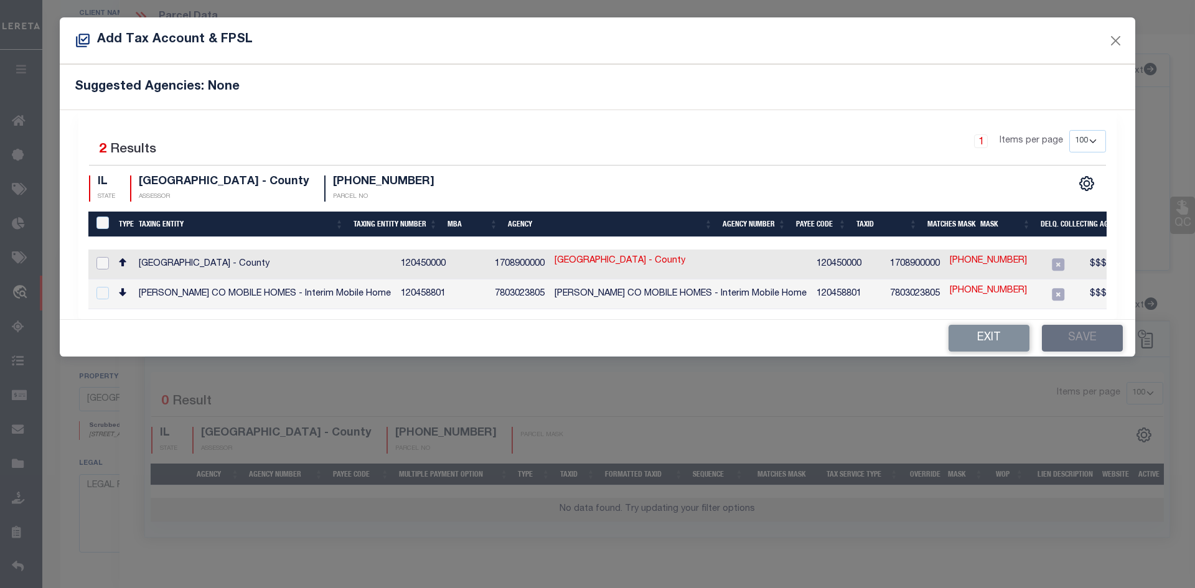
click at [104, 261] on input "checkbox" at bounding box center [102, 263] width 12 height 12
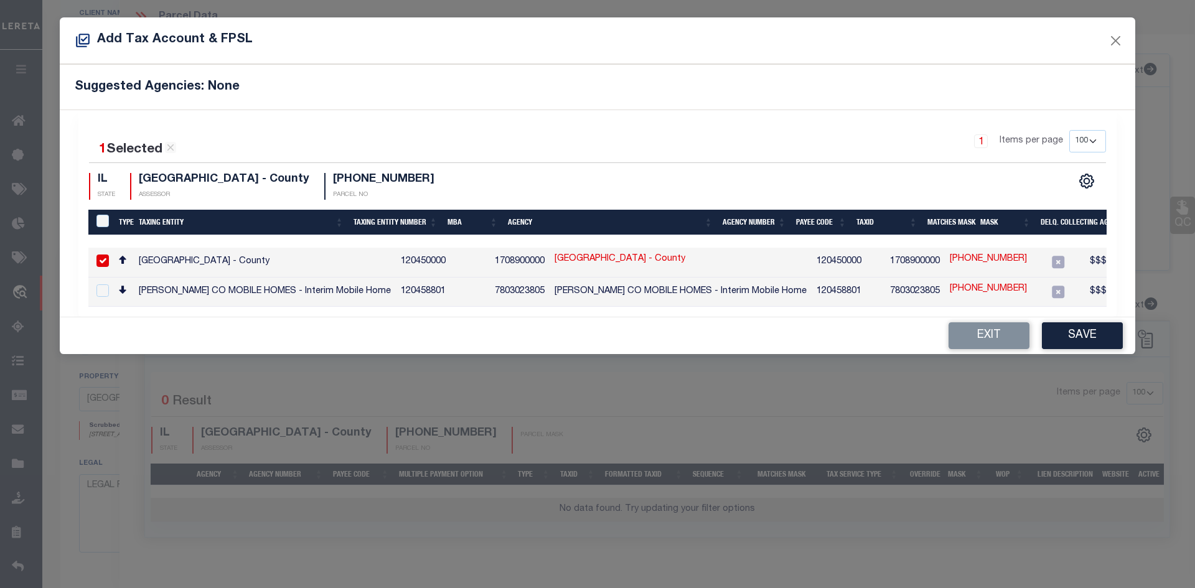
click at [950, 260] on link "15-22-251-009" at bounding box center [988, 260] width 77 height 14
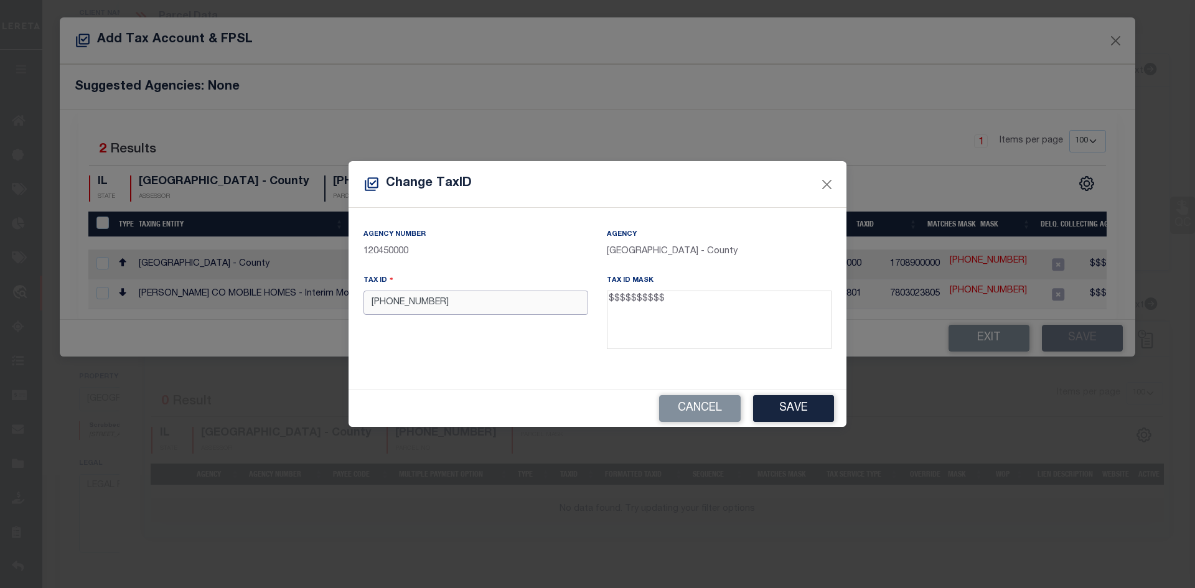
click at [421, 302] on input "15-22-251-009" at bounding box center [475, 303] width 225 height 24
click at [407, 304] on input "15-22-251009" at bounding box center [475, 303] width 225 height 24
click at [790, 405] on button "Save" at bounding box center [793, 408] width 81 height 27
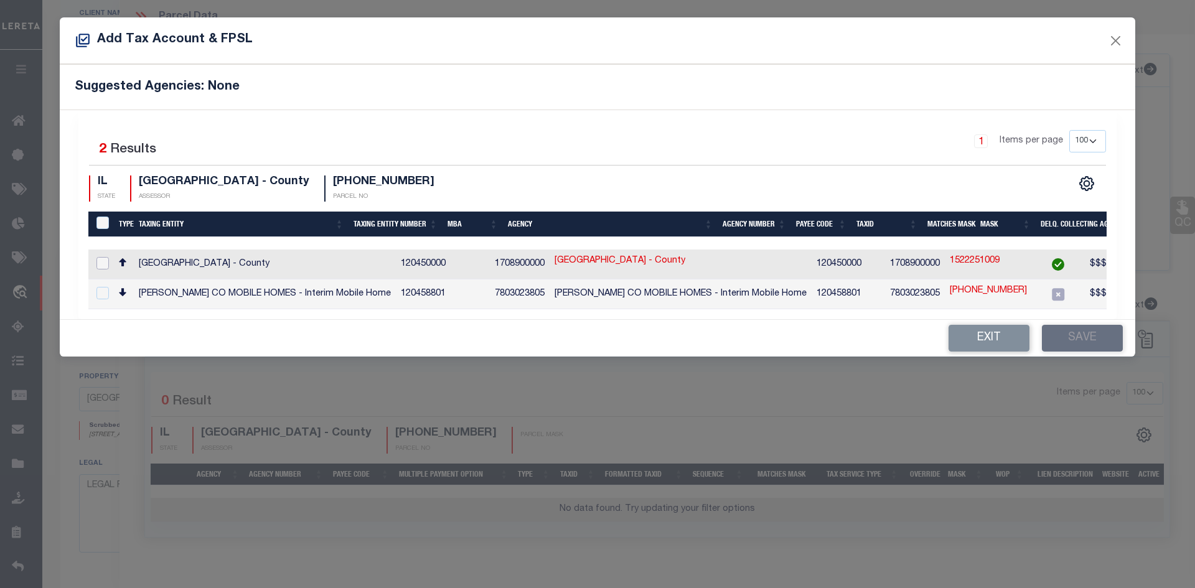
click at [106, 261] on input "checkbox" at bounding box center [102, 263] width 12 height 12
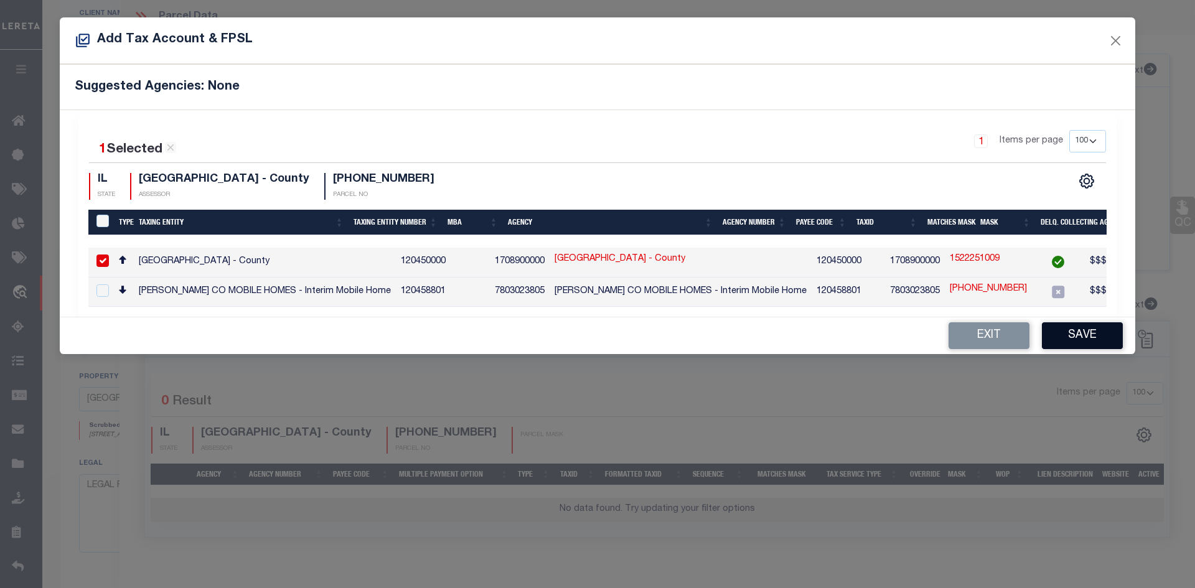
click at [1072, 336] on button "Save" at bounding box center [1082, 335] width 81 height 27
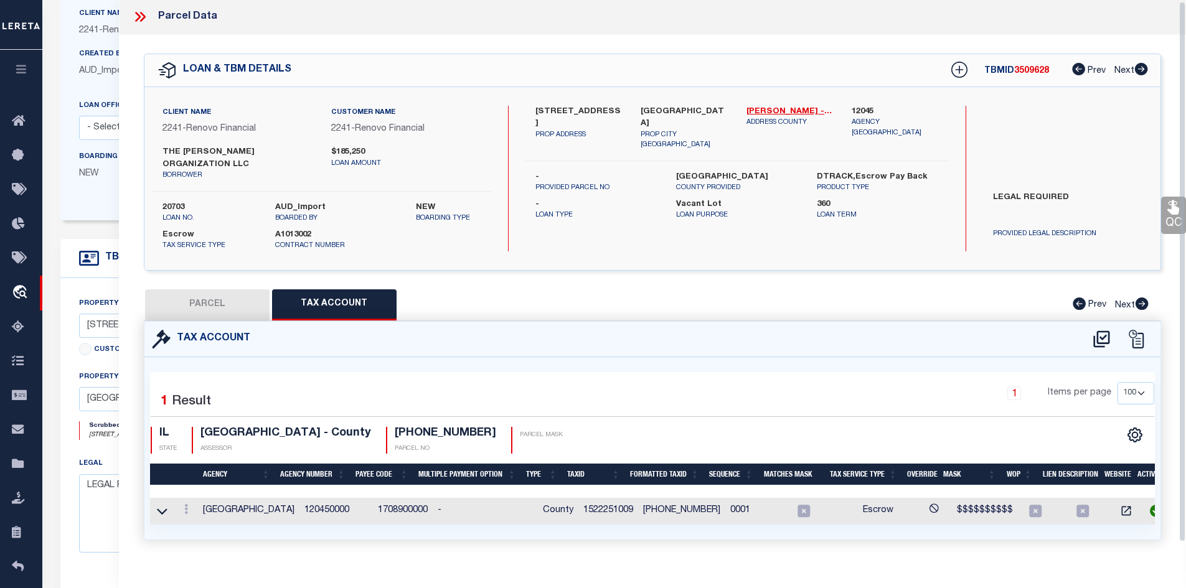
click at [210, 292] on button "PARCEL" at bounding box center [207, 304] width 124 height 31
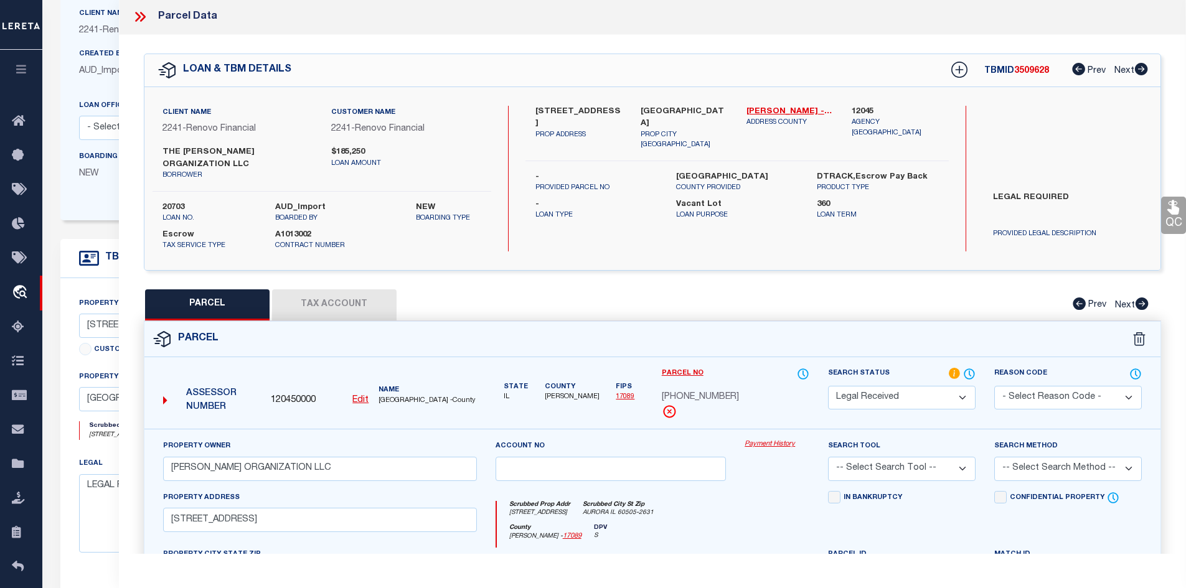
click at [314, 293] on button "Tax Account" at bounding box center [334, 304] width 124 height 31
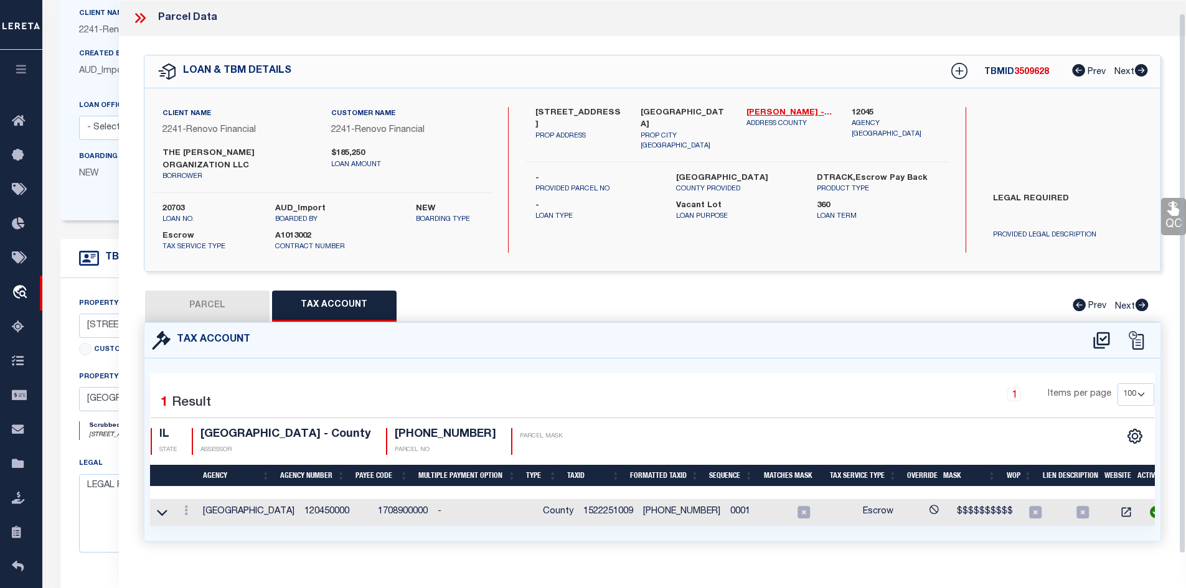
scroll to position [13, 0]
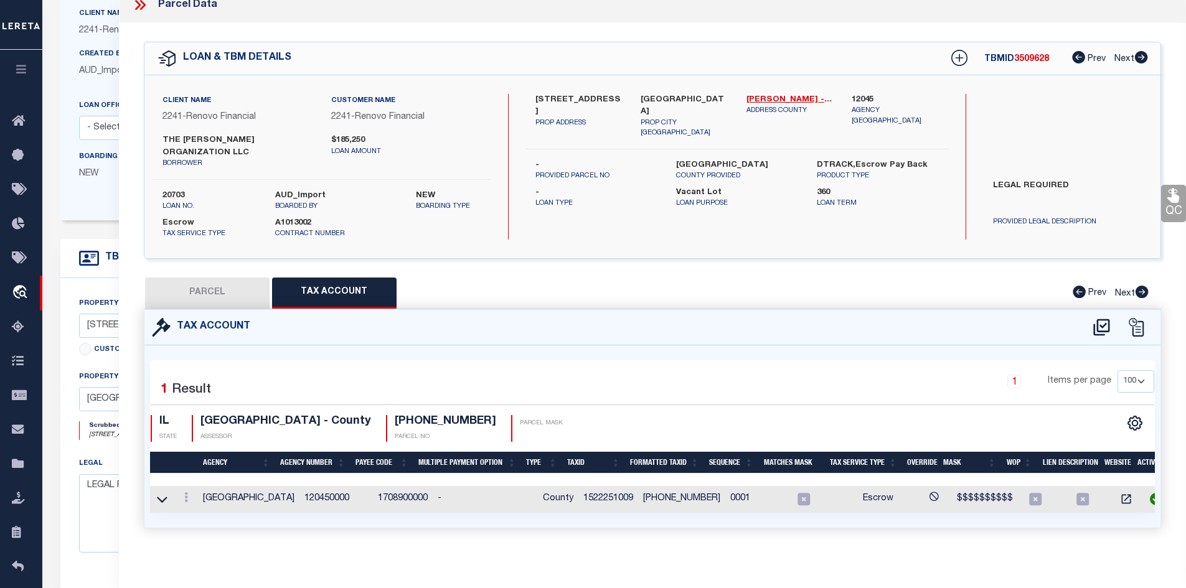
click at [213, 283] on button "PARCEL" at bounding box center [207, 293] width 124 height 31
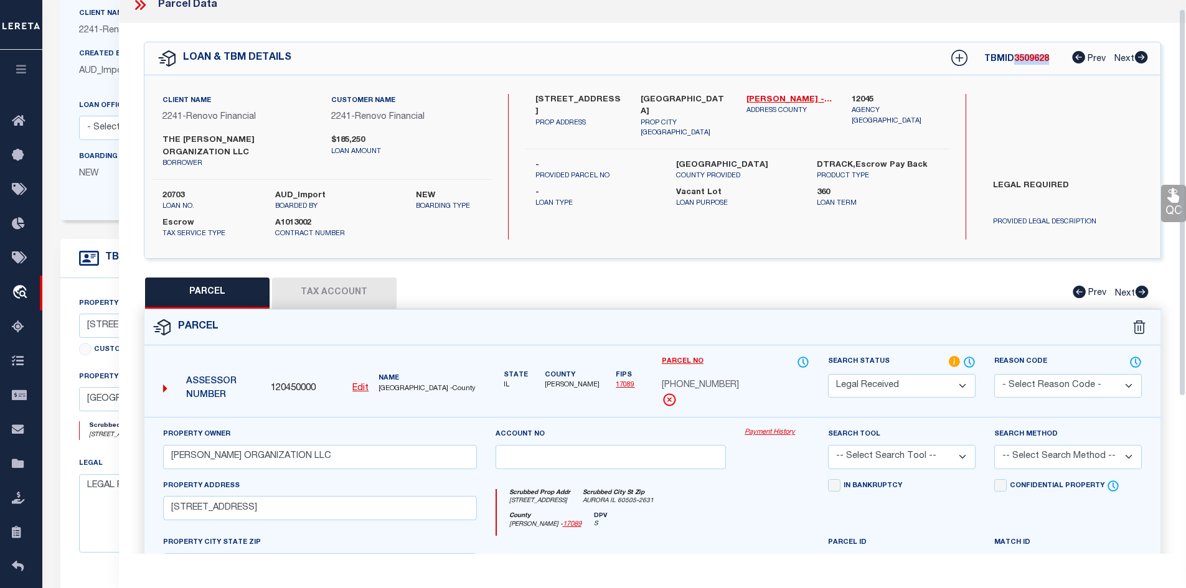
drag, startPoint x: 1012, startPoint y: 55, endPoint x: 1053, endPoint y: 58, distance: 41.2
click at [1053, 58] on div "TBMID 3509628 Prev Next" at bounding box center [1040, 58] width 213 height 22
copy span "3509628"
drag, startPoint x: 161, startPoint y: 182, endPoint x: 224, endPoint y: 185, distance: 62.9
click at [223, 190] on div "20703 loan no." at bounding box center [209, 201] width 113 height 22
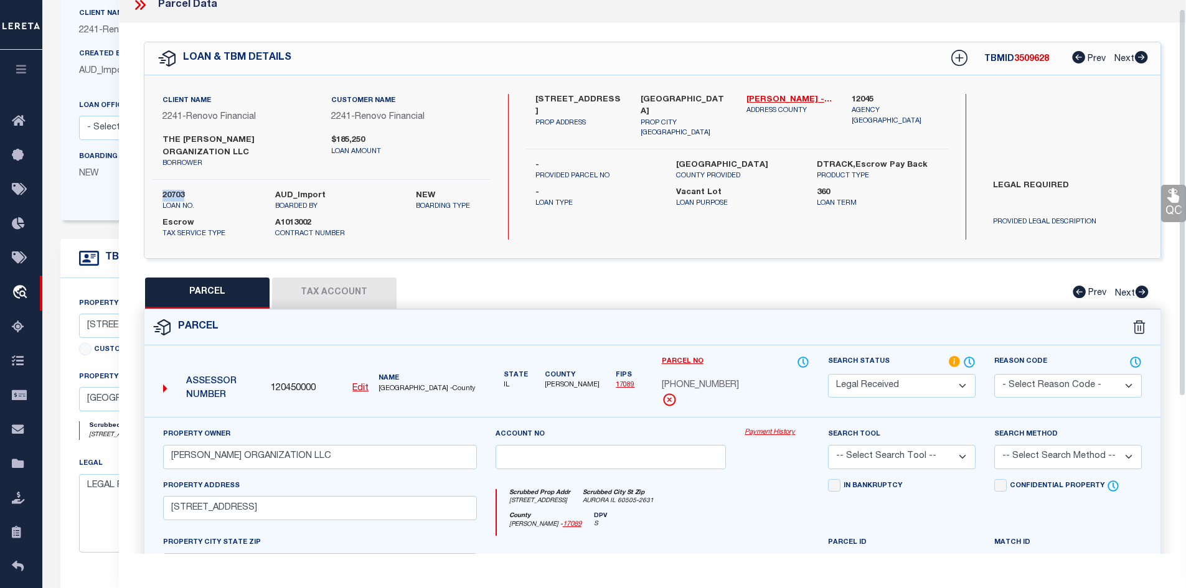
copy label "20703"
drag, startPoint x: 741, startPoint y: 95, endPoint x: 766, endPoint y: 96, distance: 24.3
click at [766, 96] on div "Kane - 17089 ADDRESS COUNTY" at bounding box center [790, 116] width 106 height 45
click at [315, 278] on button "Tax Account" at bounding box center [334, 293] width 124 height 31
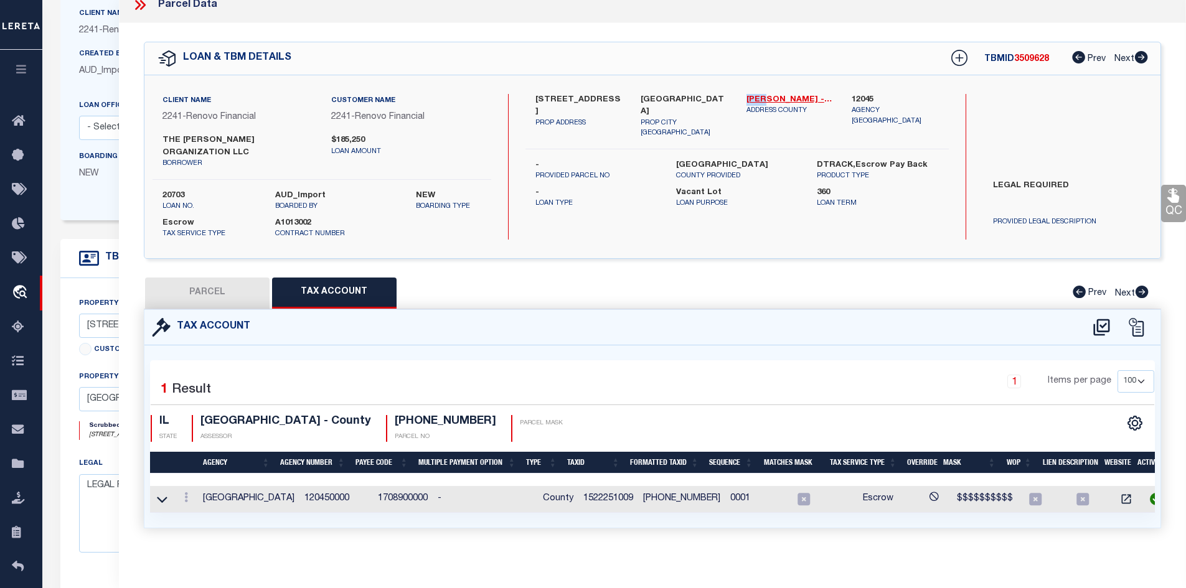
scroll to position [0, 0]
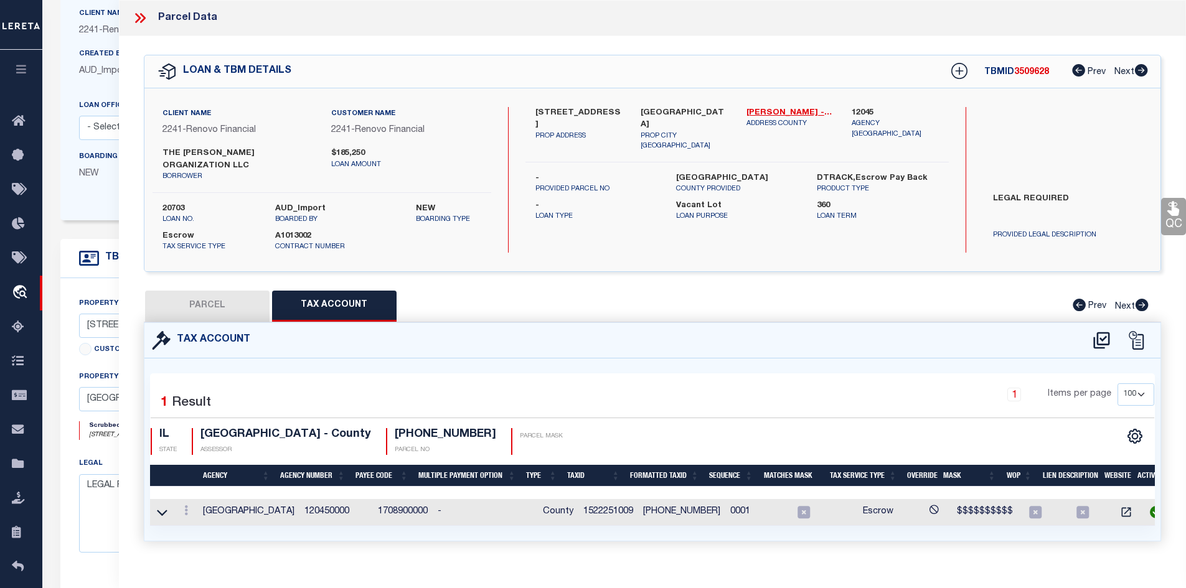
click at [591, 499] on td "1522251009" at bounding box center [608, 512] width 60 height 27
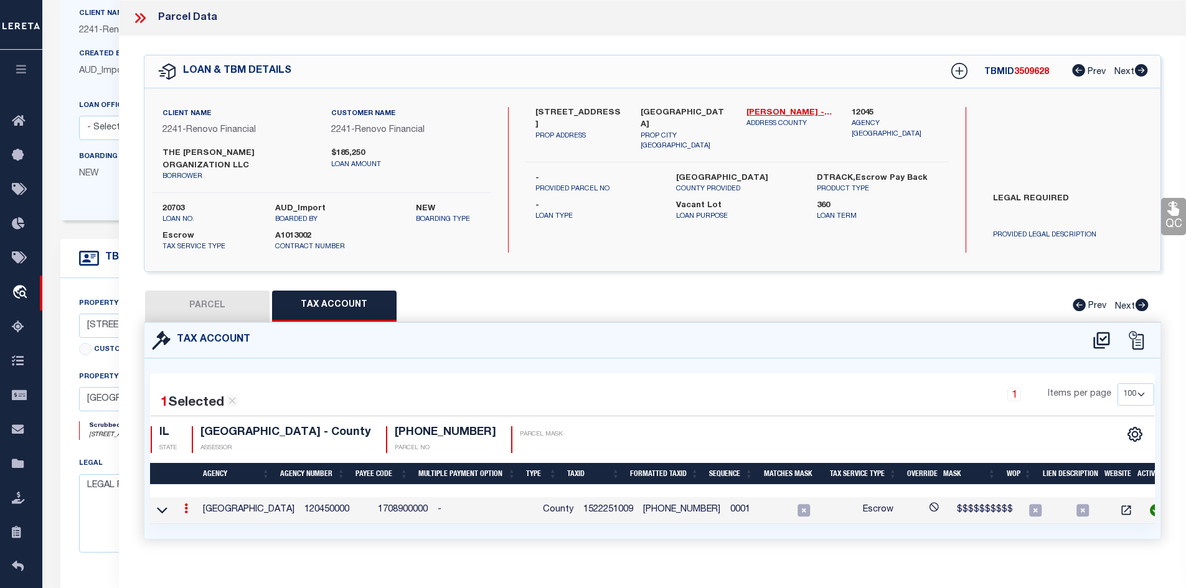
click at [591, 499] on td "1522251009" at bounding box center [608, 510] width 60 height 27
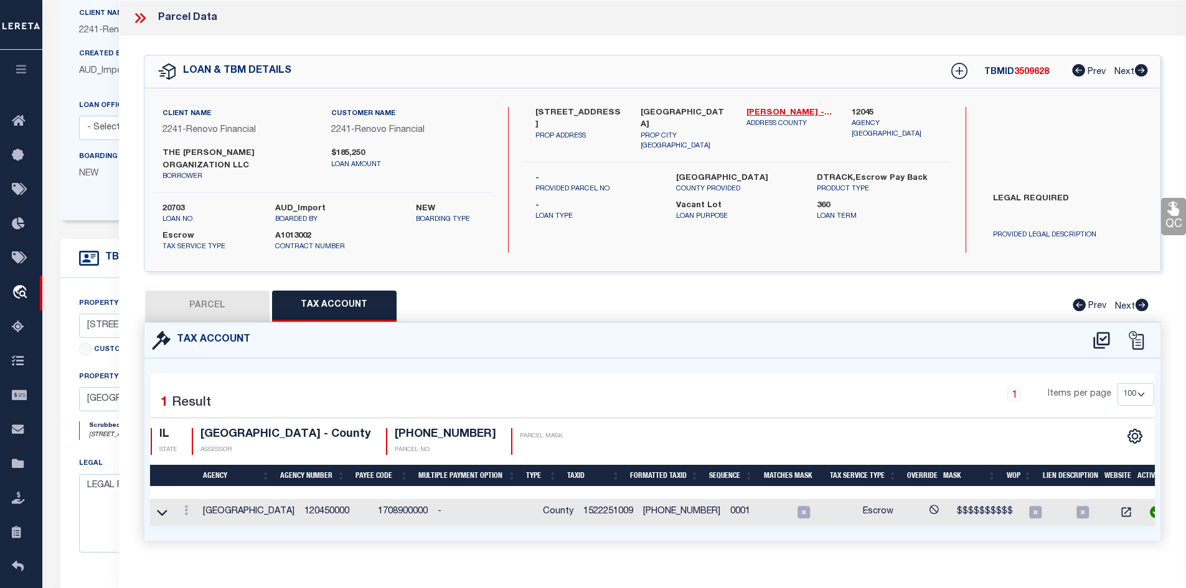
click at [139, 19] on icon at bounding box center [138, 18] width 6 height 10
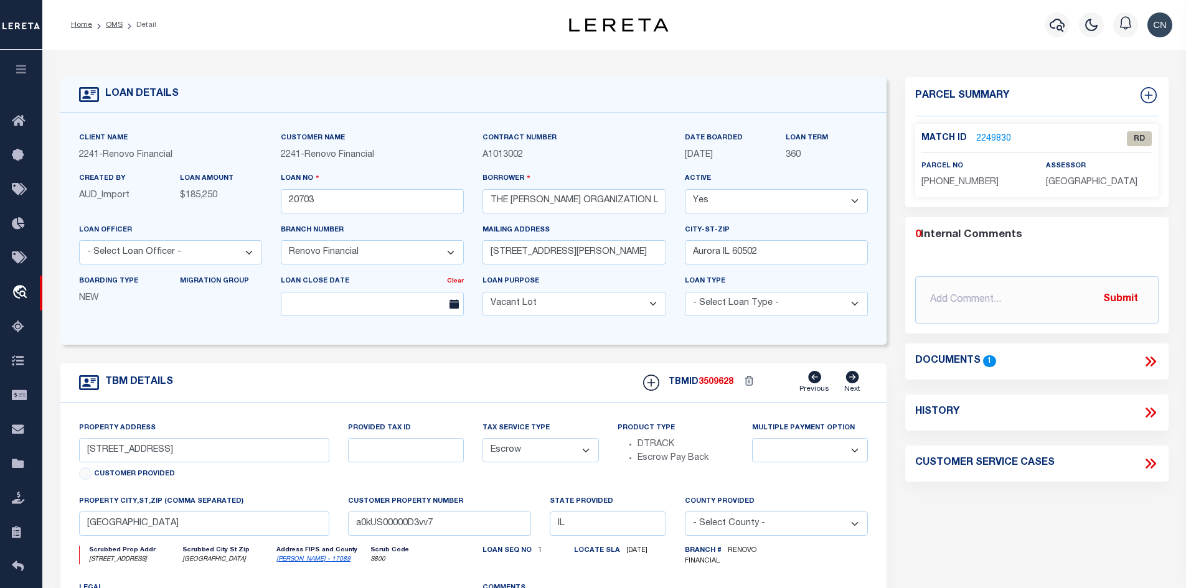
click at [993, 137] on link "2249830" at bounding box center [993, 139] width 35 height 13
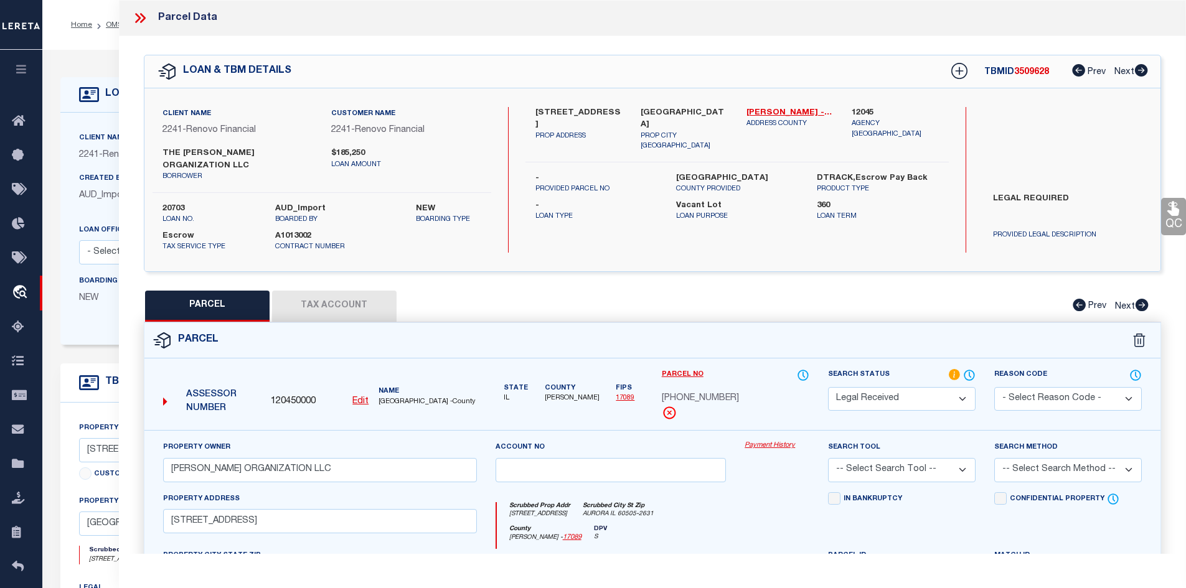
scroll to position [187, 0]
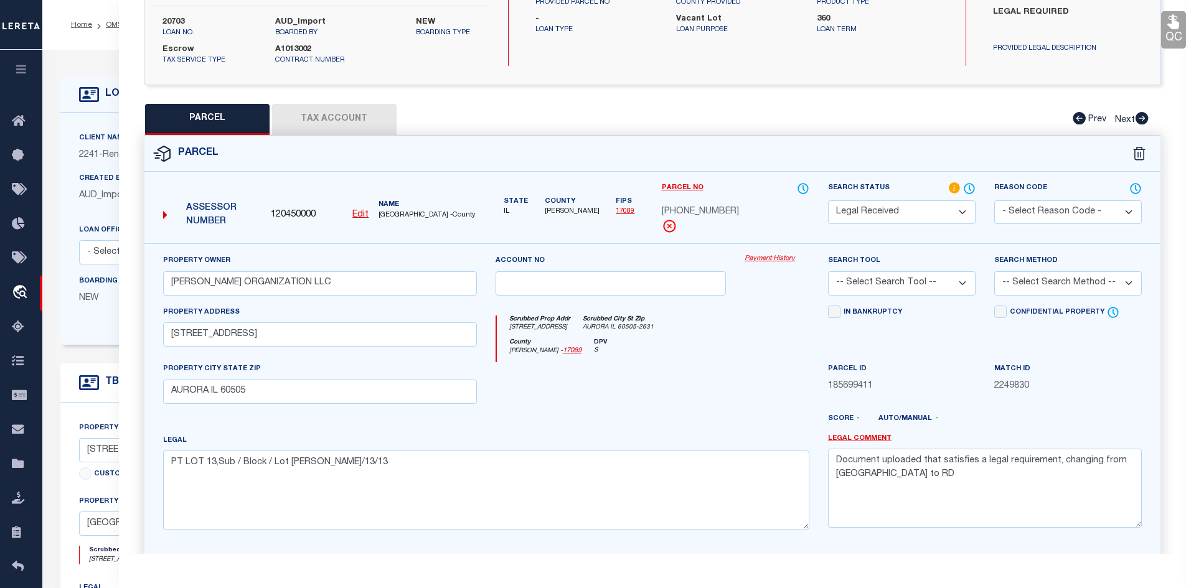
click at [349, 104] on button "Tax Account" at bounding box center [334, 119] width 124 height 31
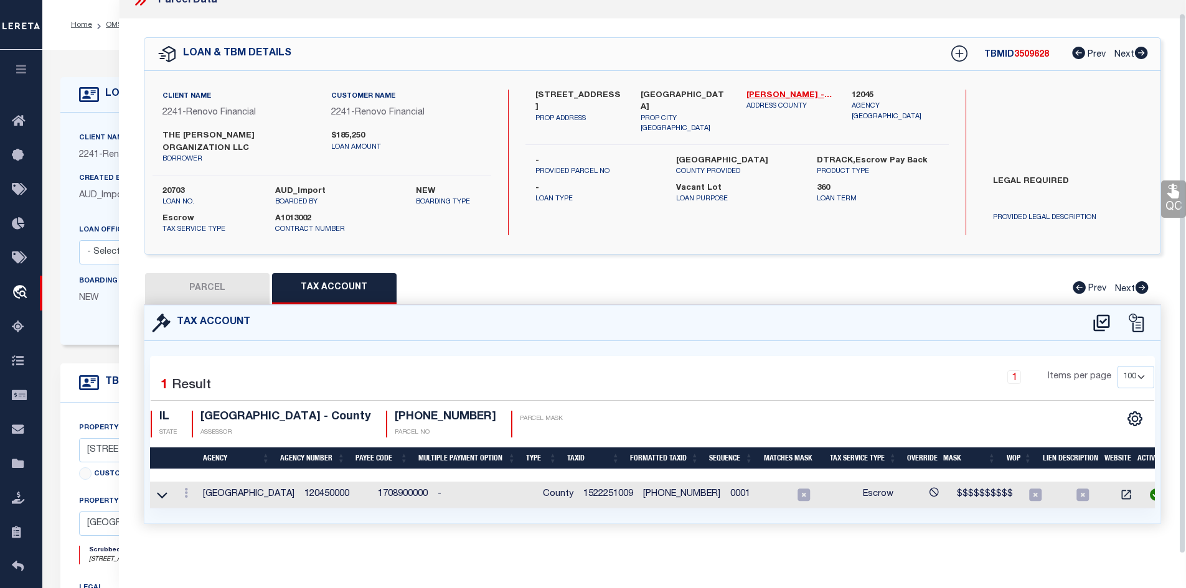
scroll to position [0, 0]
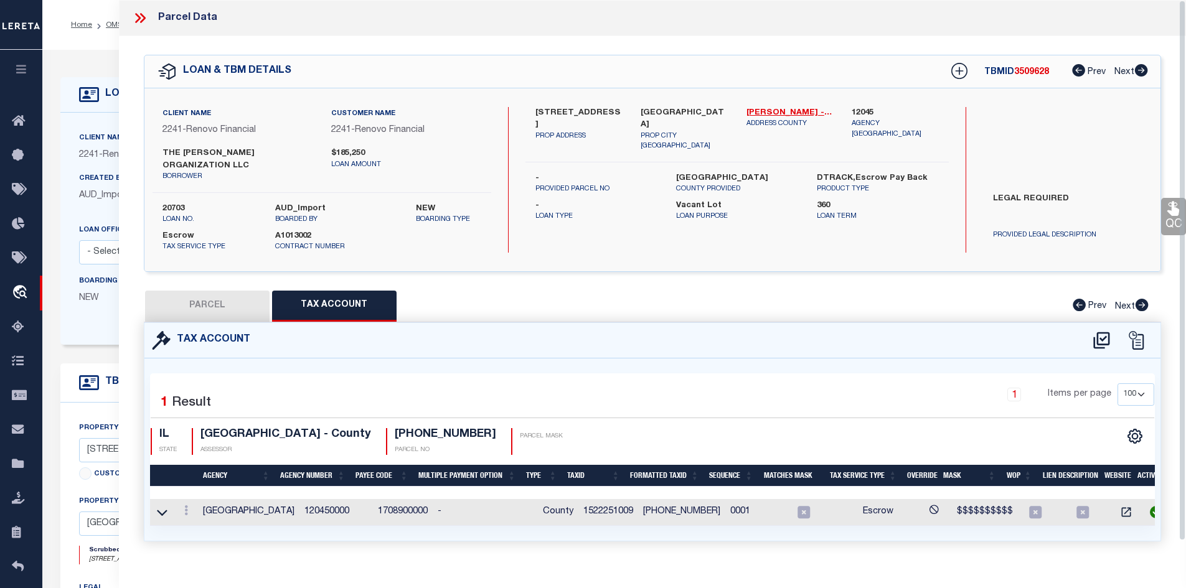
click at [144, 15] on icon at bounding box center [140, 18] width 16 height 16
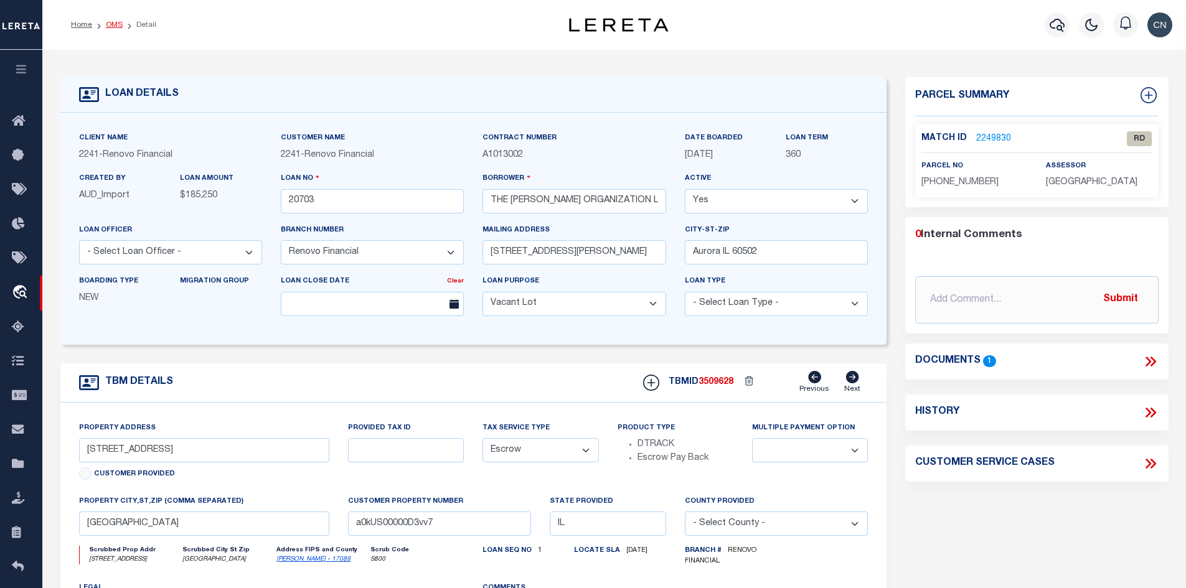
click at [113, 22] on link "OMS" at bounding box center [114, 24] width 17 height 7
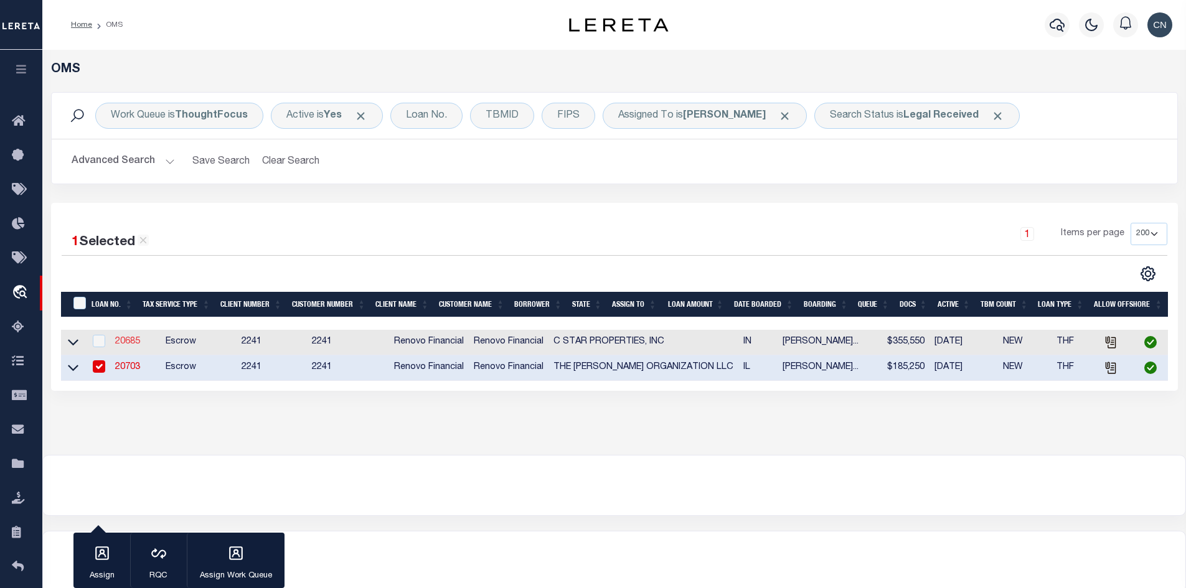
click at [126, 340] on link "20685" at bounding box center [127, 341] width 25 height 9
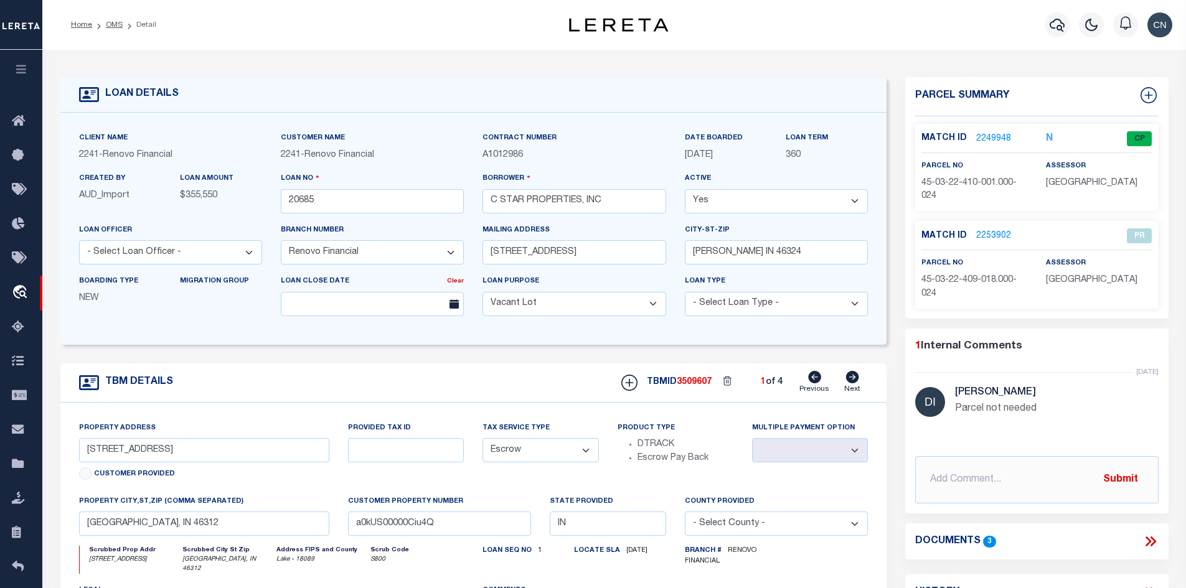
click at [850, 387] on link "Next" at bounding box center [852, 383] width 16 height 24
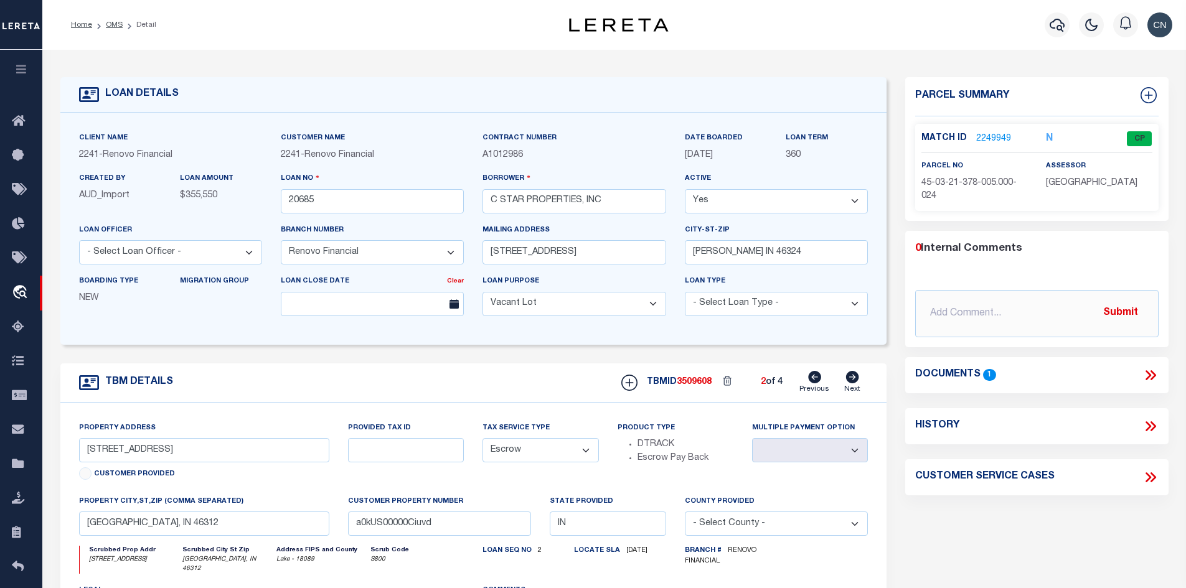
click at [1144, 373] on icon at bounding box center [1150, 375] width 16 height 16
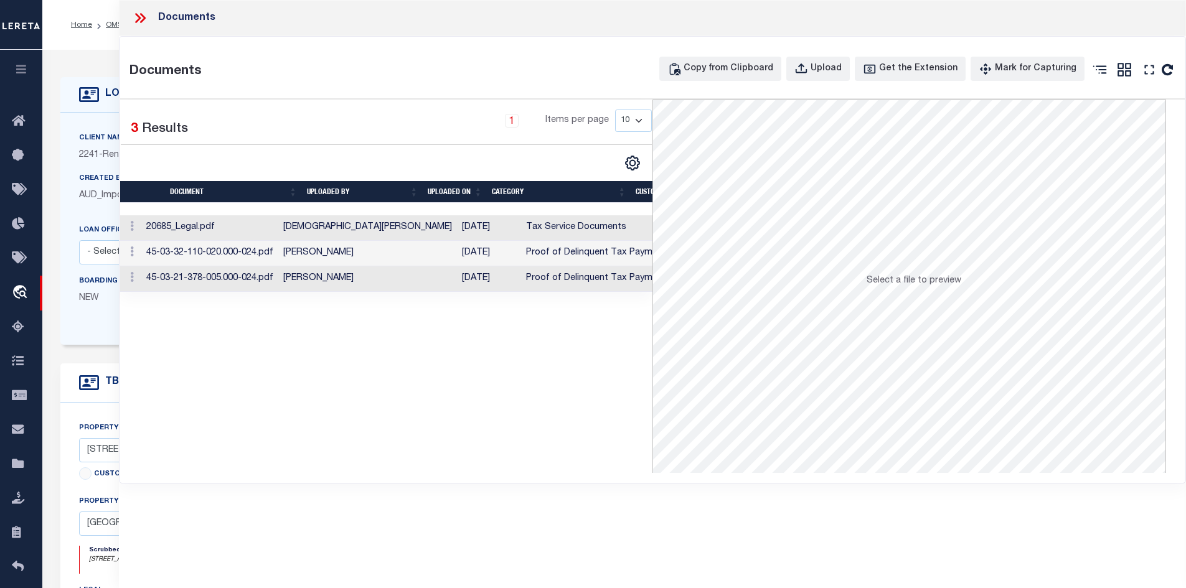
click at [241, 281] on td "45-03-21-378-005.000-024.pdf" at bounding box center [209, 279] width 137 height 26
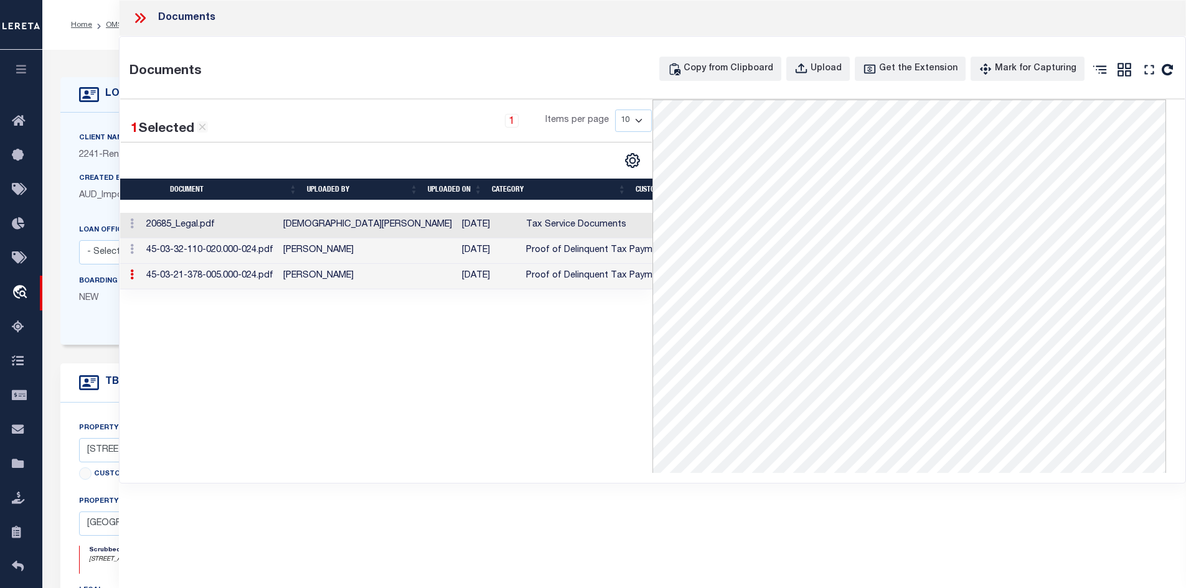
scroll to position [187, 0]
click at [401, 251] on td "[PERSON_NAME]" at bounding box center [367, 251] width 179 height 26
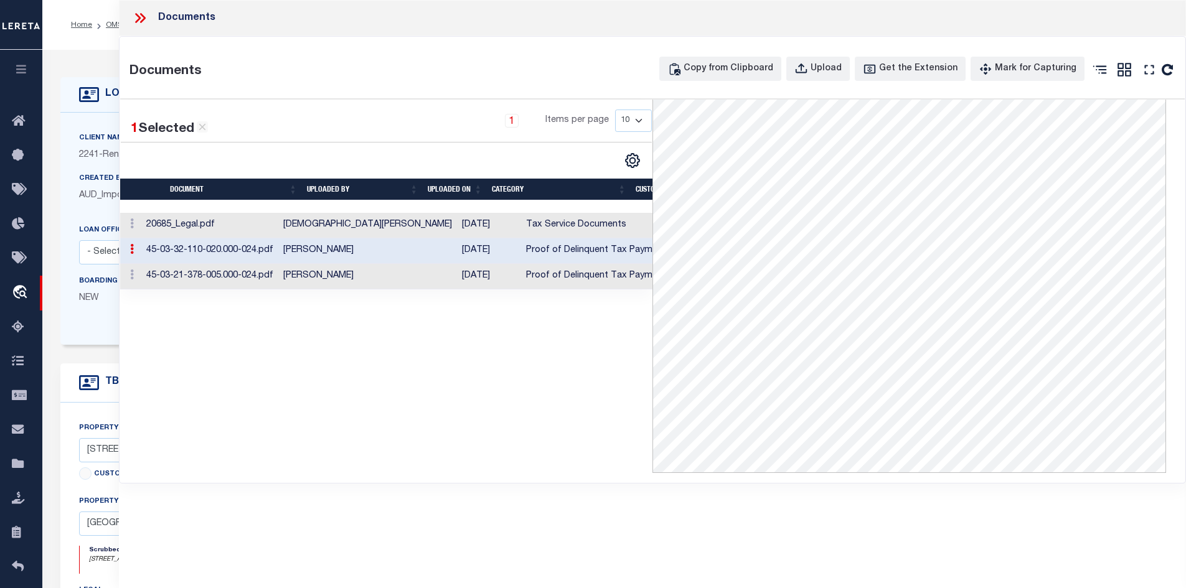
click at [237, 224] on td "20685_Legal.pdf" at bounding box center [209, 226] width 137 height 26
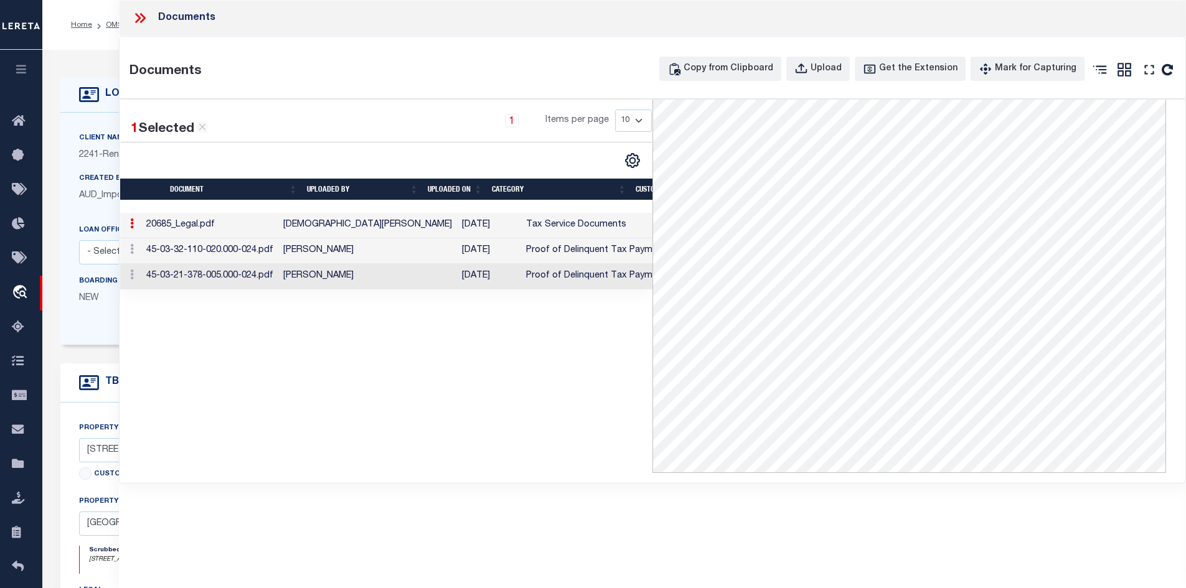
click at [137, 17] on icon at bounding box center [140, 18] width 16 height 16
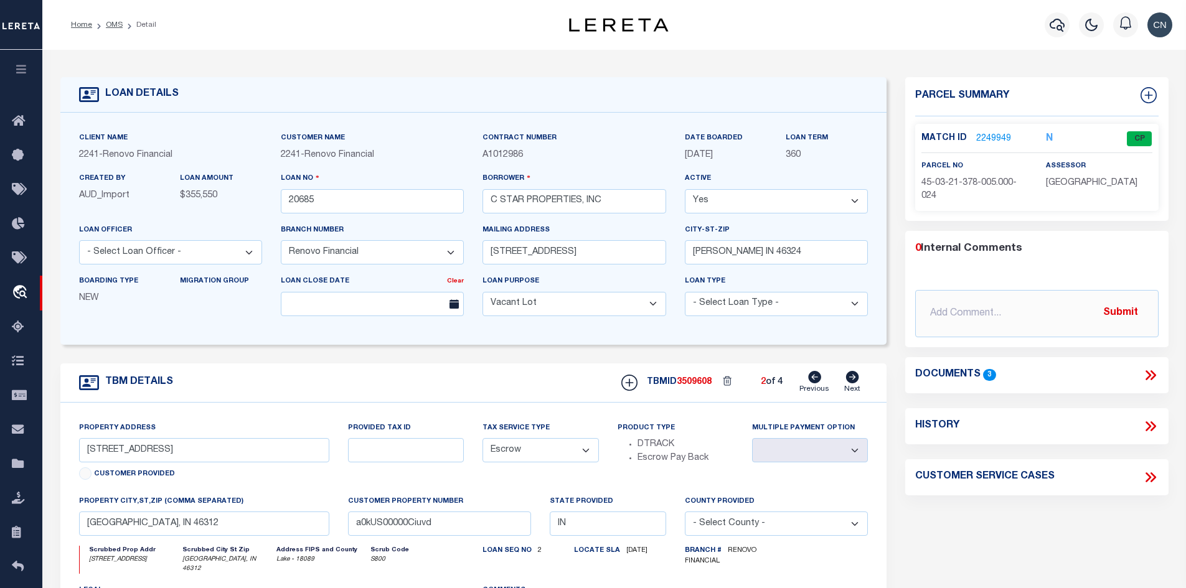
click at [1146, 375] on icon at bounding box center [1150, 375] width 16 height 16
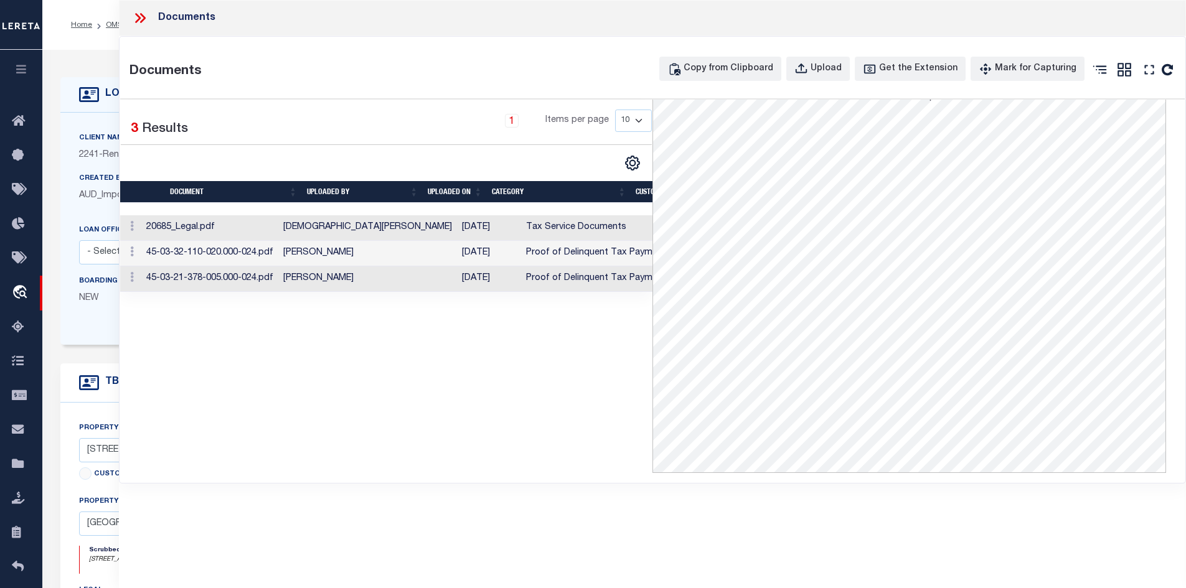
click at [334, 228] on td "Zulema Artola" at bounding box center [367, 228] width 179 height 26
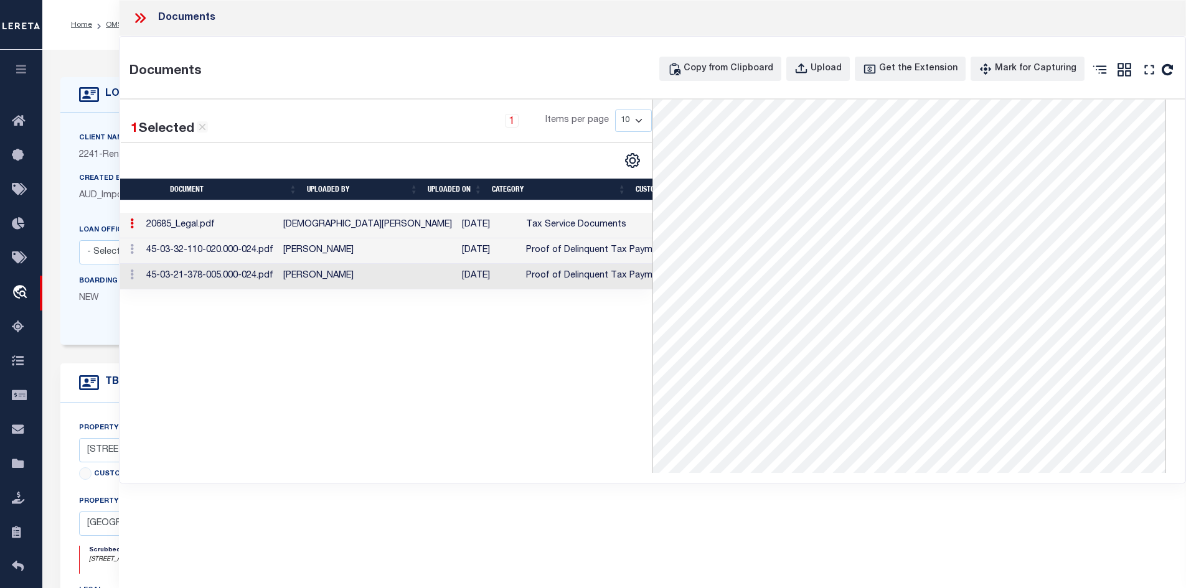
scroll to position [0, 0]
click at [138, 18] on icon at bounding box center [140, 18] width 16 height 16
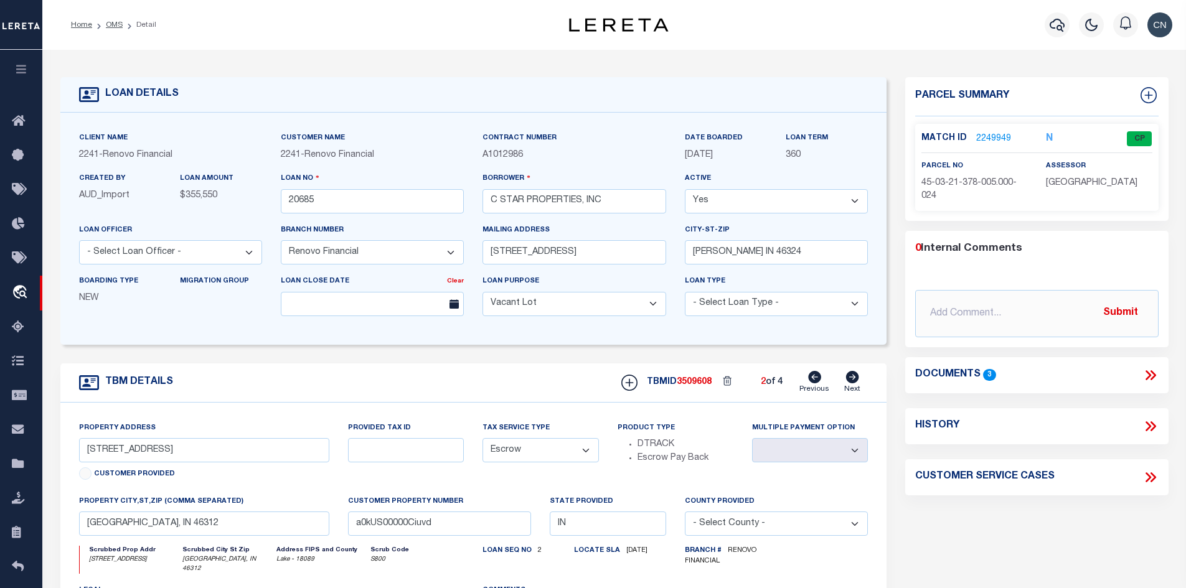
click at [811, 380] on icon at bounding box center [814, 377] width 13 height 12
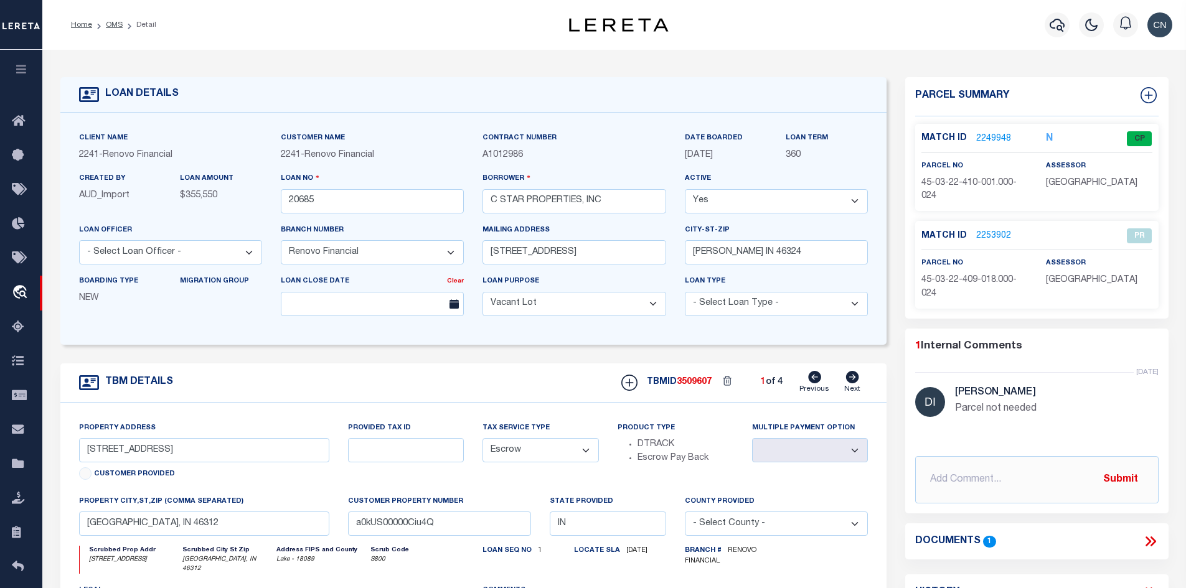
click at [987, 135] on link "2249948" at bounding box center [993, 139] width 35 height 13
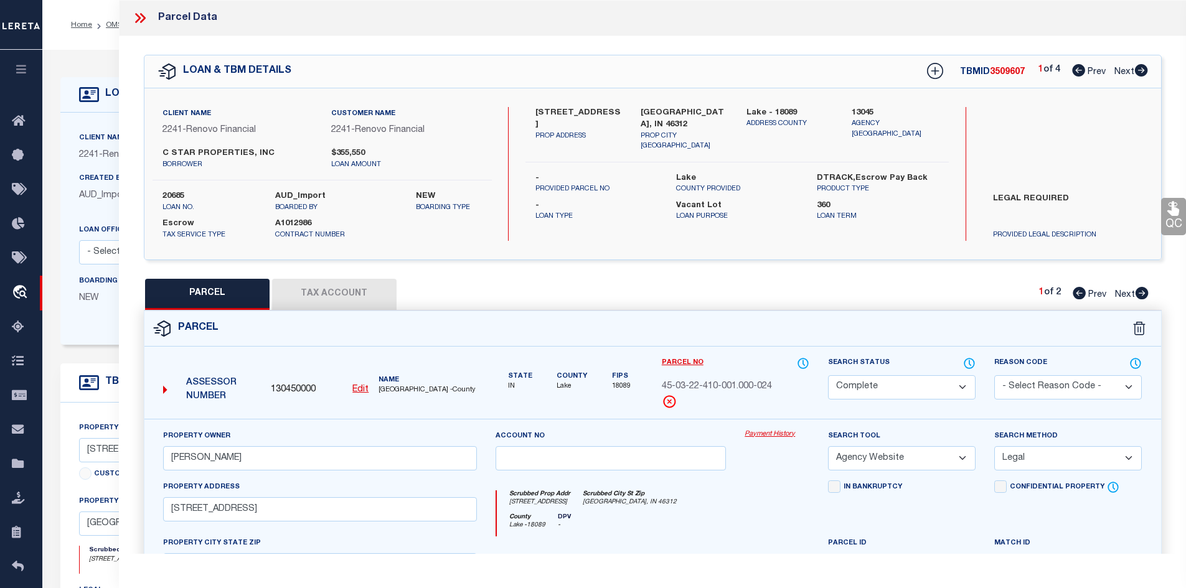
click at [1138, 292] on icon at bounding box center [1141, 293] width 13 height 12
click at [138, 20] on icon at bounding box center [138, 18] width 6 height 10
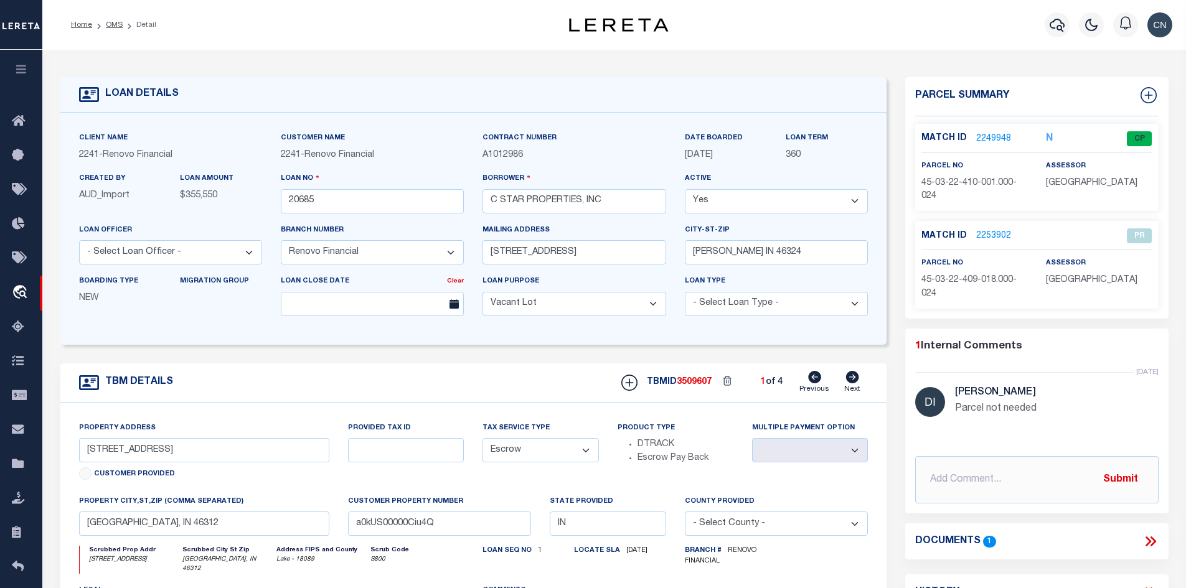
click at [849, 381] on icon at bounding box center [852, 377] width 13 height 12
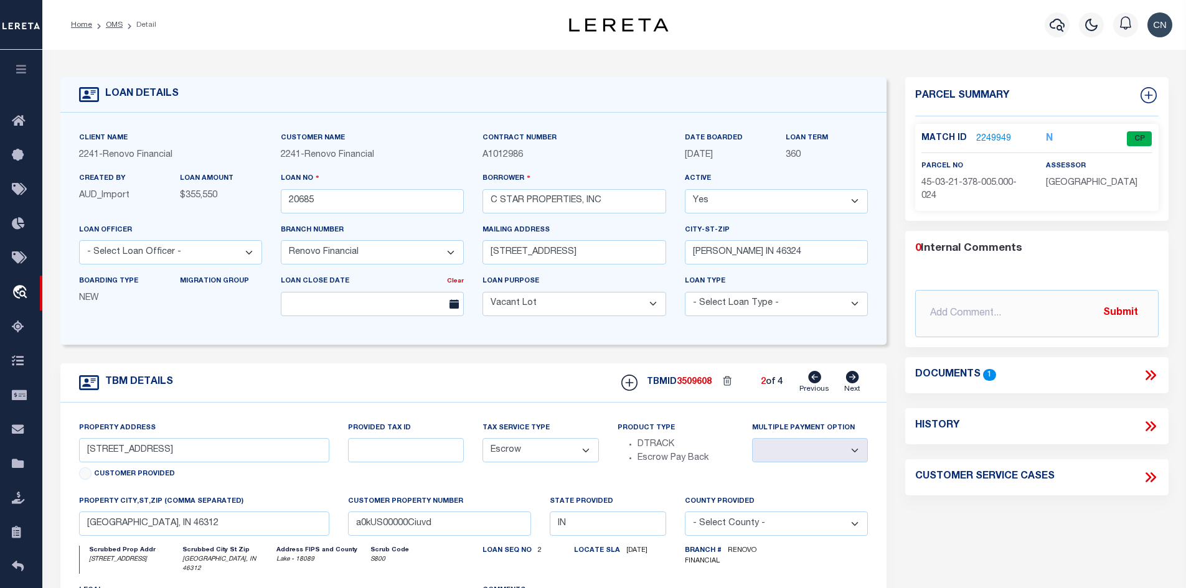
click at [988, 136] on link "2249949" at bounding box center [993, 139] width 35 height 13
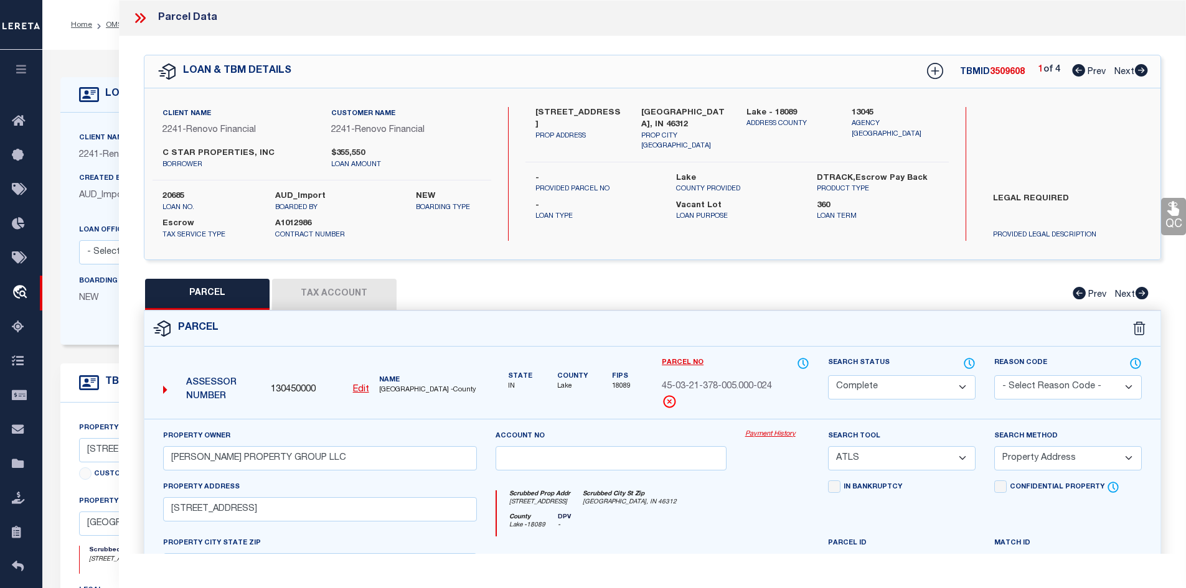
click at [1140, 72] on icon at bounding box center [1141, 70] width 14 height 12
click at [1141, 73] on icon at bounding box center [1141, 70] width 13 height 12
click at [1139, 70] on icon at bounding box center [1141, 70] width 13 height 12
click at [140, 16] on icon at bounding box center [140, 18] width 16 height 16
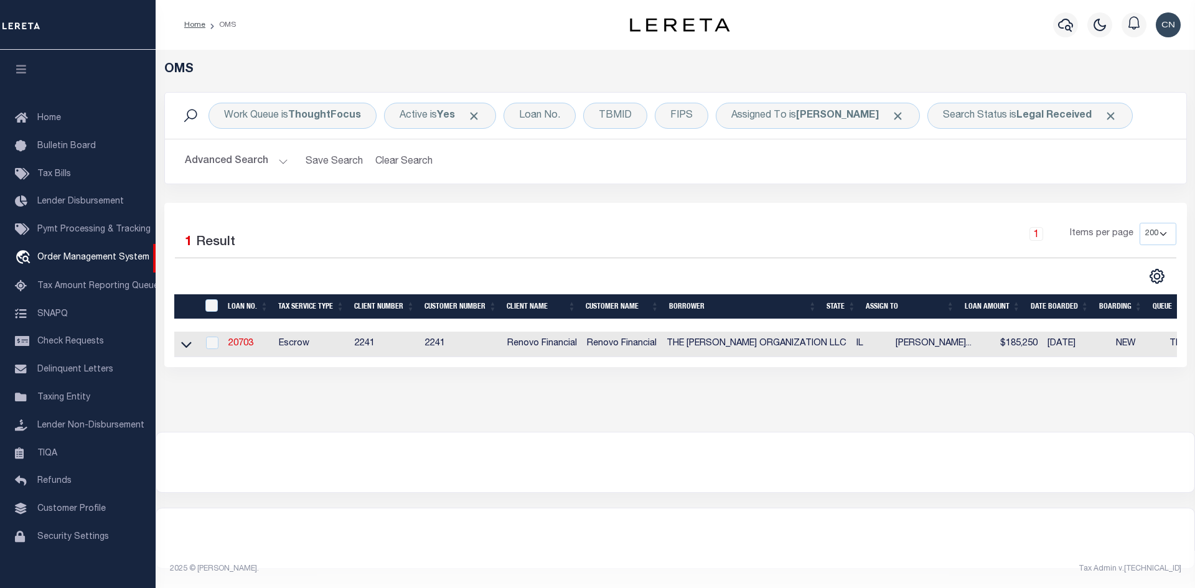
select select "200"
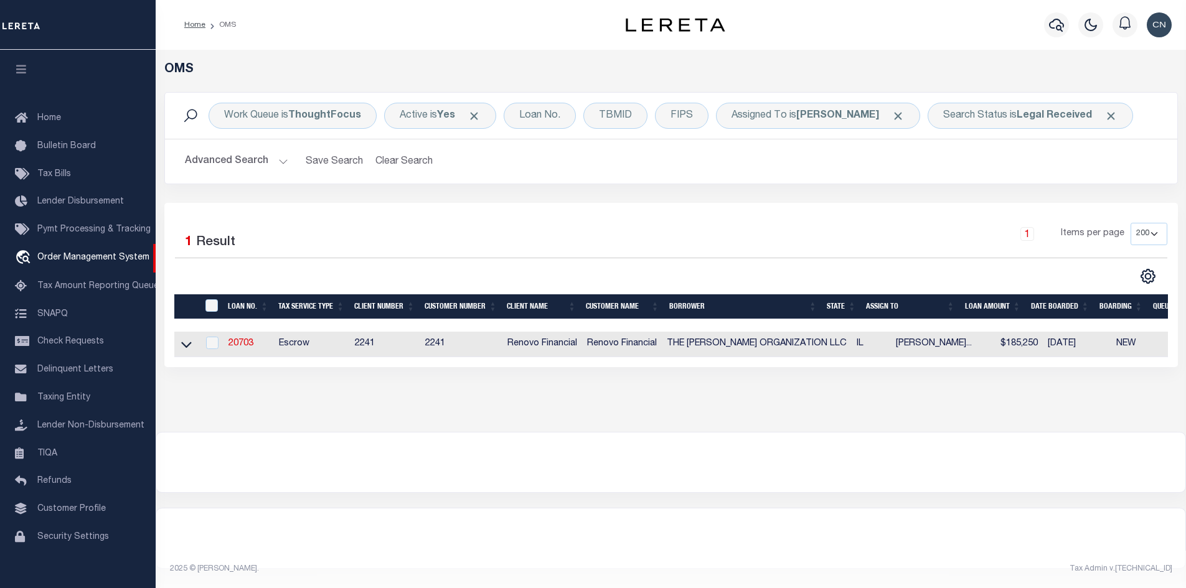
scroll to position [18, 0]
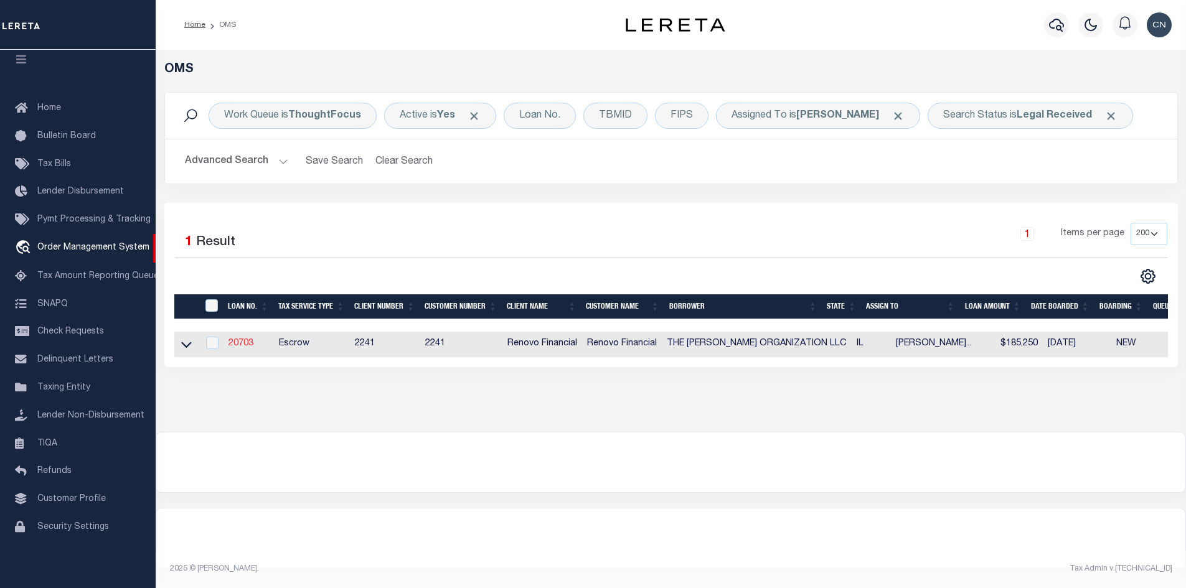
click at [241, 348] on link "20703" at bounding box center [240, 343] width 25 height 9
type input "20703"
type input "THE [PERSON_NAME] ORGANIZATION LLC"
select select
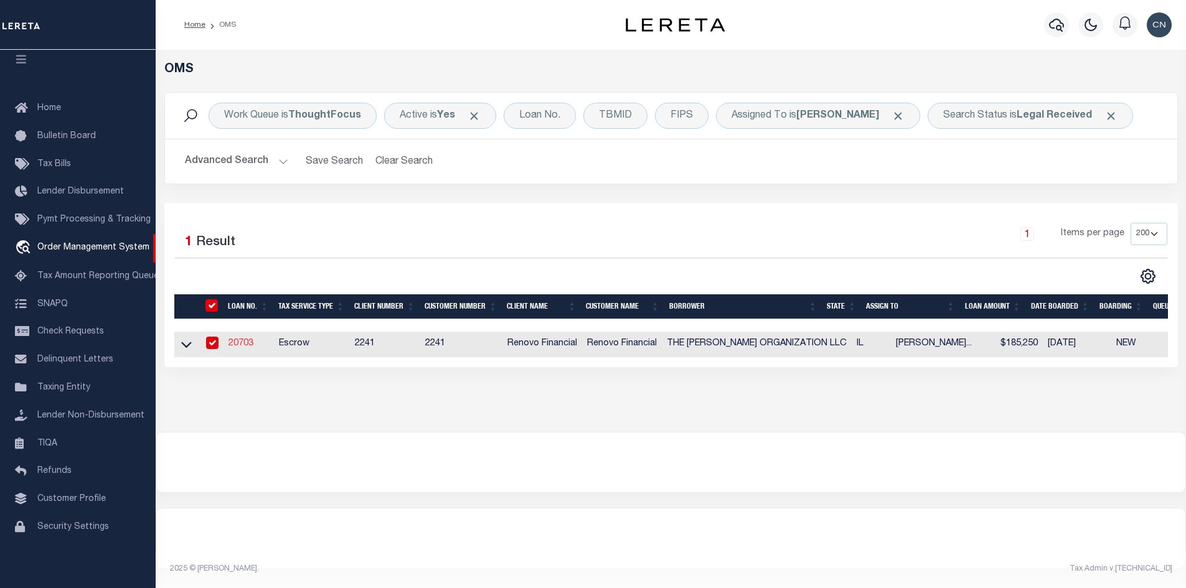
type input "[STREET_ADDRESS][PERSON_NAME]"
type input "Aurora IL 60502"
select select "400"
select select "Escrow"
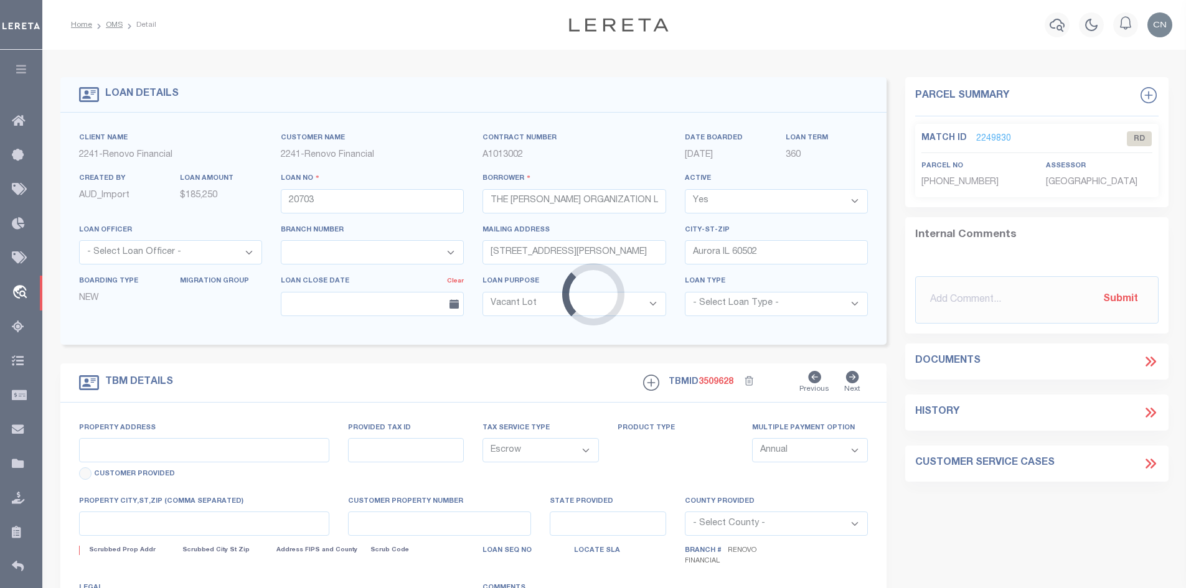
select select "164194"
type input "217 North Lincoln Avenue"
select select
type input "Aurora, IL 60505"
type input "a0kUS00000D3vv7"
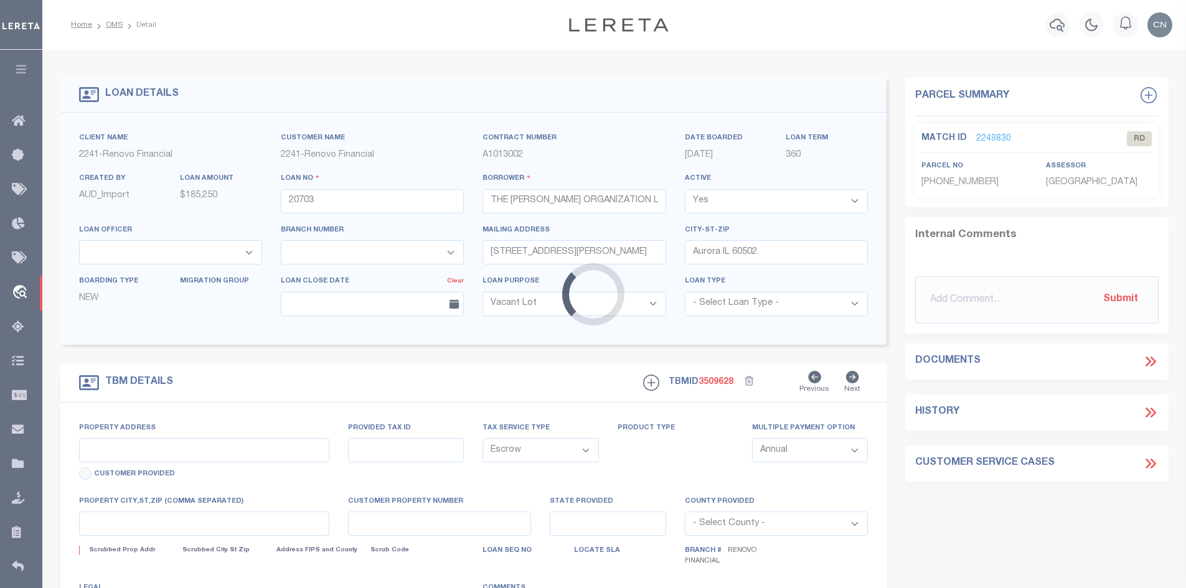
type input "IL"
select select
type textarea "LEGAL REQUIRED"
select select "25066"
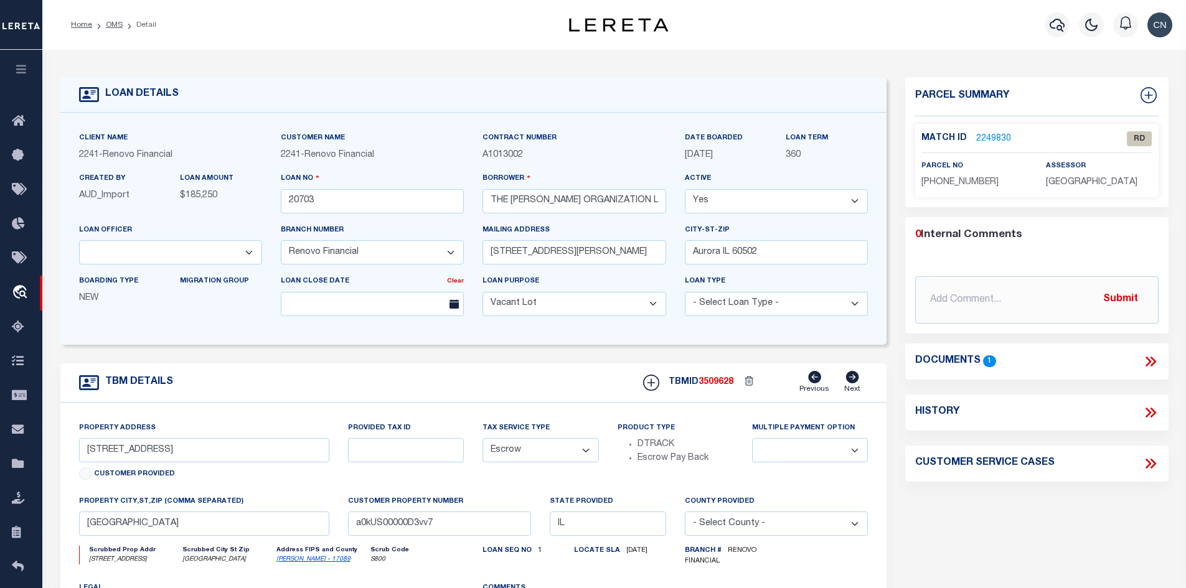
click at [993, 137] on link "2249830" at bounding box center [993, 139] width 35 height 13
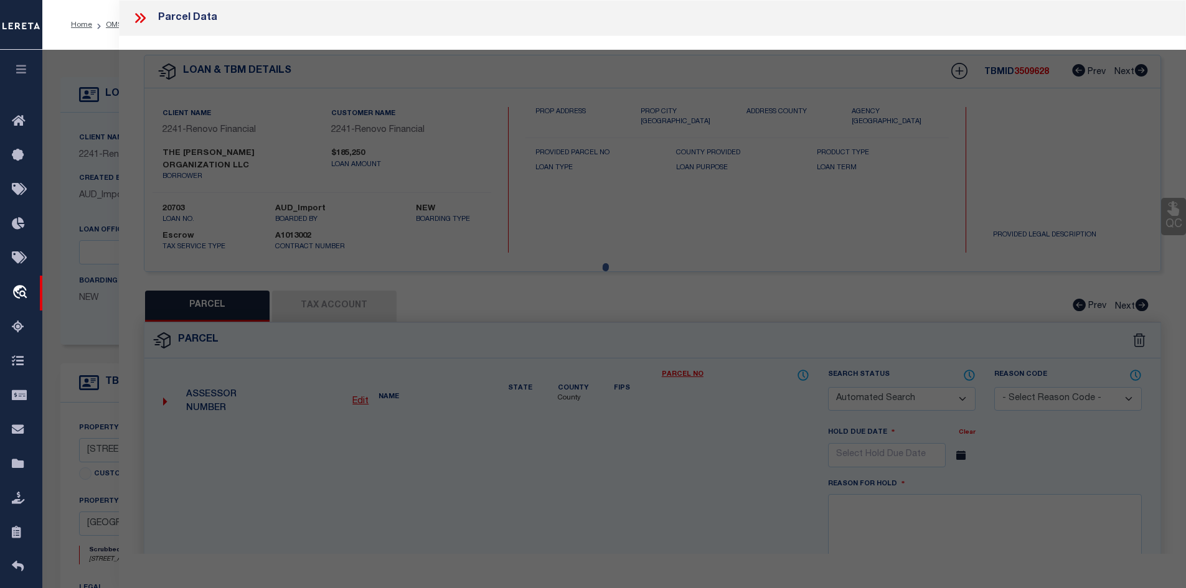
checkbox input "false"
select select "RD"
type input "BARRERA ORGANIZATION LLC"
type input "217 N LINCOLN AVE"
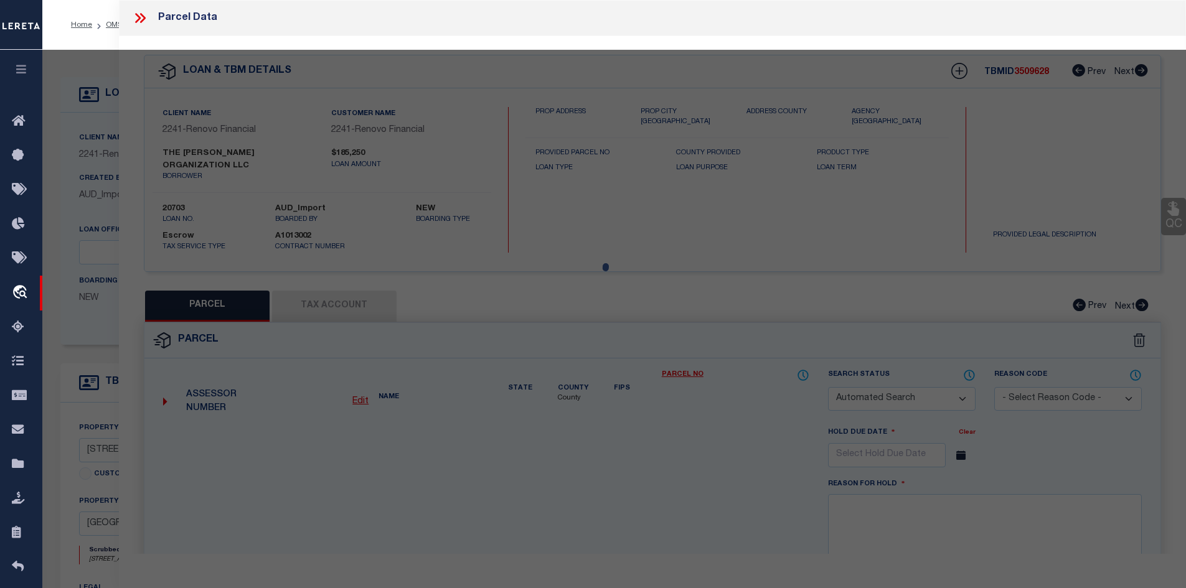
type input "AURORA IL 60505"
type textarea "PT LOT 13,Sub / Block / Lot MANN/13/13"
type textarea "Document uploaded that satisfies a legal requirement, changing from ND to RD"
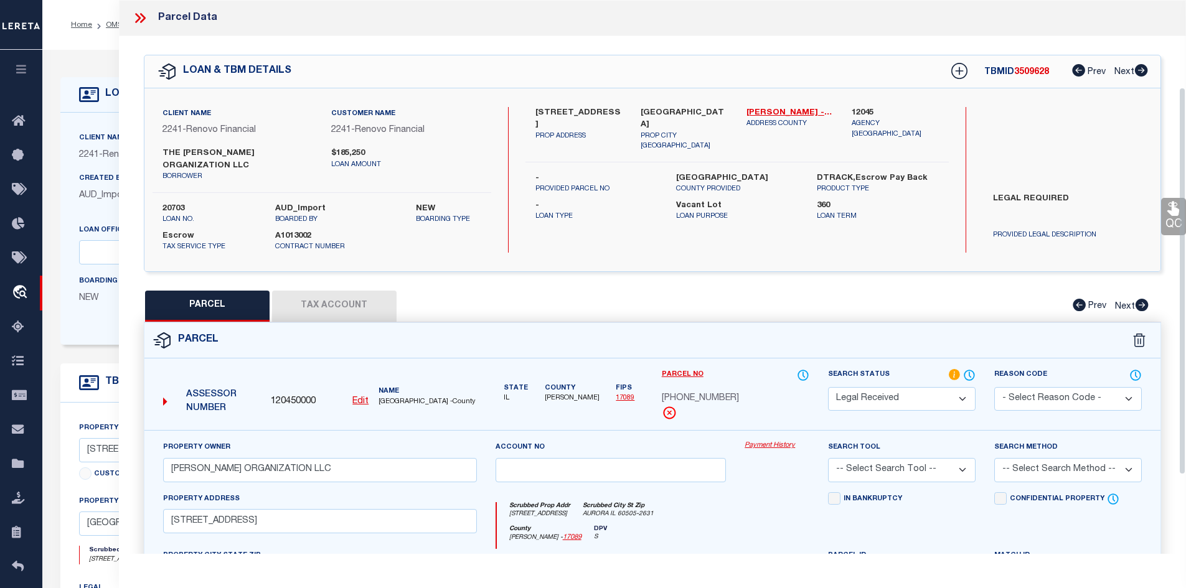
scroll to position [187, 0]
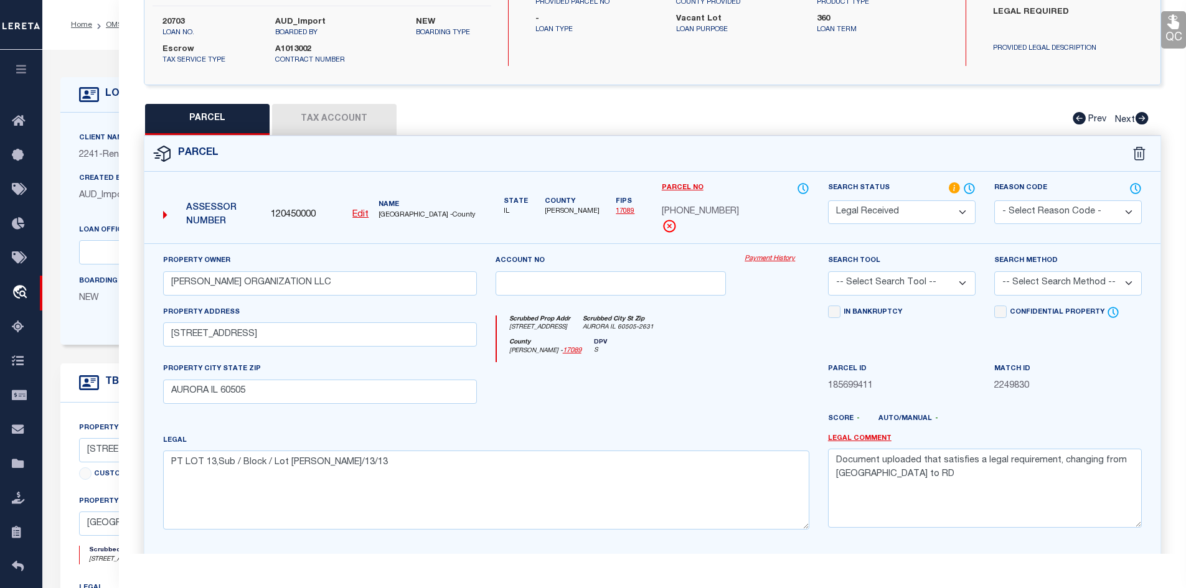
click at [335, 105] on button "Tax Account" at bounding box center [334, 119] width 124 height 31
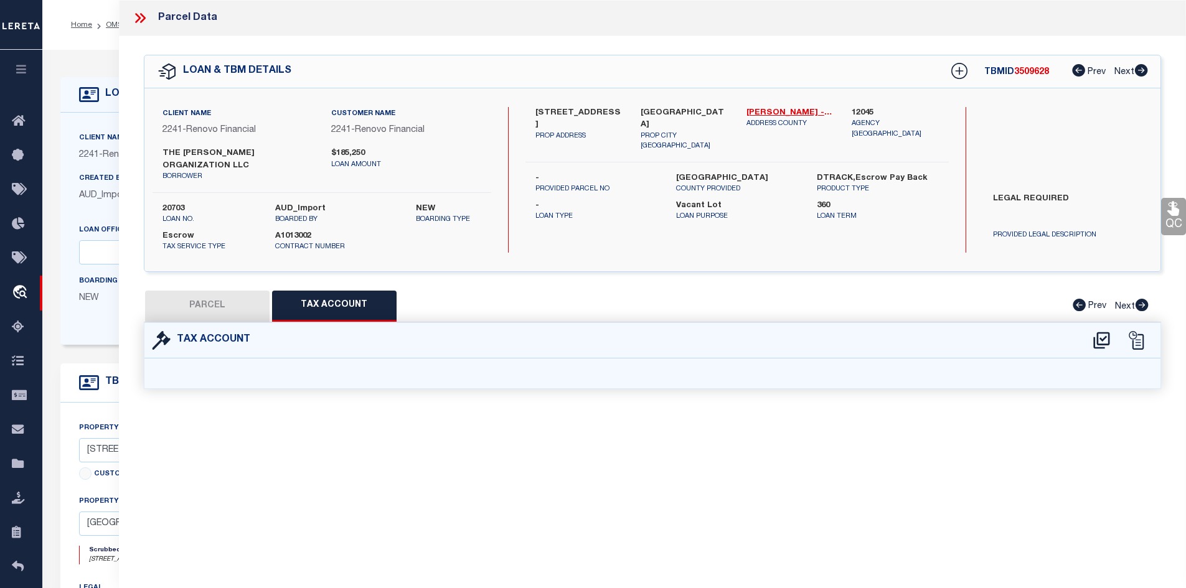
select select "100"
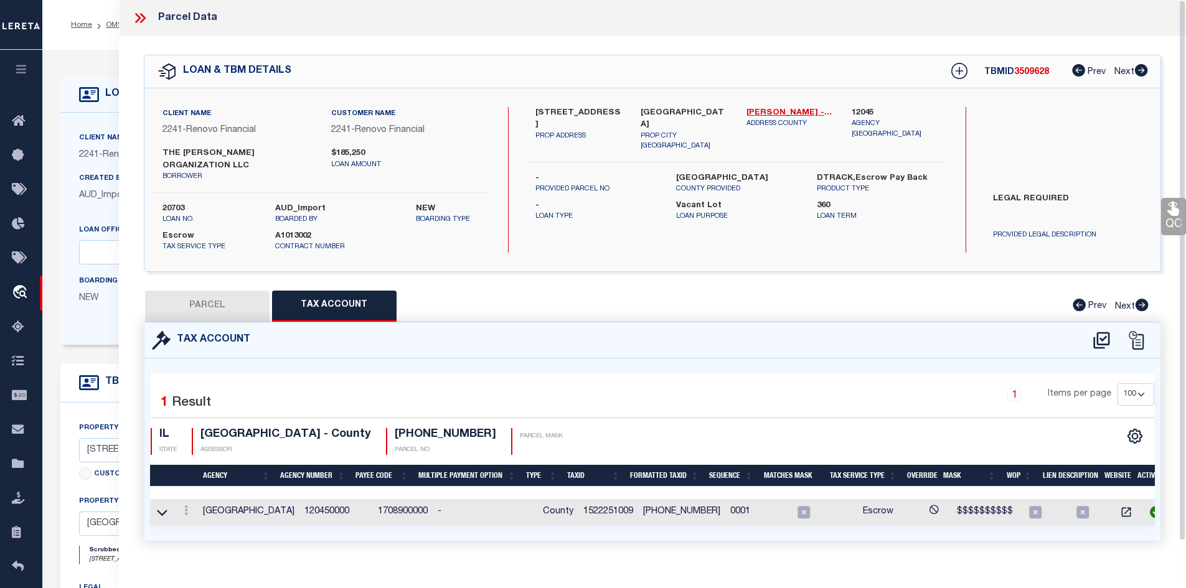
click at [751, 291] on div "PARCEL Tax Account Prev Next" at bounding box center [653, 306] width 1018 height 31
click at [717, 291] on div "PARCEL Tax Account Prev Next" at bounding box center [653, 306] width 1018 height 31
click at [143, 19] on icon at bounding box center [142, 18] width 6 height 10
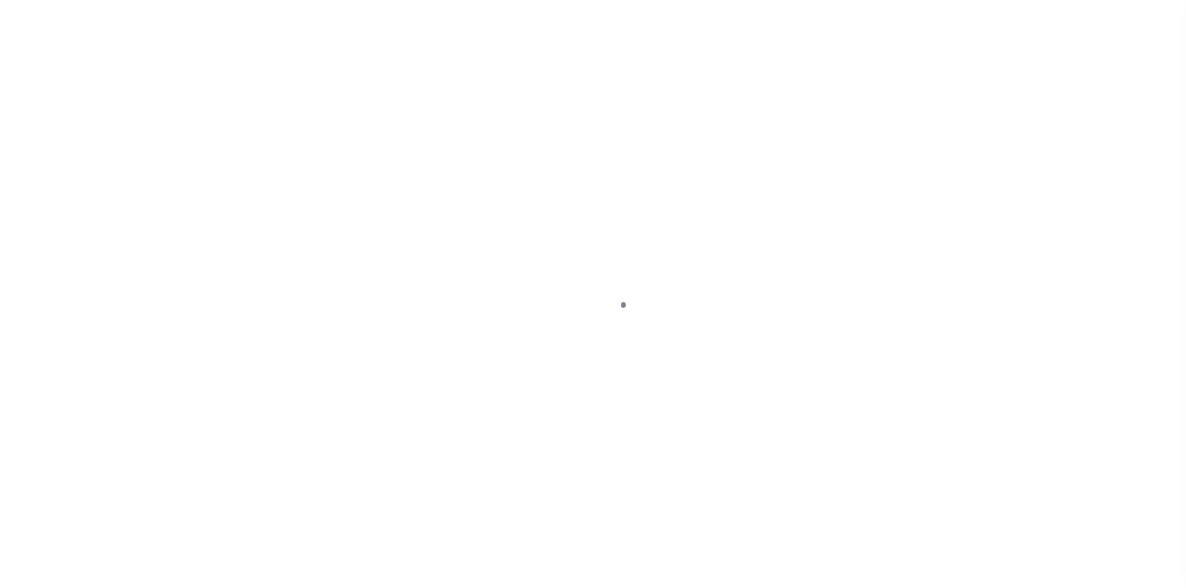
select select "400"
select select "Escrow"
type input "217 North Lincoln Avenue"
select select
type input "Aurora, IL 60505"
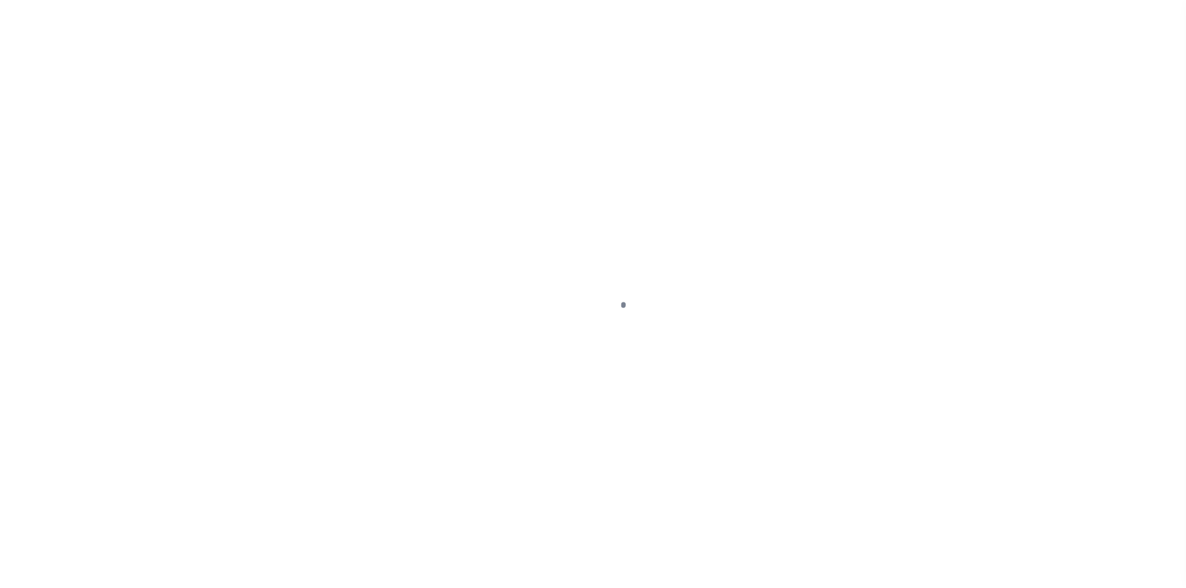
type input "a0kUS00000D3vv7"
type input "IL"
select select
type textarea "LEGAL REQUIRED"
select select "164194"
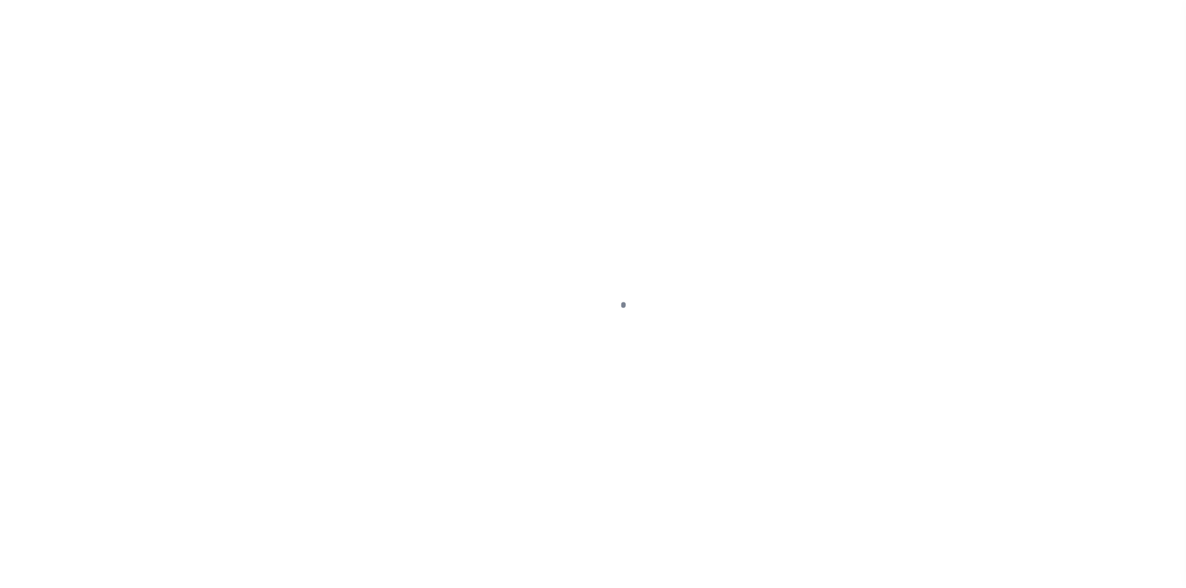
select select "25066"
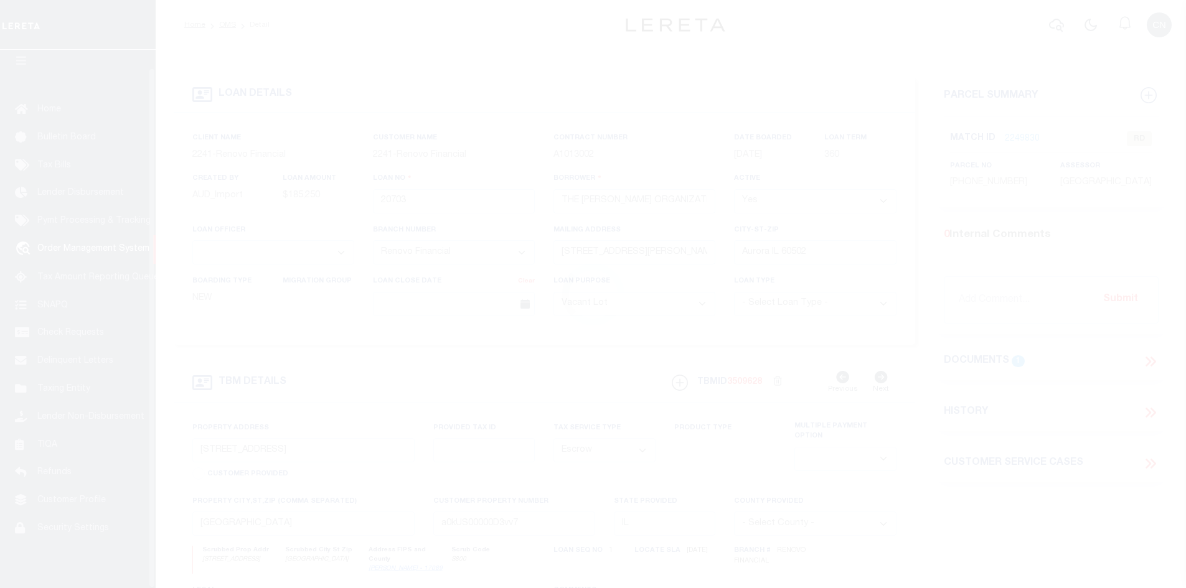
scroll to position [18, 0]
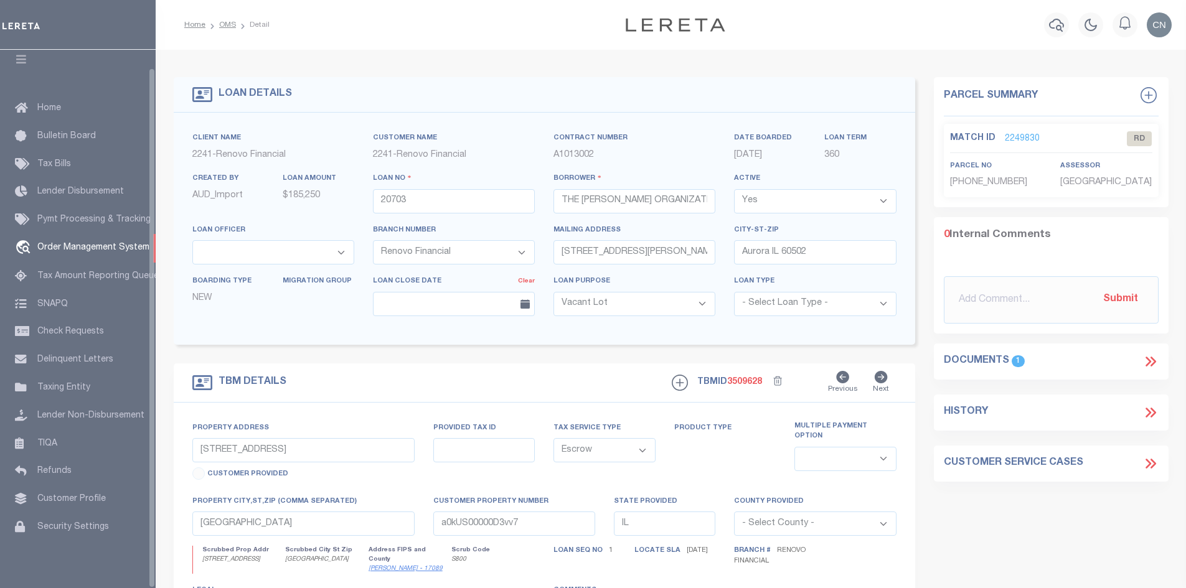
select select "200"
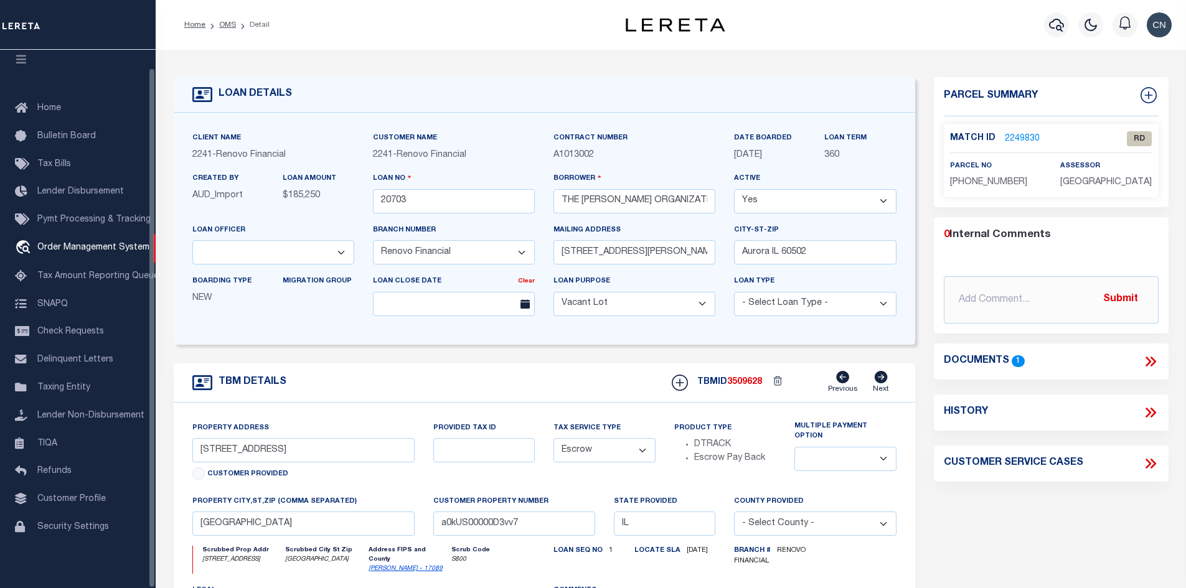
select select "200"
click at [228, 24] on link "OMS" at bounding box center [227, 24] width 17 height 7
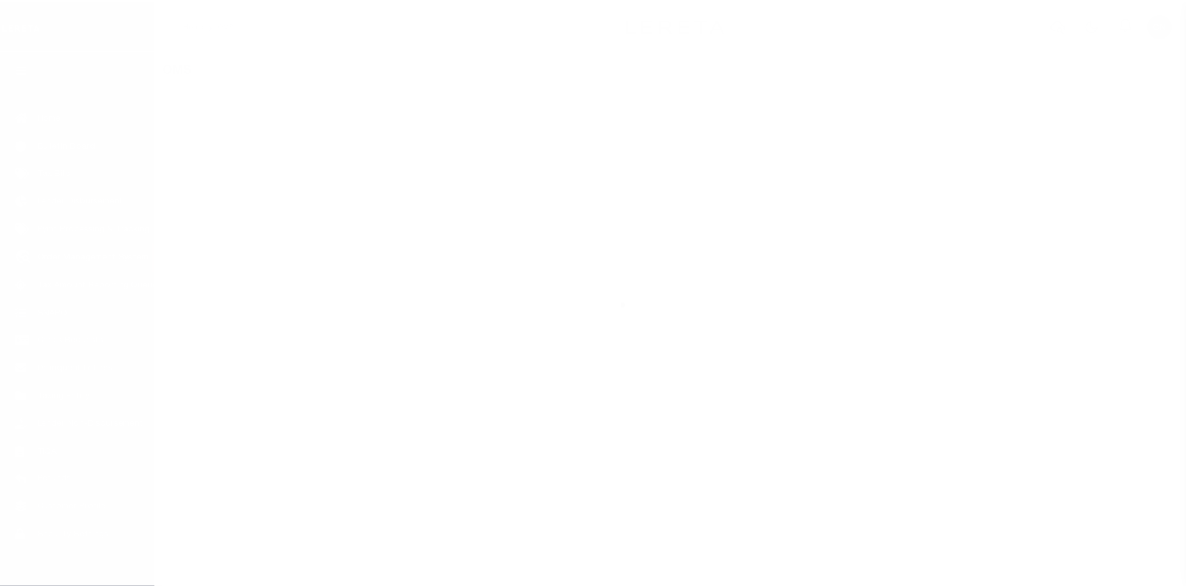
scroll to position [18, 0]
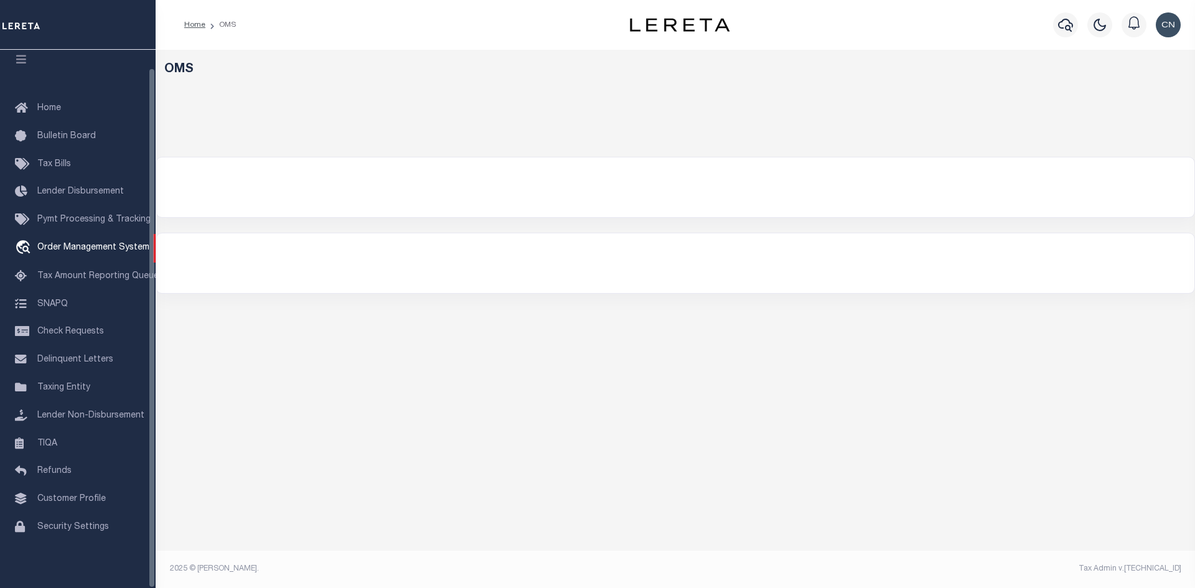
select select "200"
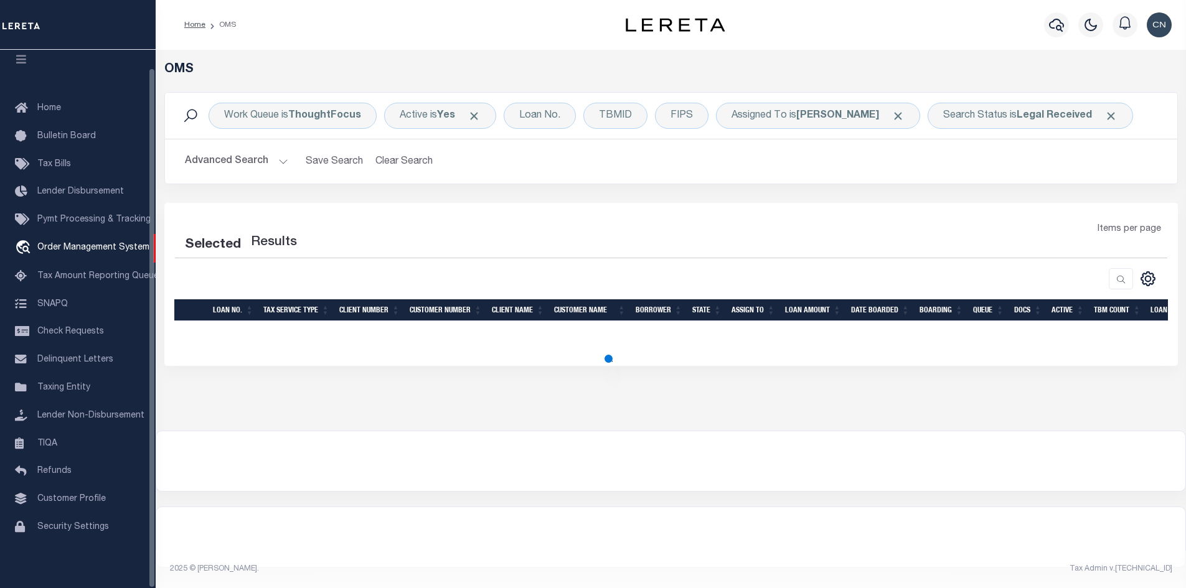
select select "200"
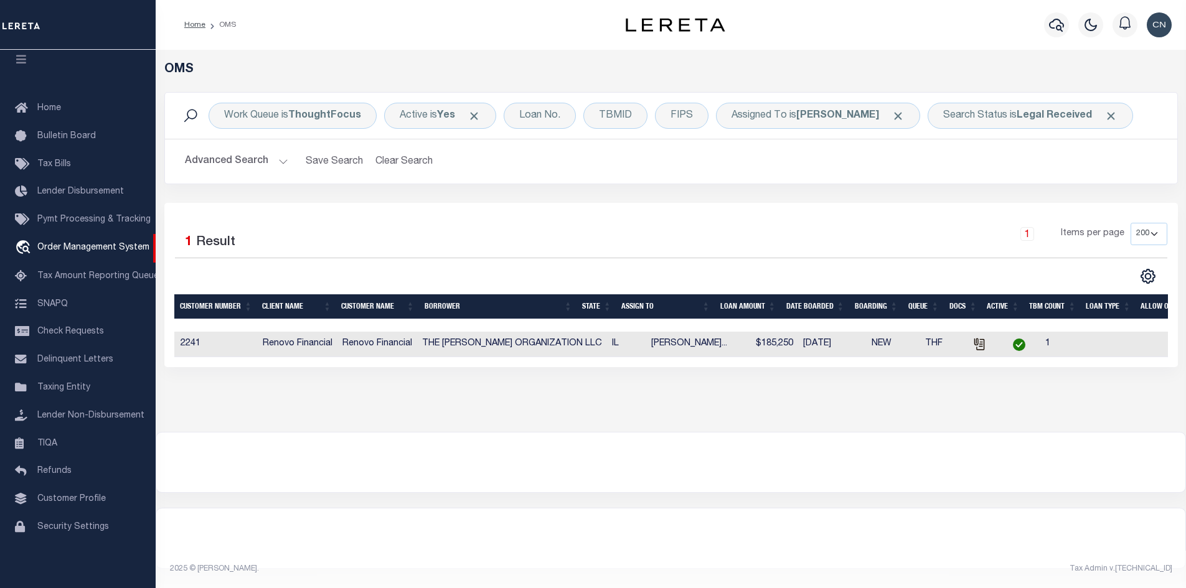
scroll to position [0, 0]
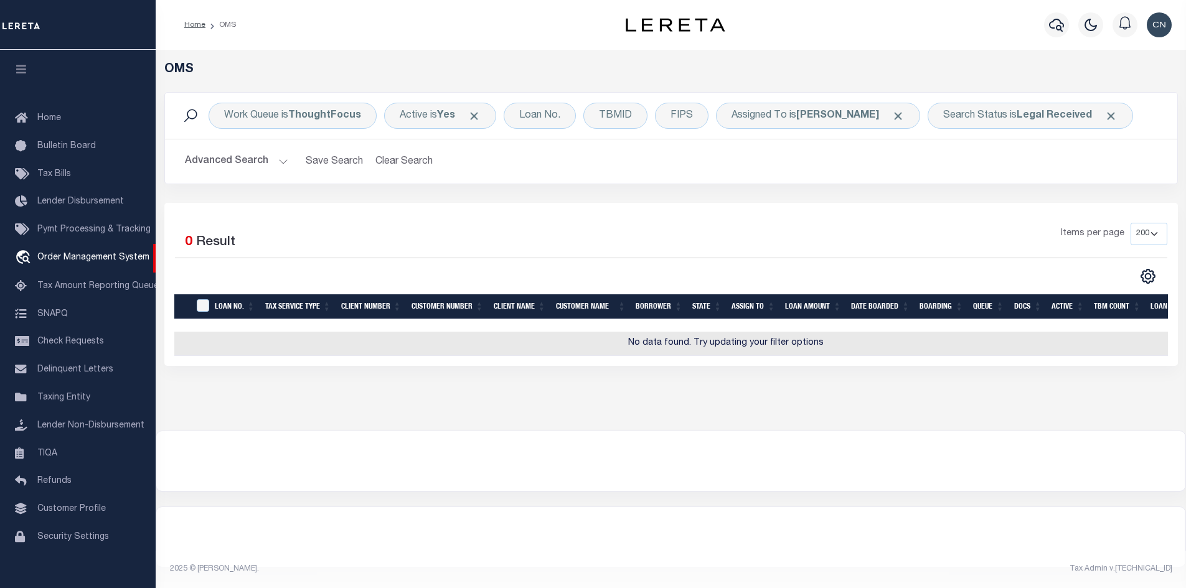
select select "200"
